Goal: Feedback & Contribution: Leave review/rating

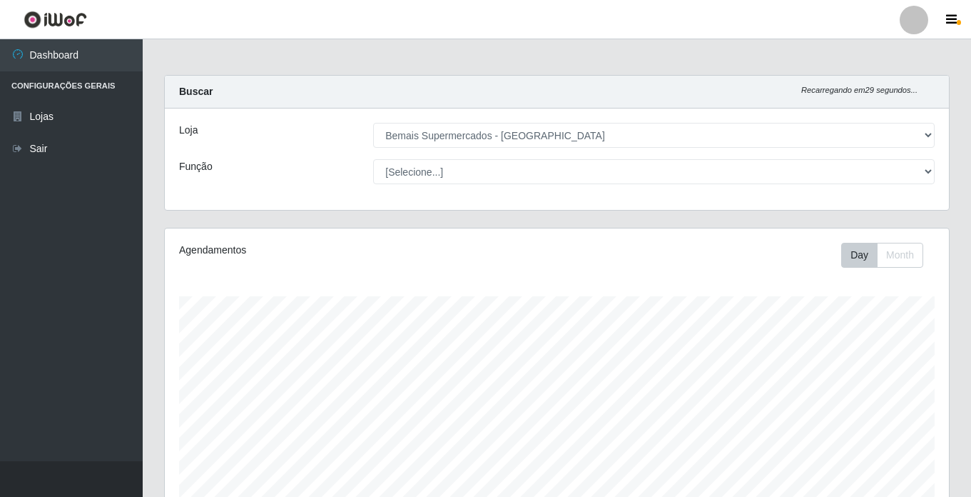
select select "250"
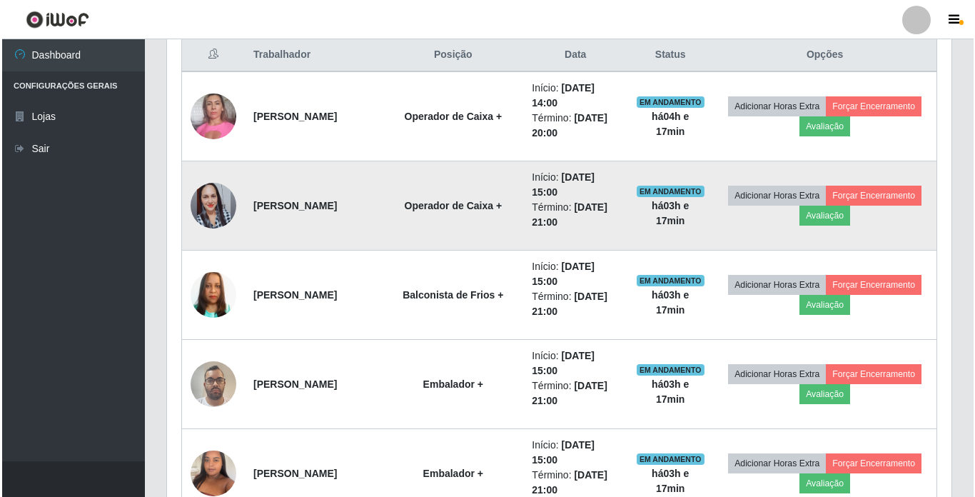
scroll to position [296, 784]
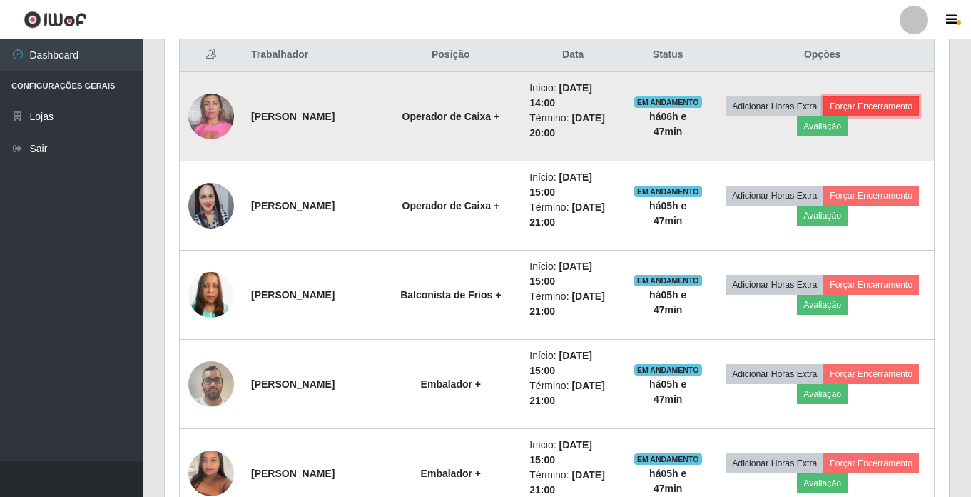
click at [823, 116] on button "Forçar Encerramento" at bounding box center [871, 106] width 96 height 20
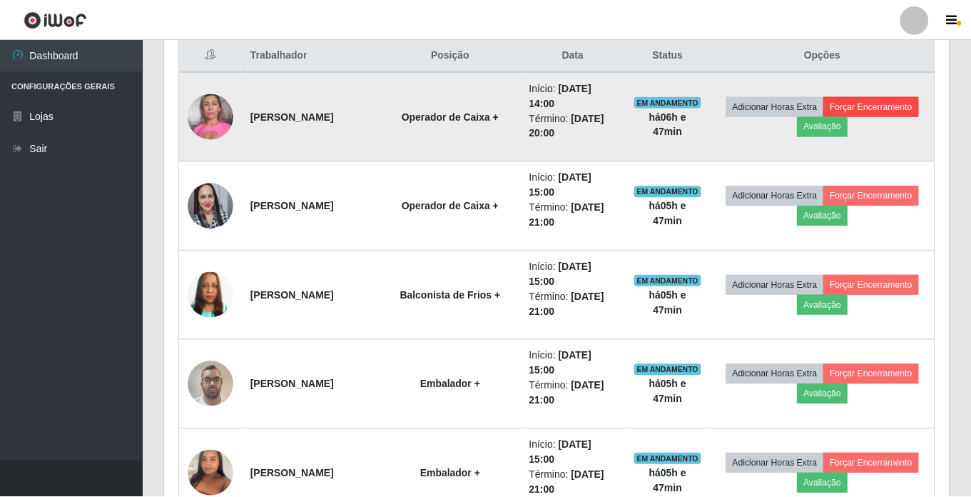
scroll to position [296, 777]
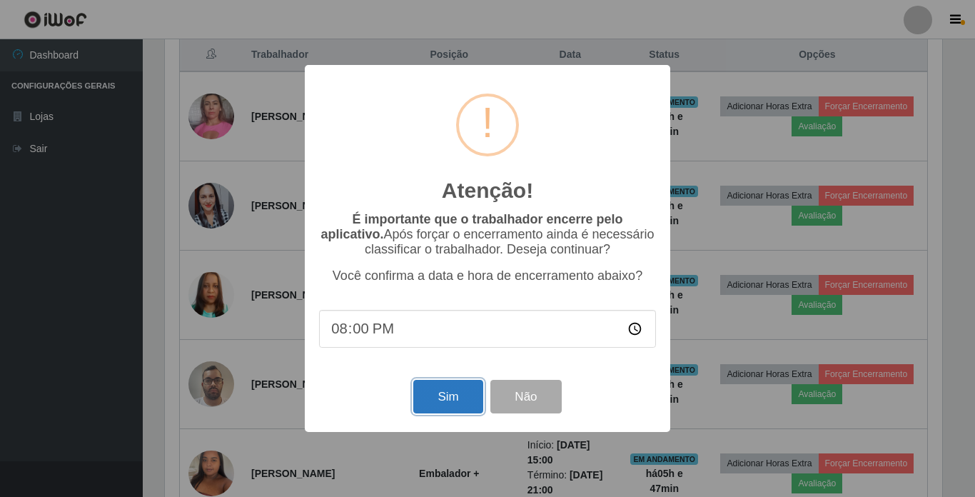
click at [432, 402] on button "Sim" at bounding box center [447, 397] width 69 height 34
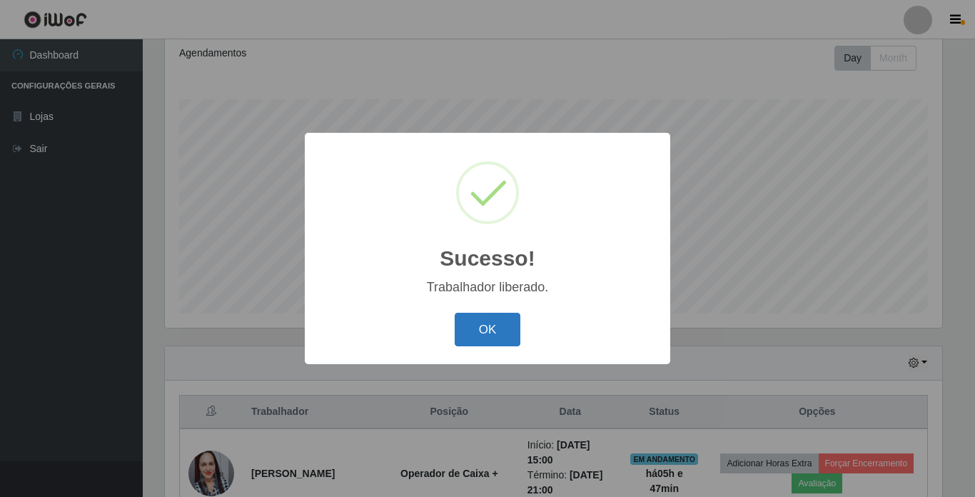
click at [499, 318] on button "OK" at bounding box center [487, 329] width 66 height 34
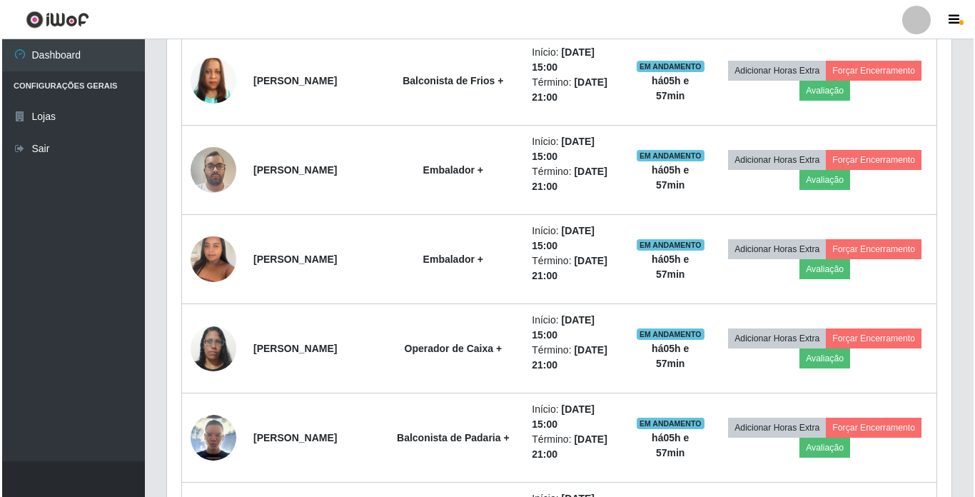
scroll to position [607, 0]
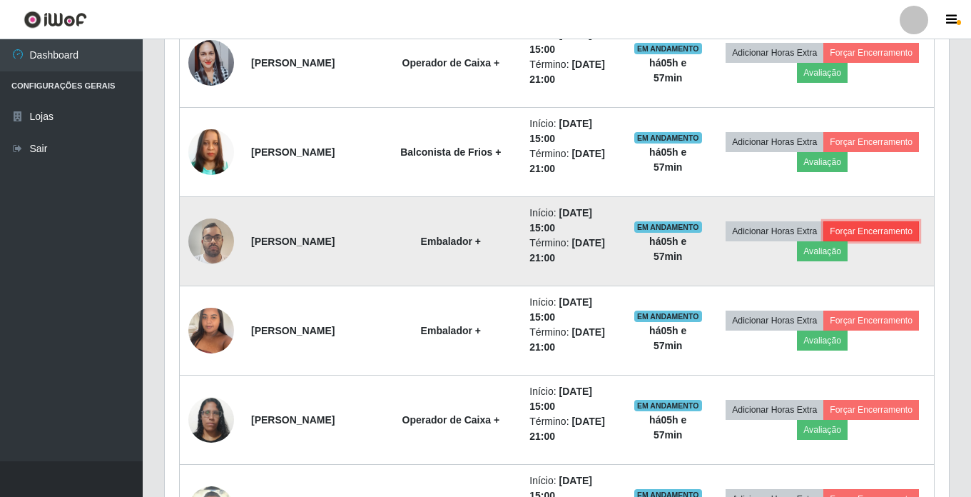
click at [823, 241] on button "Forçar Encerramento" at bounding box center [871, 231] width 96 height 20
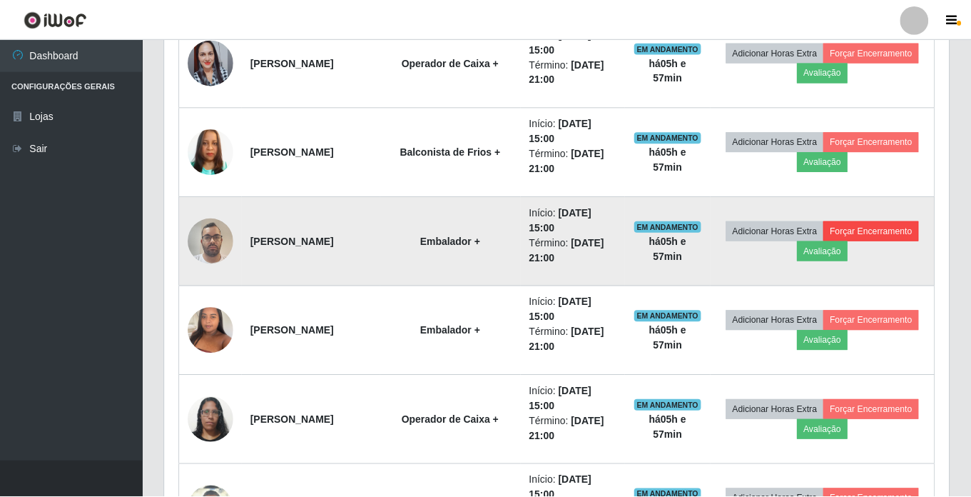
scroll to position [296, 777]
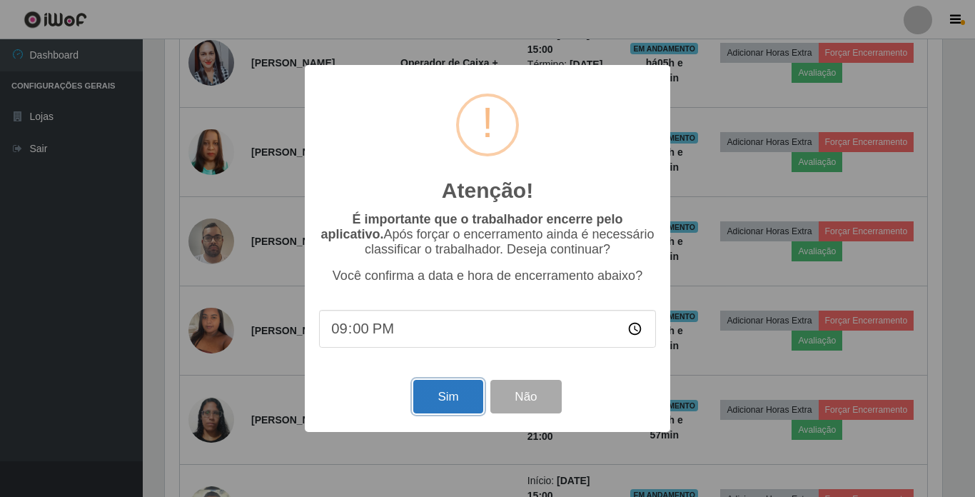
click at [457, 399] on button "Sim" at bounding box center [447, 397] width 69 height 34
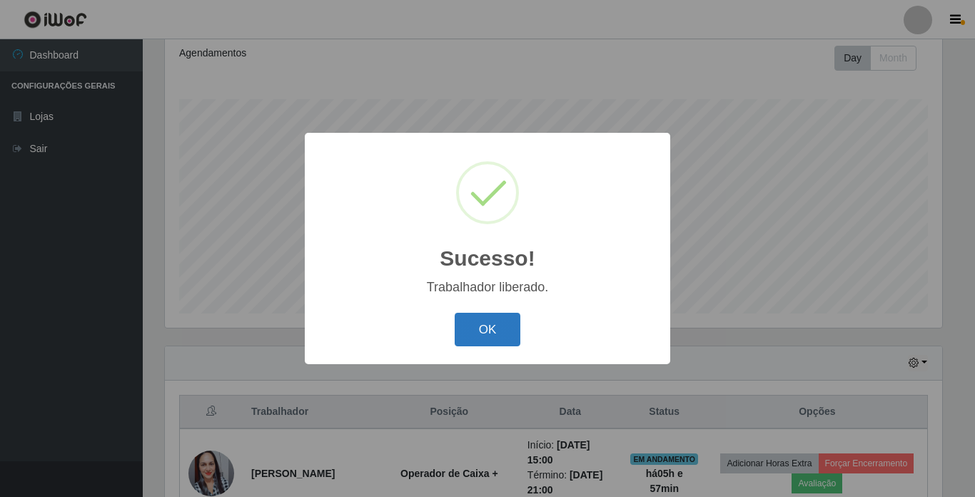
click at [474, 330] on button "OK" at bounding box center [487, 329] width 66 height 34
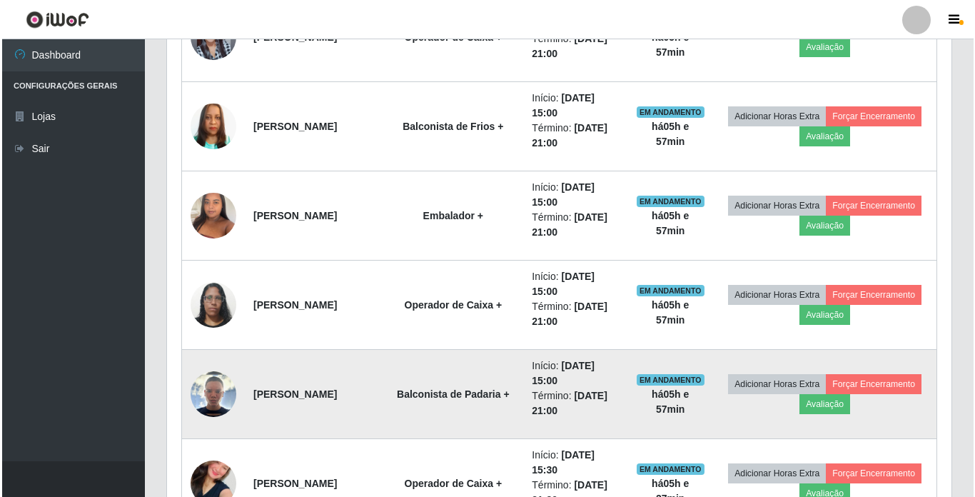
scroll to position [589, 0]
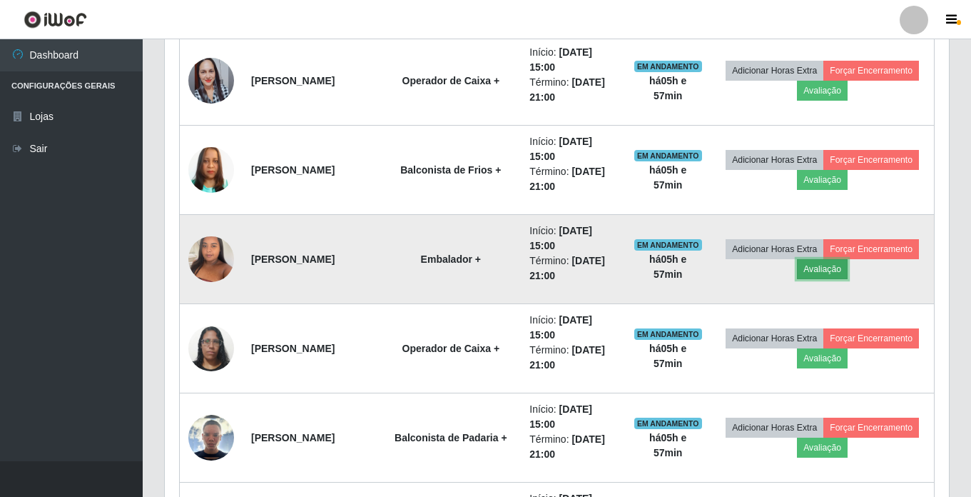
click at [848, 268] on button "Avaliação" at bounding box center [822, 269] width 51 height 20
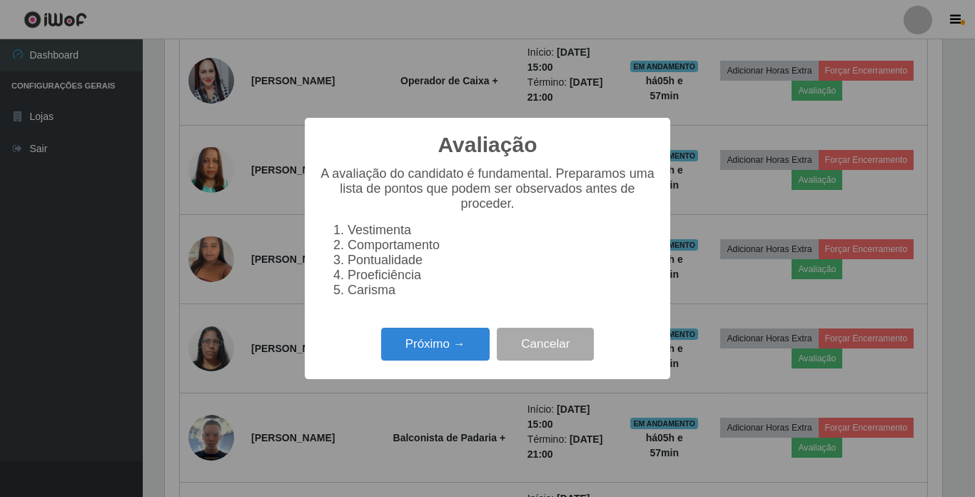
scroll to position [296, 777]
click at [413, 353] on button "Próximo →" at bounding box center [435, 344] width 108 height 34
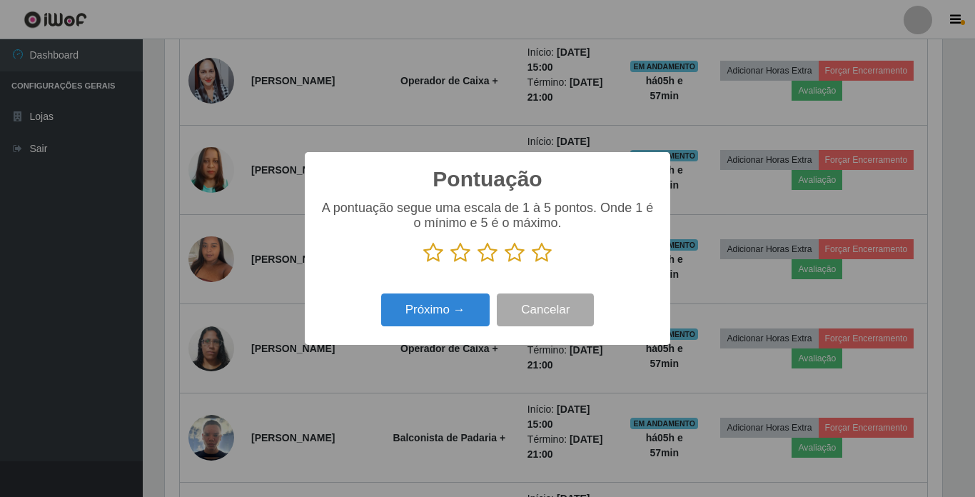
scroll to position [713147, 712667]
click at [542, 255] on icon at bounding box center [542, 252] width 20 height 21
click at [532, 263] on input "radio" at bounding box center [532, 263] width 0 height 0
click at [420, 313] on button "Próximo →" at bounding box center [435, 310] width 108 height 34
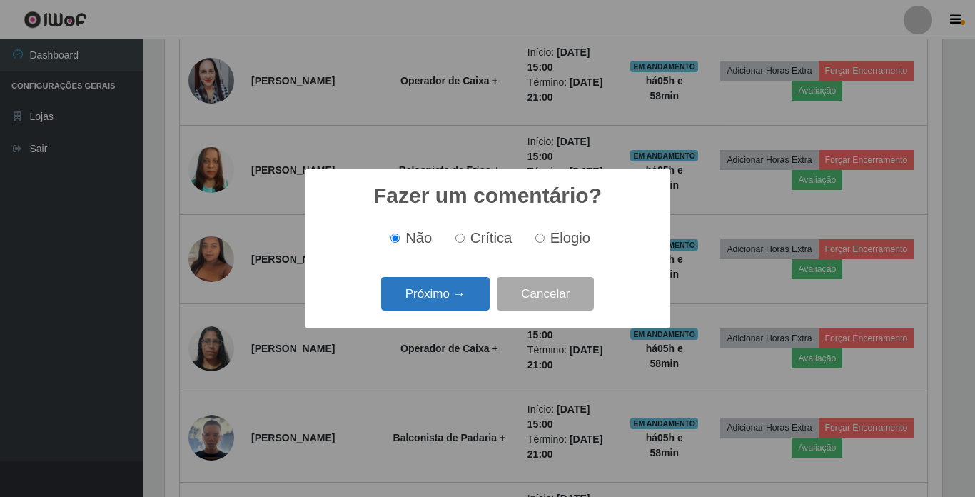
click at [439, 305] on button "Próximo →" at bounding box center [435, 294] width 108 height 34
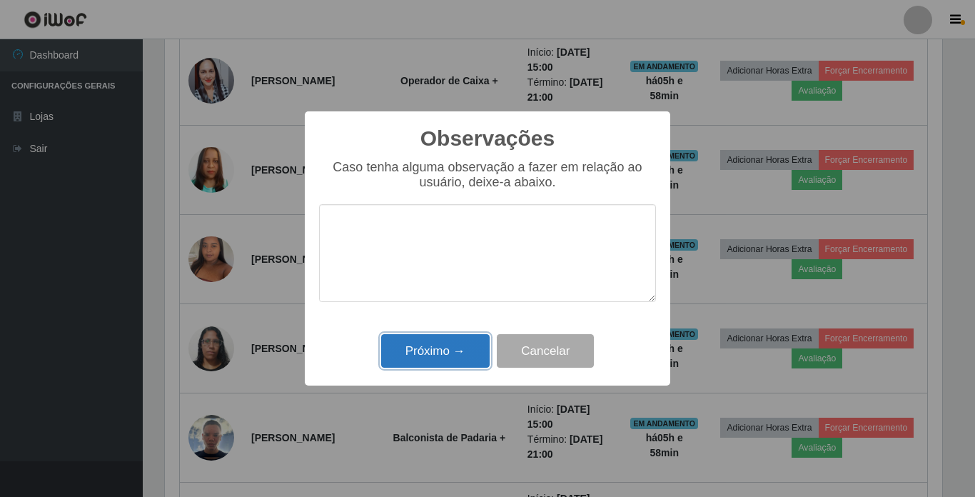
click at [436, 352] on button "Próximo →" at bounding box center [435, 351] width 108 height 34
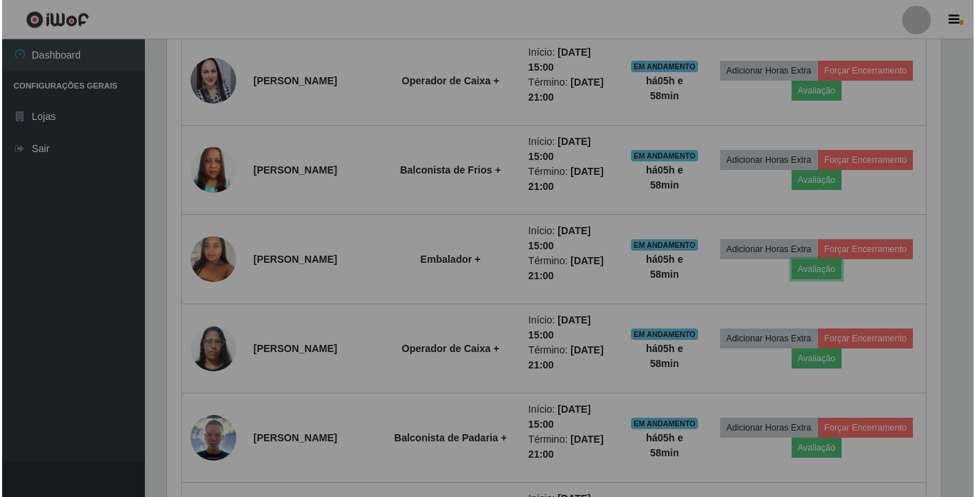
scroll to position [296, 784]
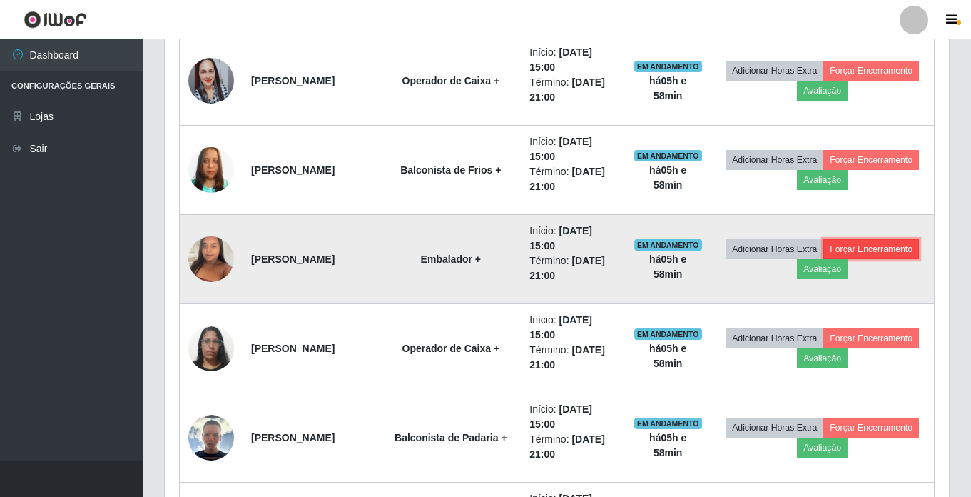
click at [823, 259] on button "Forçar Encerramento" at bounding box center [871, 249] width 96 height 20
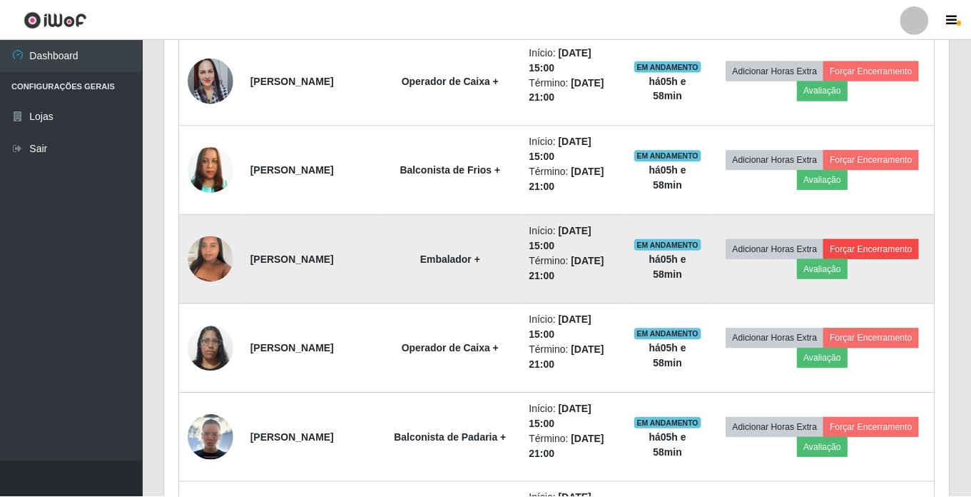
scroll to position [296, 777]
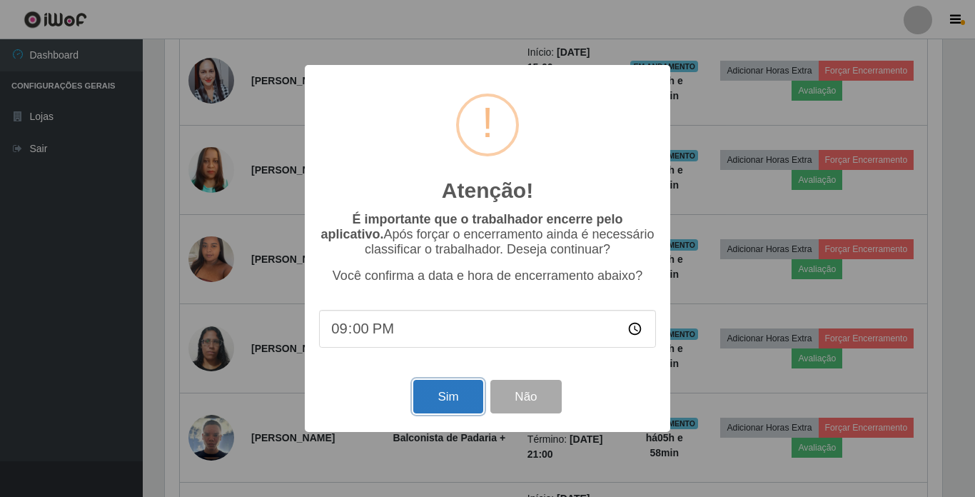
click at [437, 395] on button "Sim" at bounding box center [447, 397] width 69 height 34
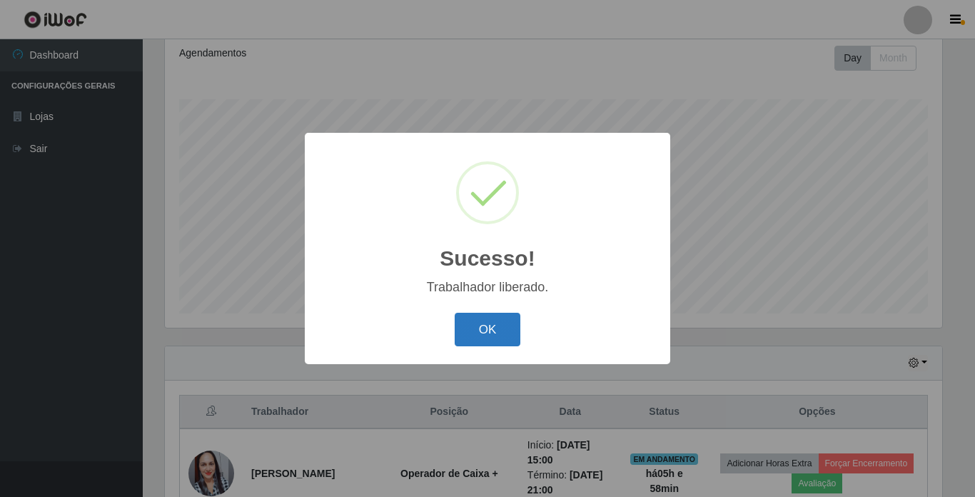
click at [477, 336] on button "OK" at bounding box center [487, 329] width 66 height 34
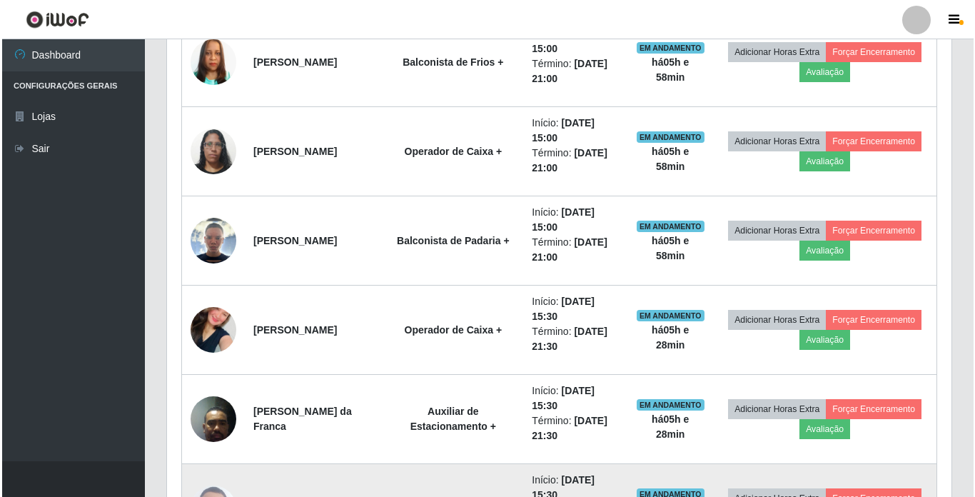
scroll to position [696, 0]
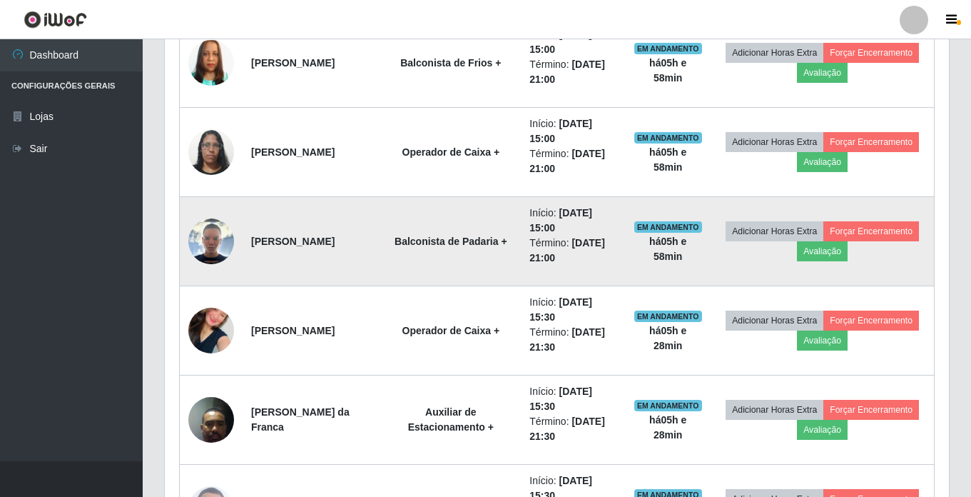
click at [205, 243] on img at bounding box center [211, 241] width 46 height 46
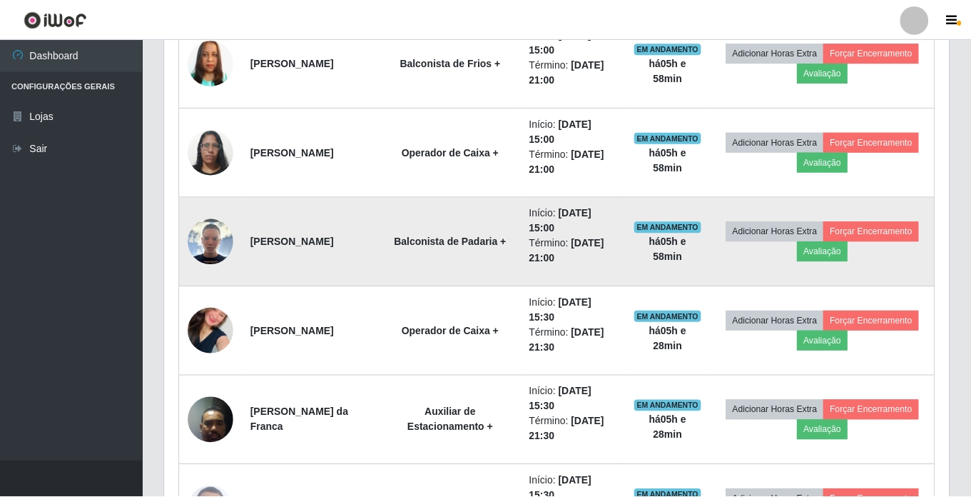
scroll to position [296, 777]
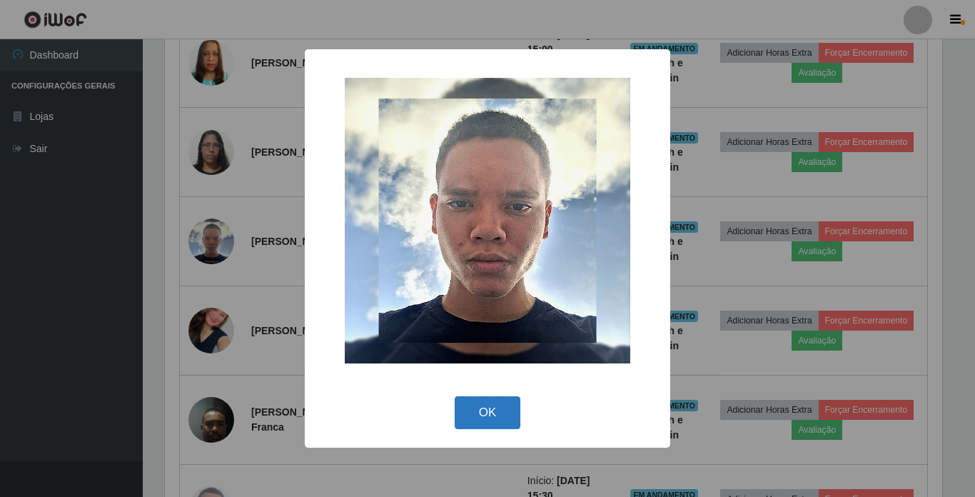
click at [491, 411] on button "OK" at bounding box center [487, 413] width 66 height 34
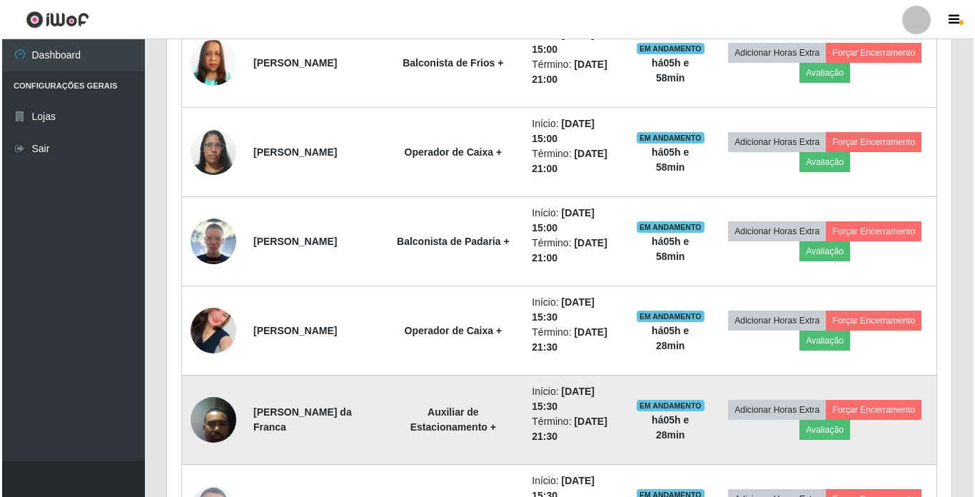
scroll to position [296, 784]
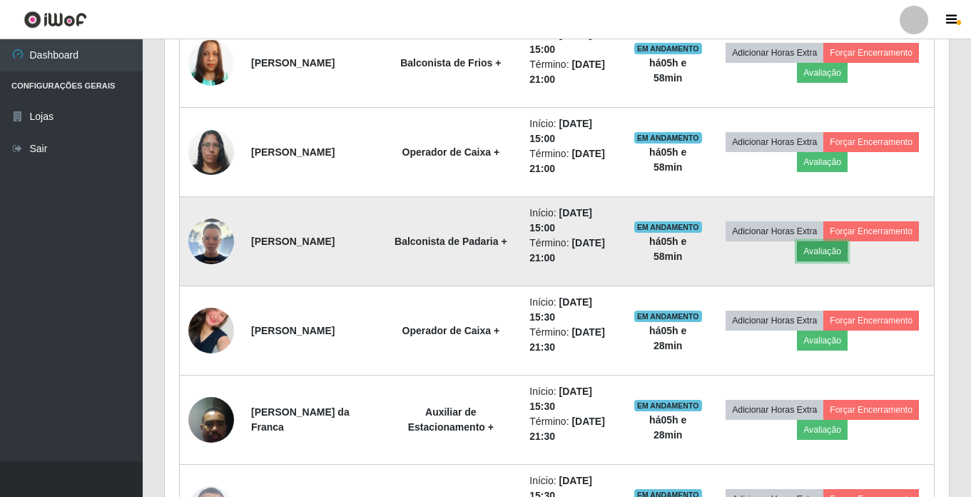
click at [848, 256] on button "Avaliação" at bounding box center [822, 251] width 51 height 20
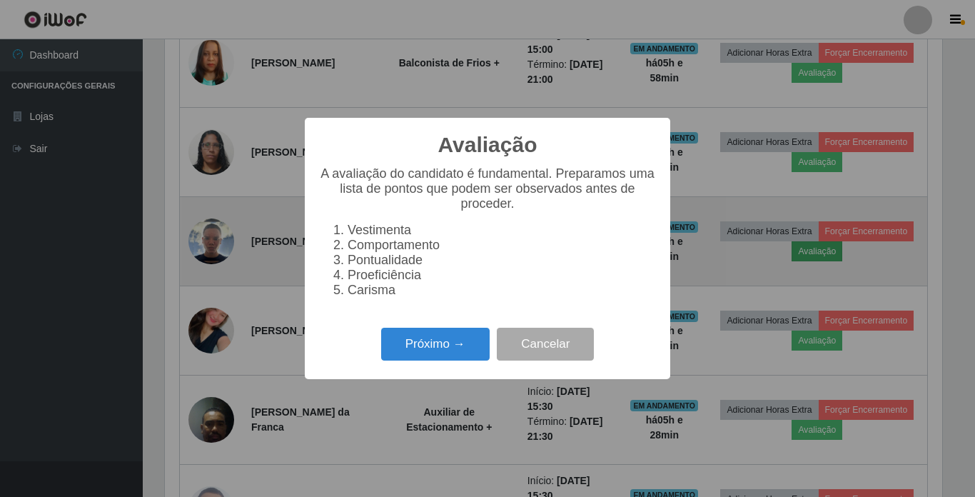
scroll to position [296, 777]
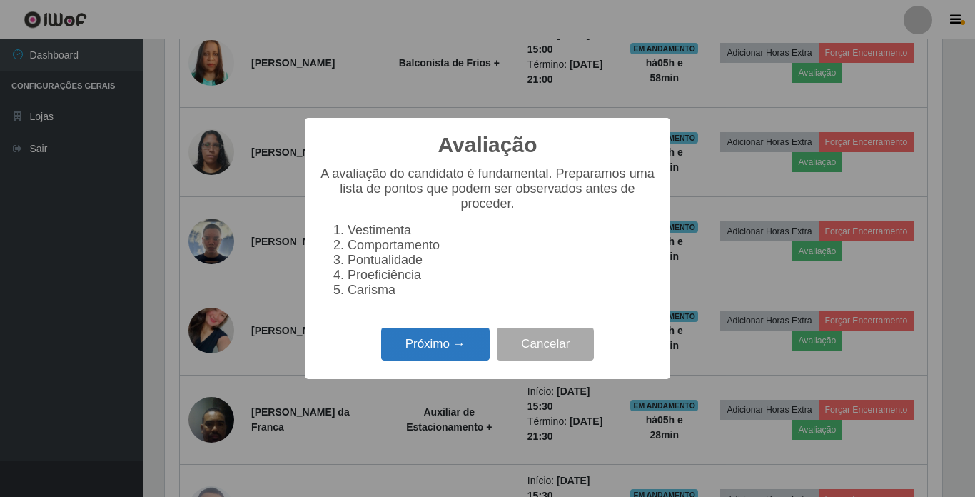
click at [455, 351] on button "Próximo →" at bounding box center [435, 344] width 108 height 34
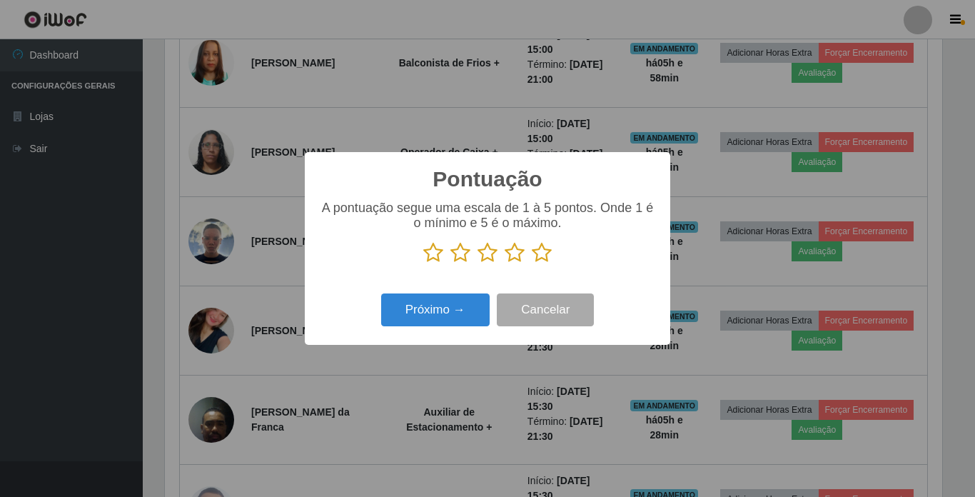
click at [460, 256] on icon at bounding box center [460, 252] width 20 height 21
click at [450, 263] on input "radio" at bounding box center [450, 263] width 0 height 0
click at [455, 312] on button "Próximo →" at bounding box center [435, 310] width 108 height 34
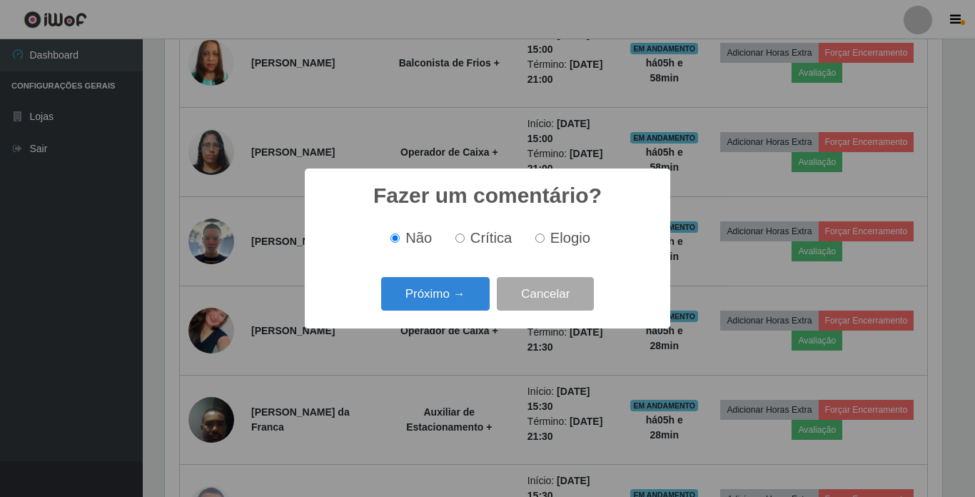
click at [459, 240] on input "Crítica" at bounding box center [459, 237] width 9 height 9
radio input "true"
click at [459, 293] on button "Próximo →" at bounding box center [435, 294] width 108 height 34
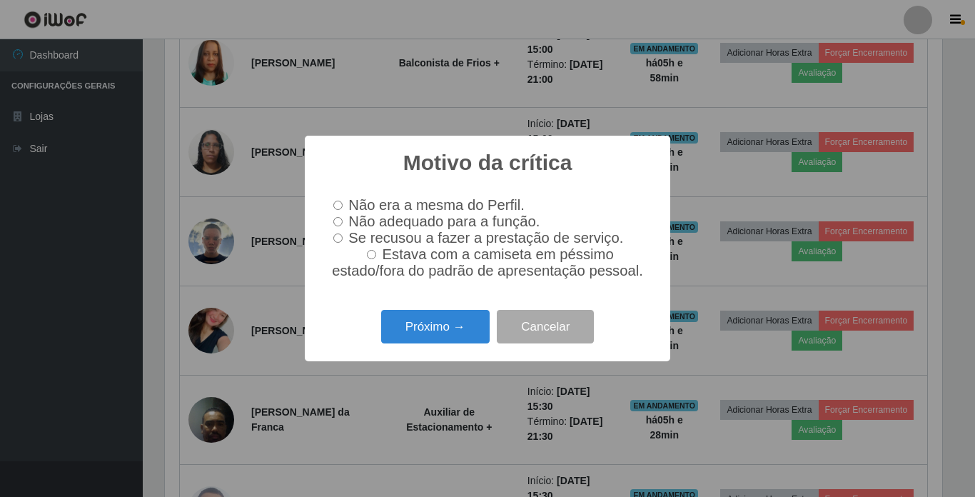
click at [340, 218] on input "Não adequado para a função." at bounding box center [337, 221] width 9 height 9
radio input "true"
click at [462, 332] on button "Próximo →" at bounding box center [435, 327] width 108 height 34
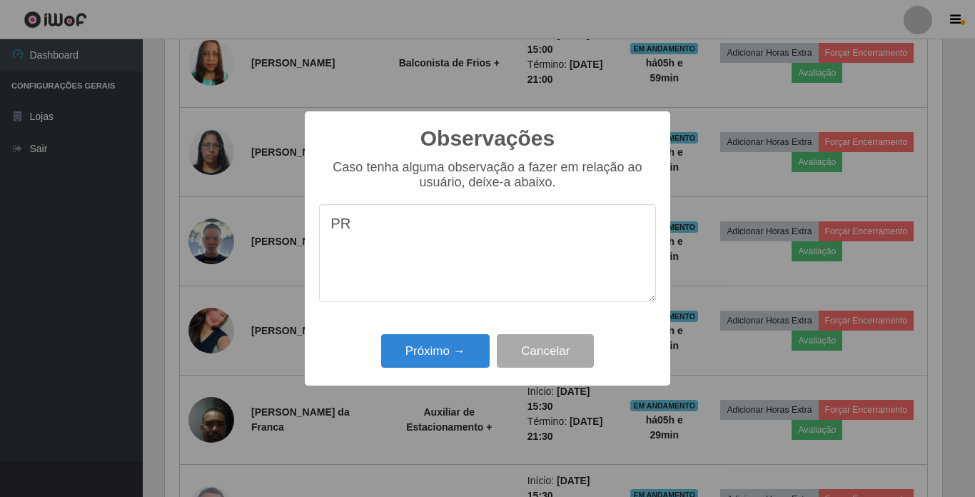
type textarea "P"
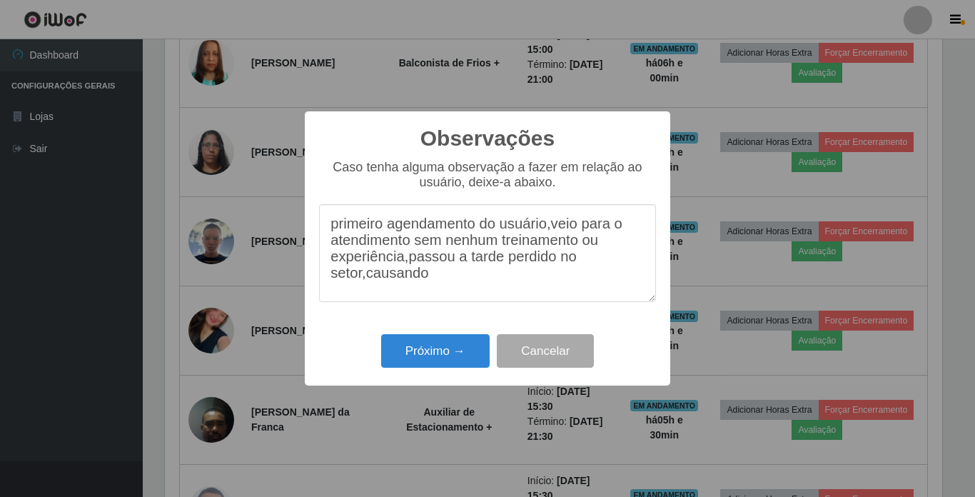
click at [362, 289] on textarea "primeiro agendamento do usuário,veio para o atendimento sem nenhum treinamento …" at bounding box center [487, 253] width 337 height 98
click at [365, 284] on textarea "primeiro agendamento do usuário,veio para o atendimento sem nenhum treinamento …" at bounding box center [487, 253] width 337 height 98
click at [399, 284] on textarea "primeiro agendamento do usuário,veio para o atendimento sem nenhum treinamento …" at bounding box center [487, 253] width 337 height 98
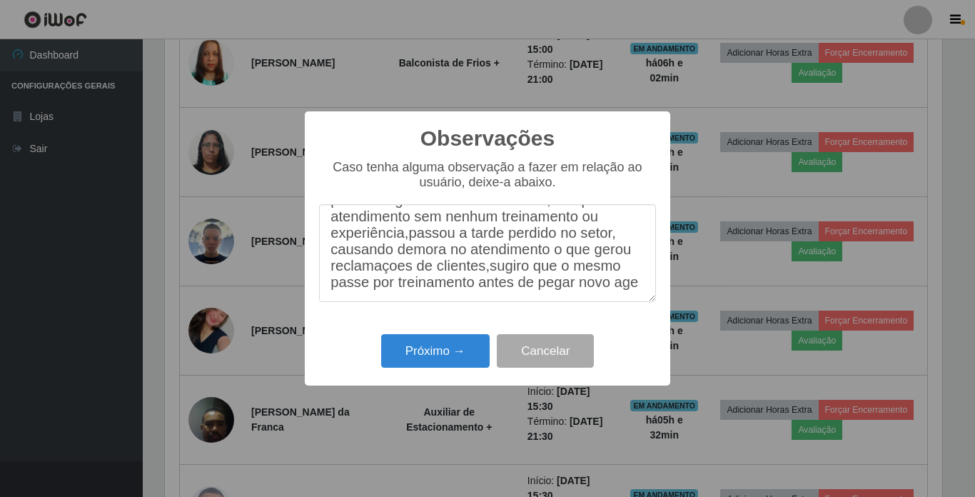
scroll to position [50, 0]
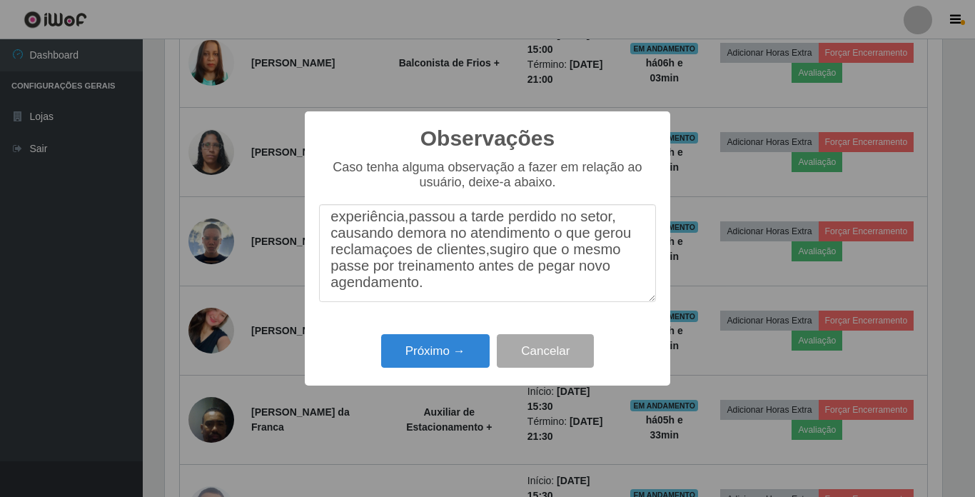
click at [403, 219] on textarea "primeiro agendamento do usuário,veio para o atendimento sem nenhum treinamento …" at bounding box center [487, 253] width 337 height 98
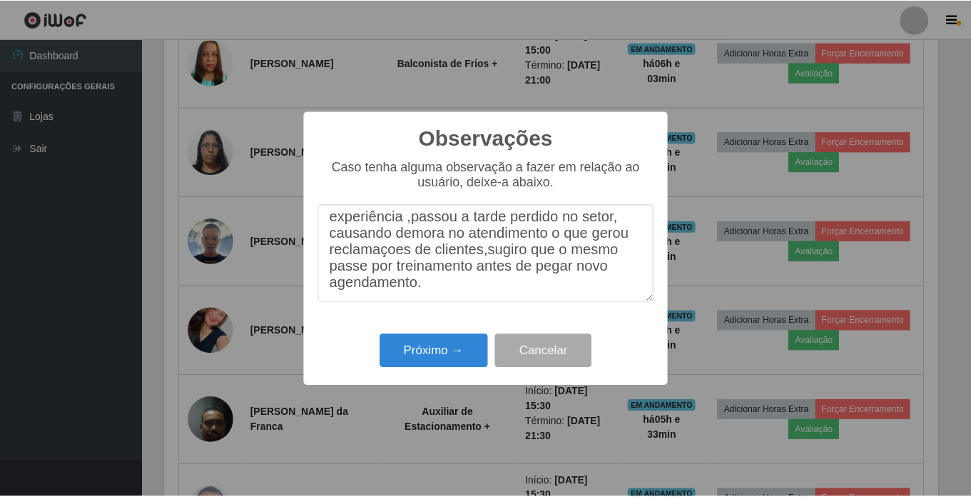
scroll to position [49, 0]
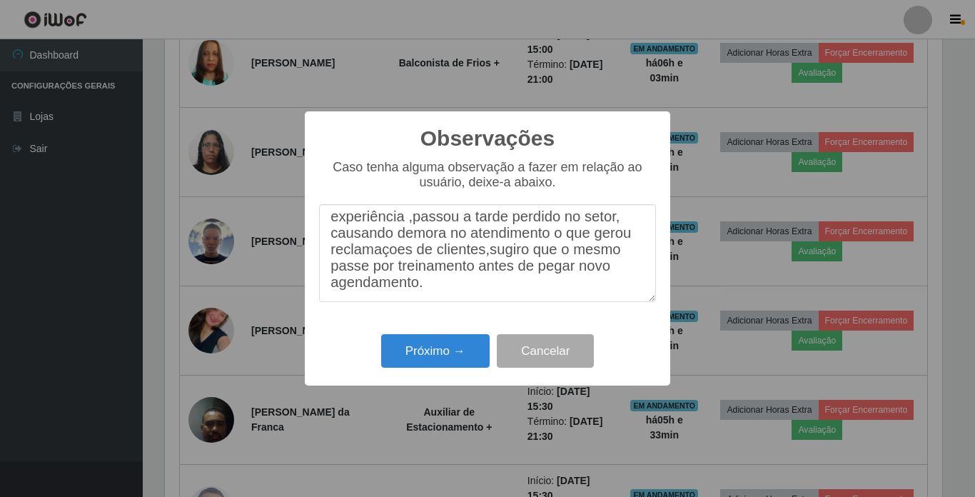
click at [482, 258] on textarea "primeiro agendamento do usuário,veio para o atendimento sem nenhum treinamento …" at bounding box center [487, 253] width 337 height 98
type textarea "primeiro agendamento do usuário,veio para o atendimento sem nenhum treinamento …"
click at [445, 352] on button "Próximo →" at bounding box center [435, 351] width 108 height 34
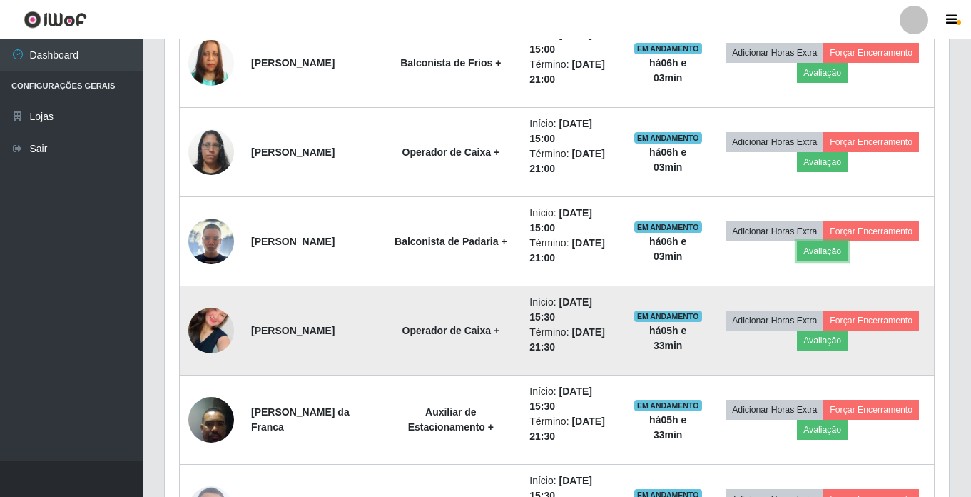
scroll to position [768, 0]
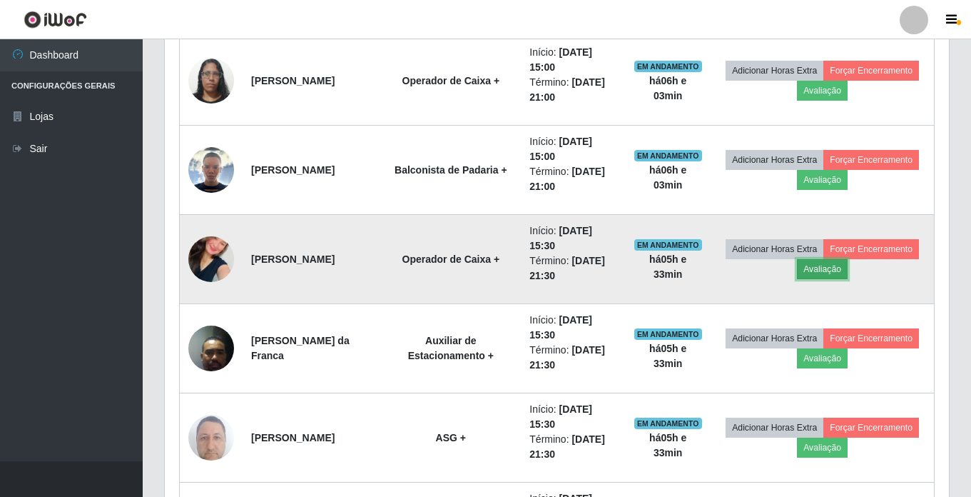
click at [848, 266] on button "Avaliação" at bounding box center [822, 269] width 51 height 20
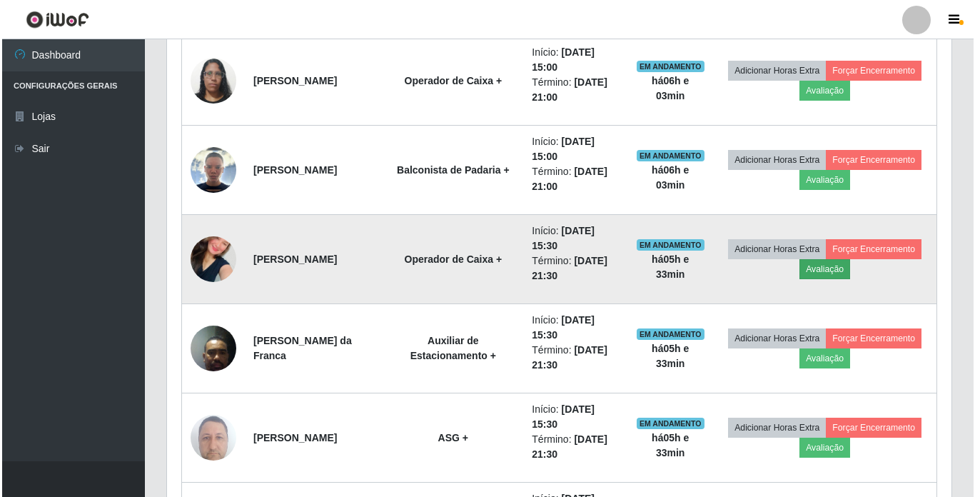
scroll to position [296, 777]
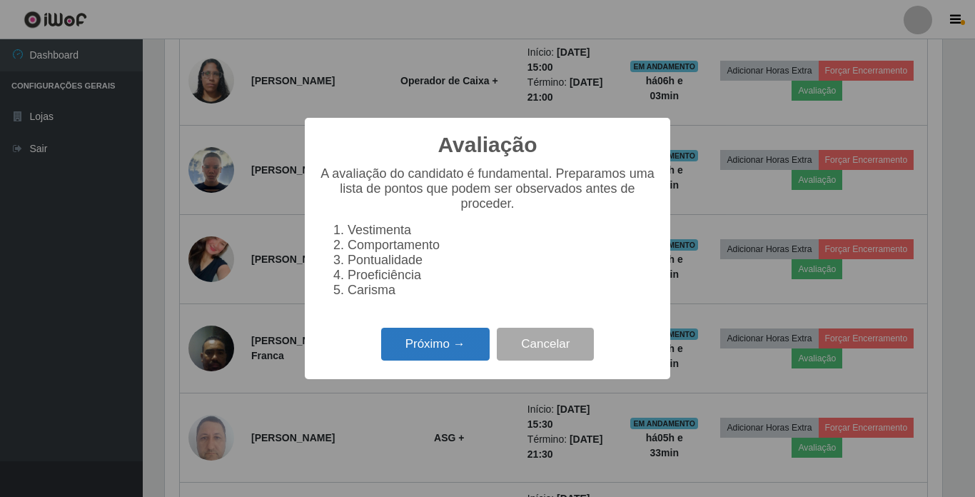
drag, startPoint x: 458, startPoint y: 358, endPoint x: 464, endPoint y: 352, distance: 8.1
click at [464, 352] on button "Próximo →" at bounding box center [435, 344] width 108 height 34
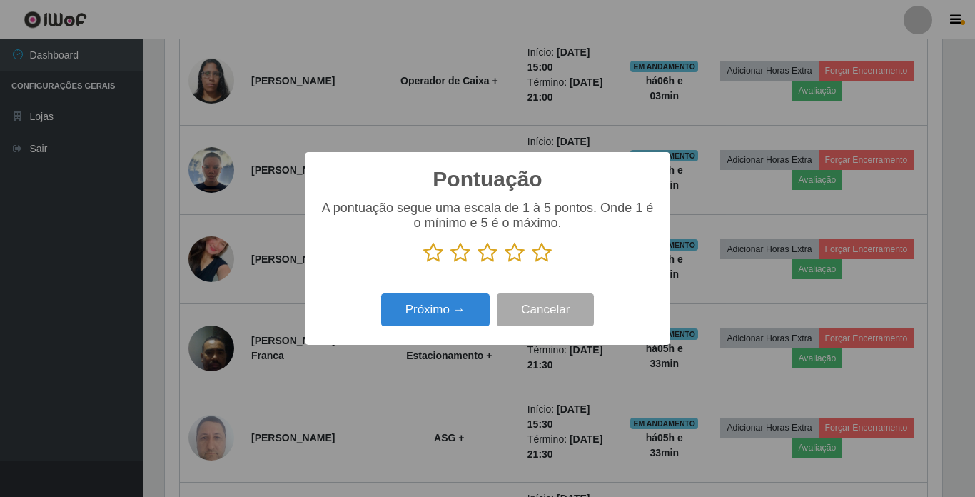
scroll to position [713147, 712667]
click at [538, 250] on icon at bounding box center [542, 252] width 20 height 21
click at [532, 263] on input "radio" at bounding box center [532, 263] width 0 height 0
click at [474, 310] on button "Próximo →" at bounding box center [435, 310] width 108 height 34
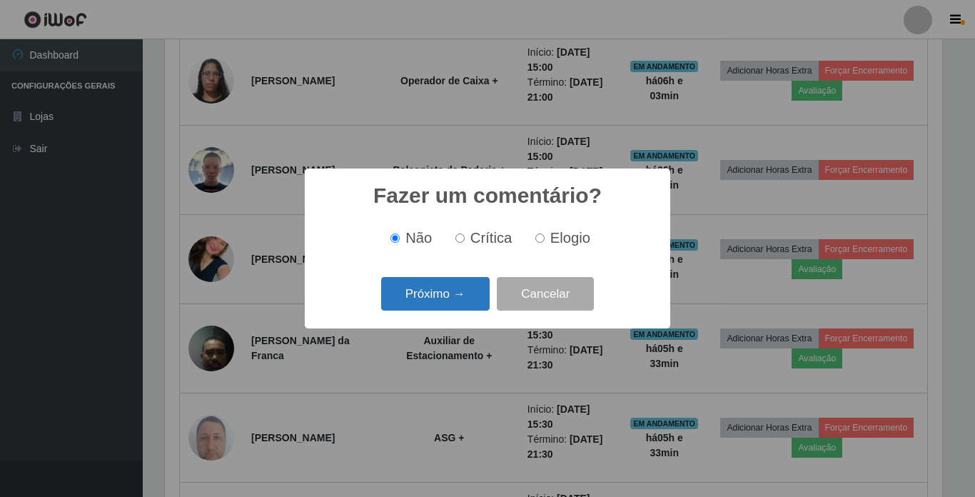
click at [457, 295] on button "Próximo →" at bounding box center [435, 294] width 108 height 34
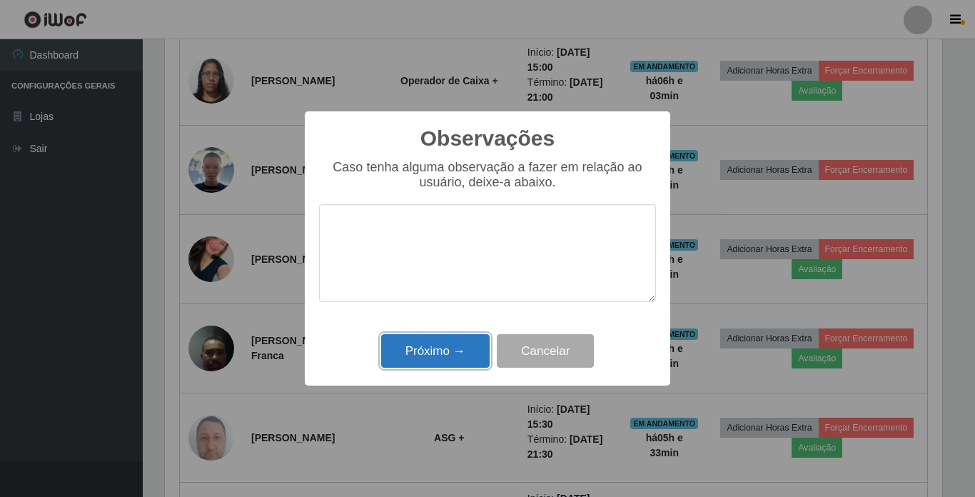
click at [457, 349] on button "Próximo →" at bounding box center [435, 351] width 108 height 34
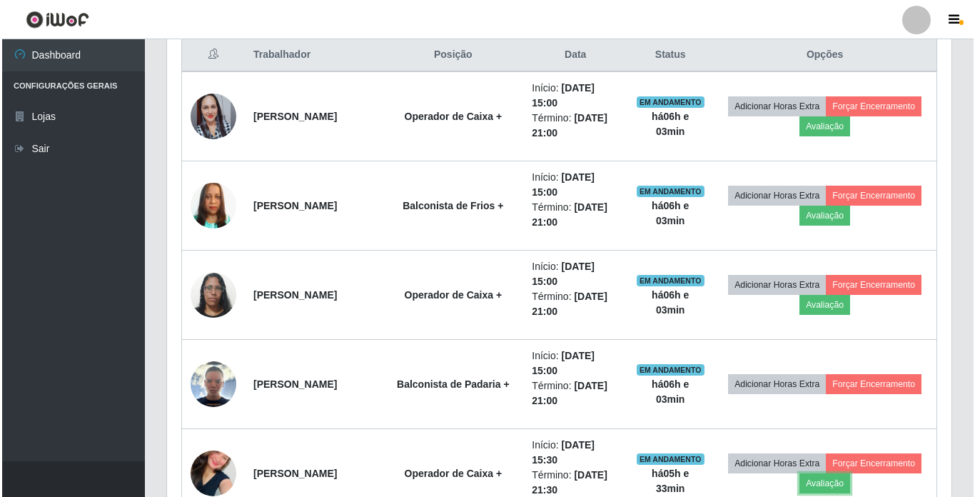
scroll to position [482, 0]
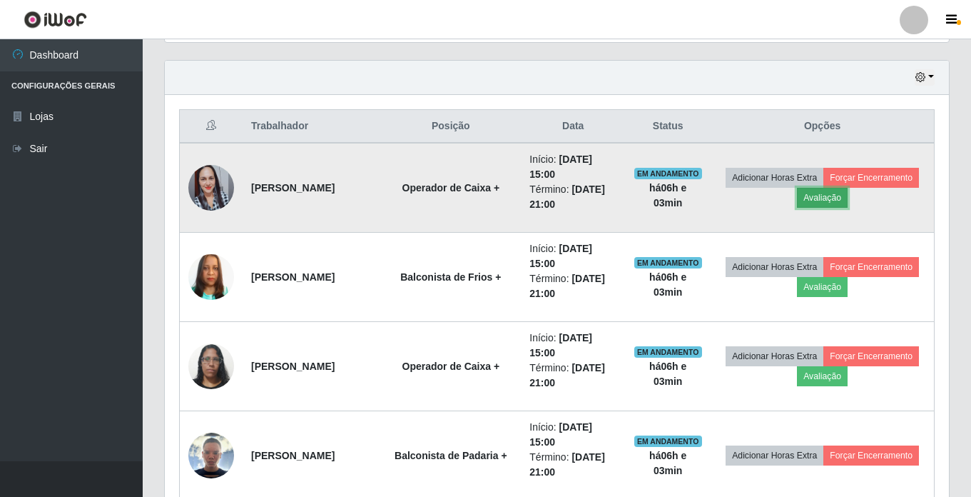
click at [848, 199] on button "Avaliação" at bounding box center [822, 198] width 51 height 20
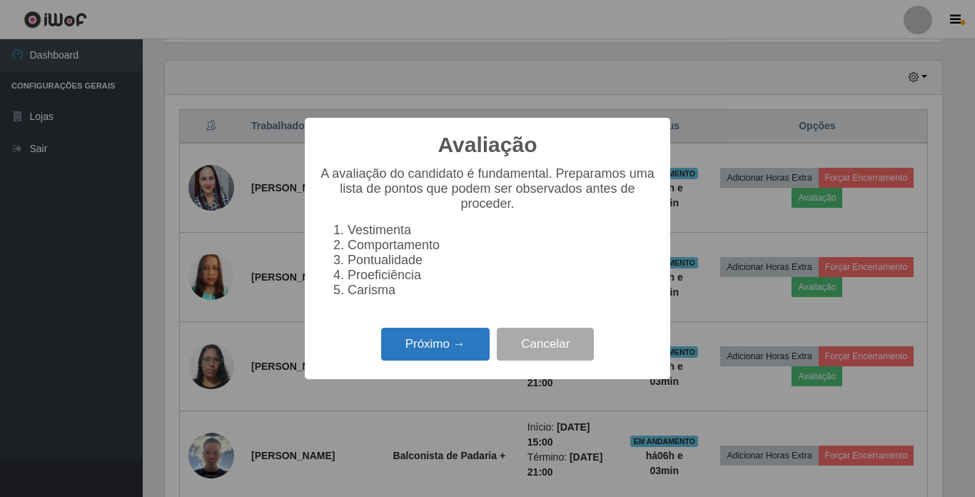
drag, startPoint x: 412, startPoint y: 357, endPoint x: 420, endPoint y: 353, distance: 8.9
click at [420, 353] on button "Próximo →" at bounding box center [435, 344] width 108 height 34
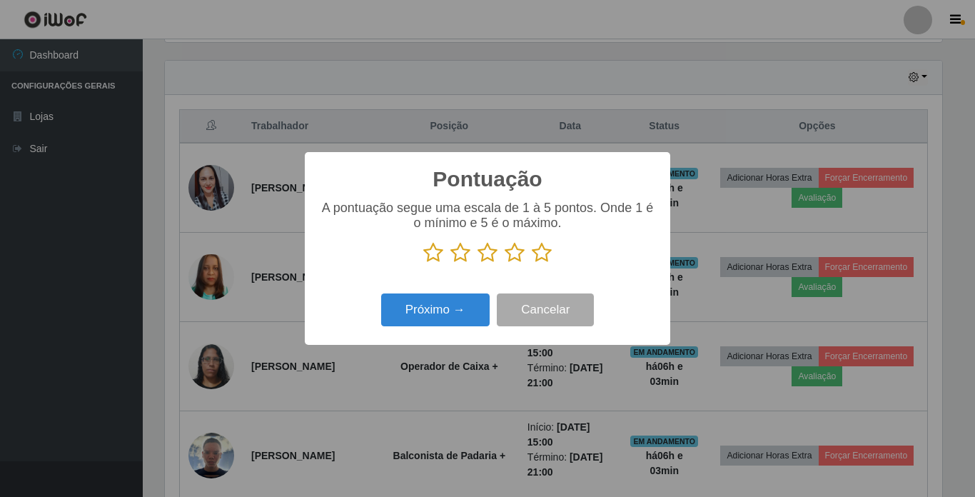
click at [547, 249] on icon at bounding box center [542, 252] width 20 height 21
click at [532, 263] on input "radio" at bounding box center [532, 263] width 0 height 0
click at [461, 305] on button "Próximo →" at bounding box center [435, 310] width 108 height 34
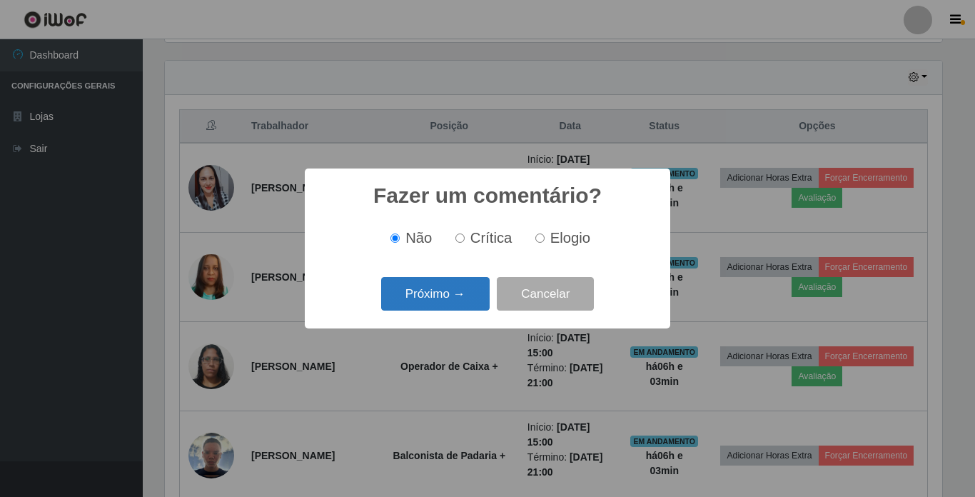
click at [447, 296] on button "Próximo →" at bounding box center [435, 294] width 108 height 34
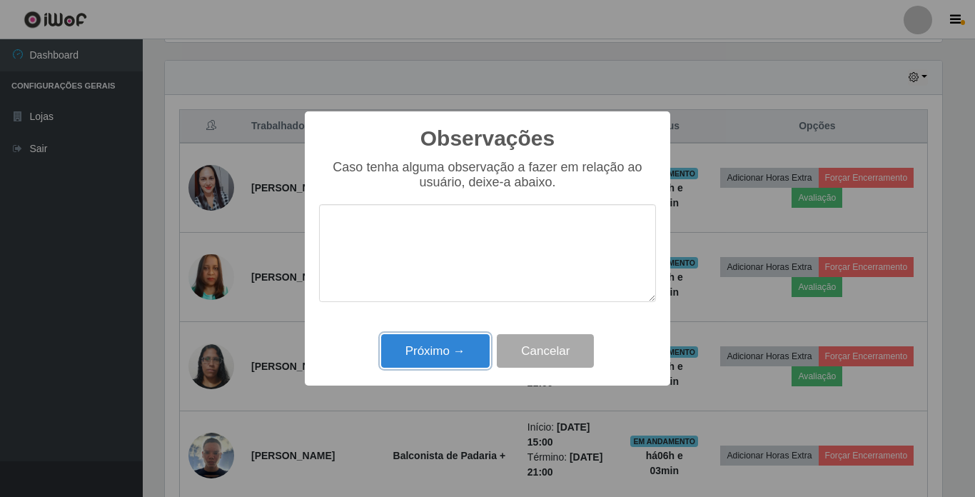
drag, startPoint x: 444, startPoint y: 345, endPoint x: 475, endPoint y: 329, distance: 34.5
click at [446, 344] on button "Próximo →" at bounding box center [435, 351] width 108 height 34
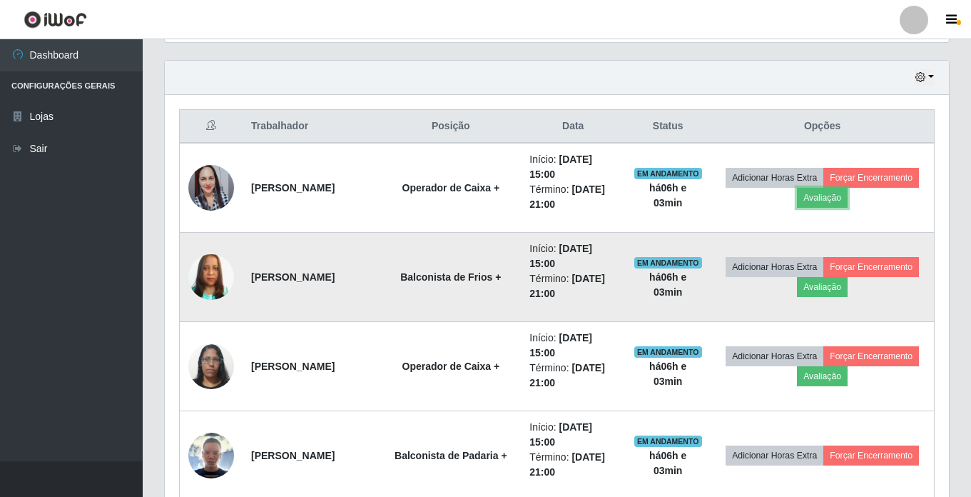
scroll to position [296, 784]
click at [848, 285] on button "Avaliação" at bounding box center [822, 287] width 51 height 20
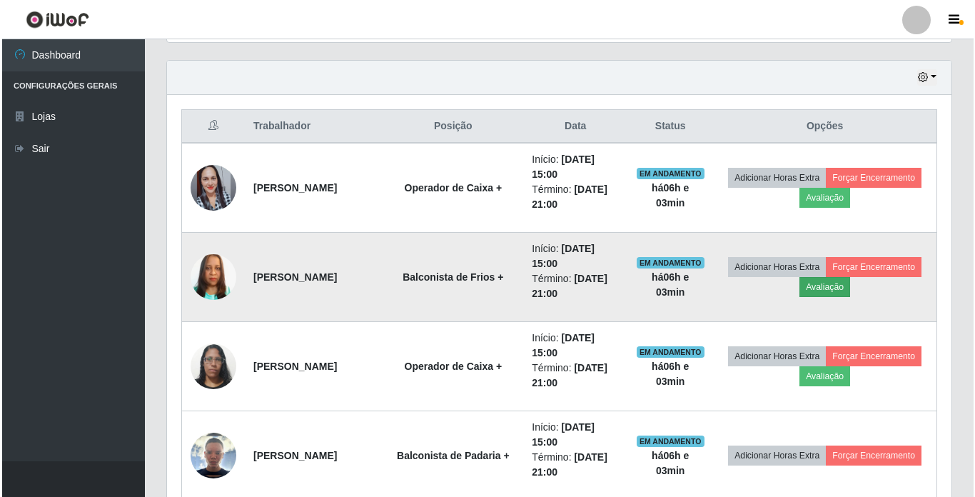
scroll to position [296, 777]
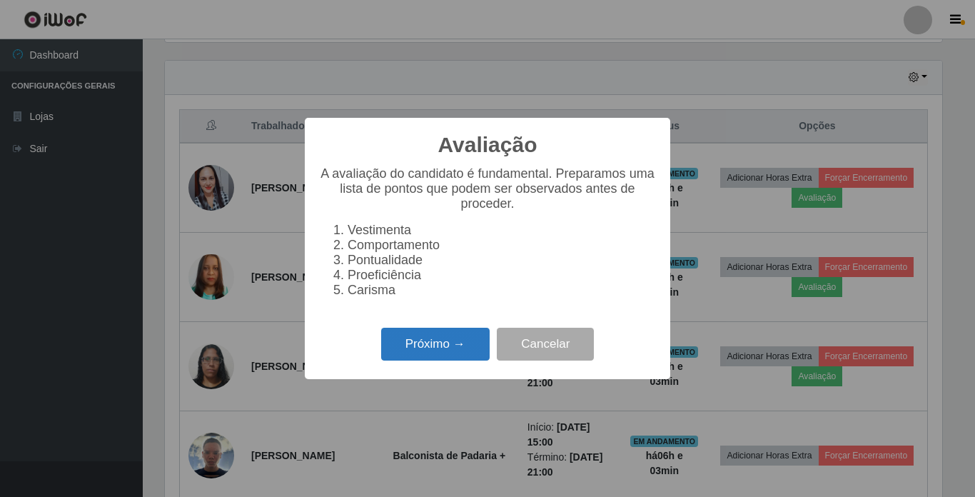
click at [439, 350] on button "Próximo →" at bounding box center [435, 344] width 108 height 34
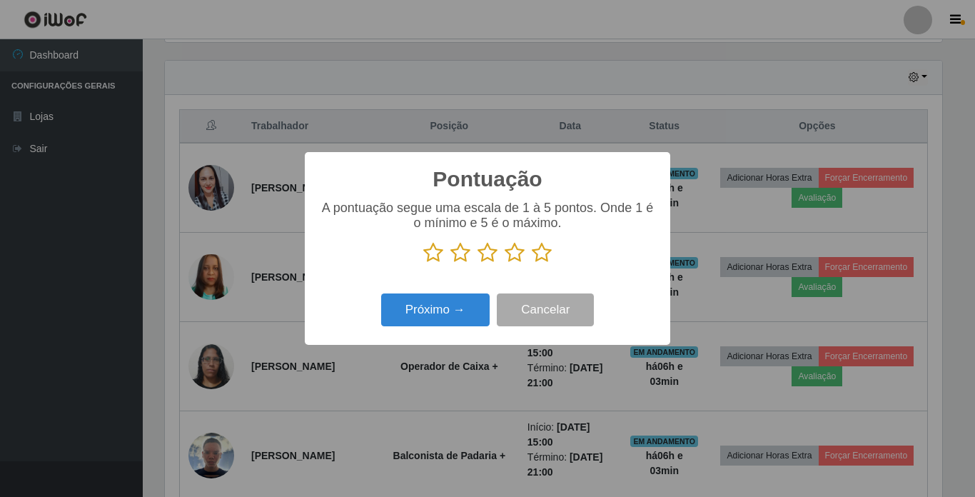
click at [544, 257] on icon at bounding box center [542, 252] width 20 height 21
click at [532, 263] on input "radio" at bounding box center [532, 263] width 0 height 0
click at [447, 313] on button "Próximo →" at bounding box center [435, 310] width 108 height 34
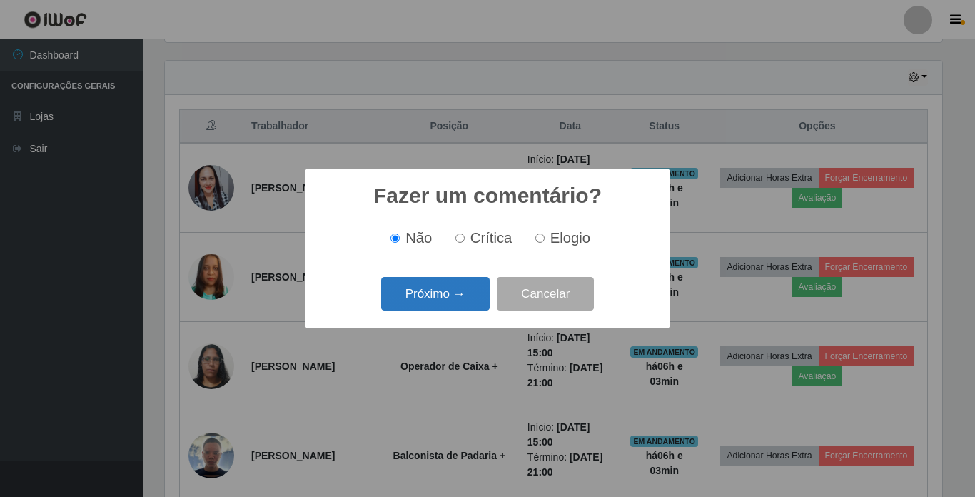
click at [452, 295] on button "Próximo →" at bounding box center [435, 294] width 108 height 34
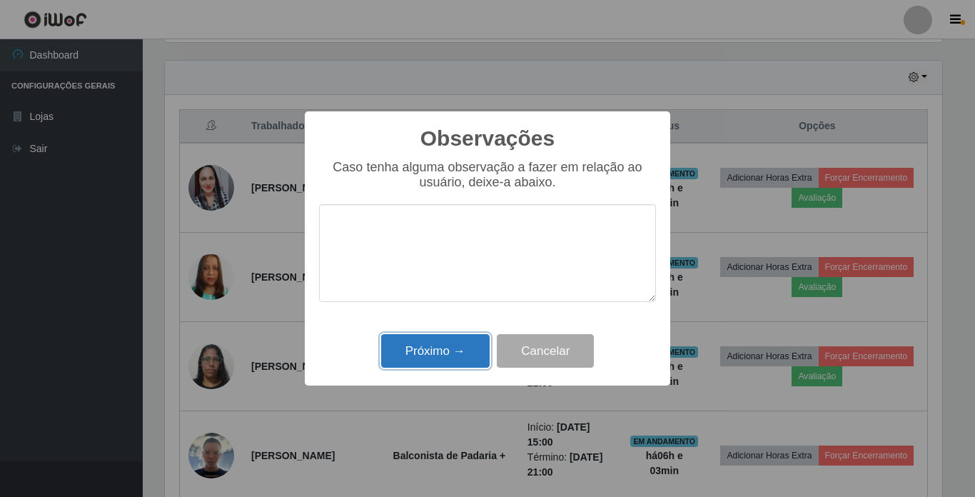
click at [453, 354] on button "Próximo →" at bounding box center [435, 351] width 108 height 34
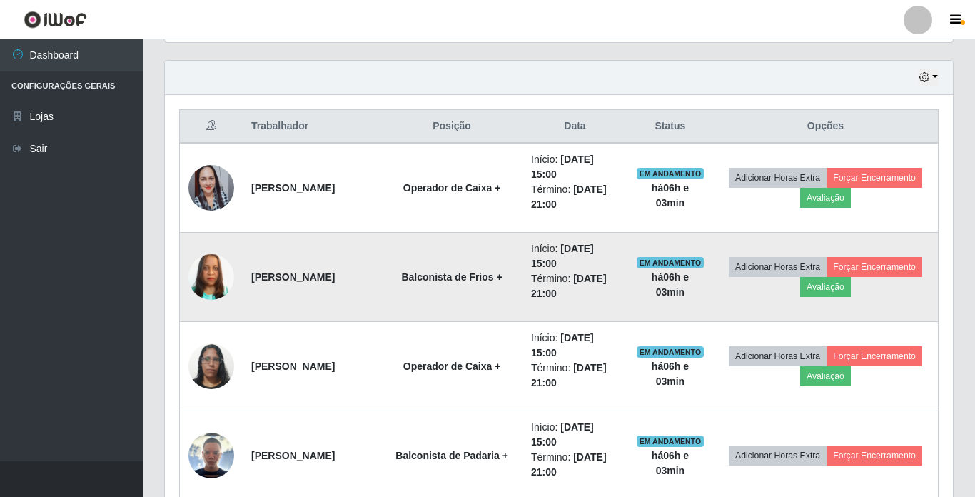
scroll to position [296, 784]
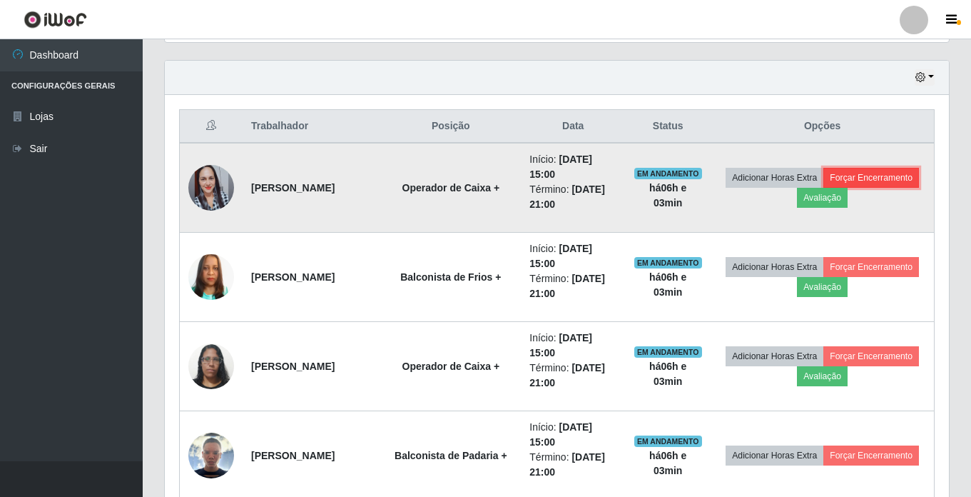
click at [823, 188] on button "Forçar Encerramento" at bounding box center [871, 178] width 96 height 20
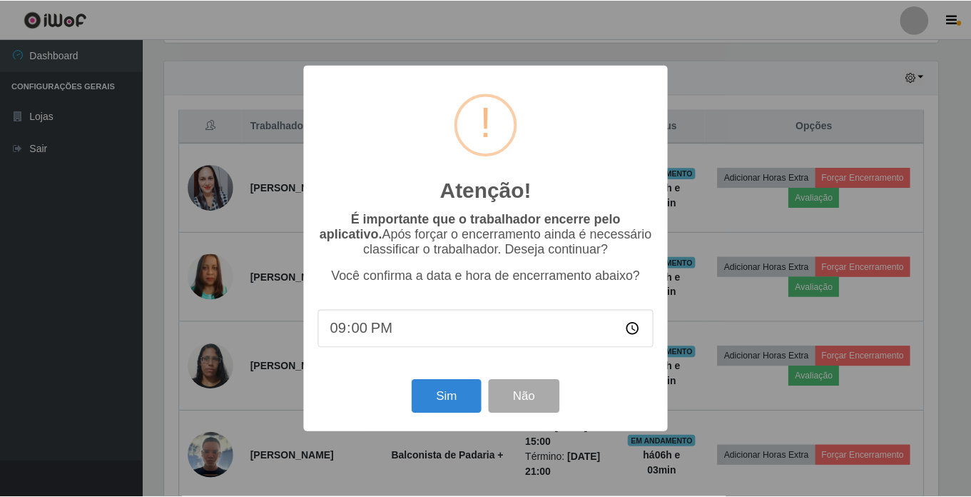
scroll to position [296, 777]
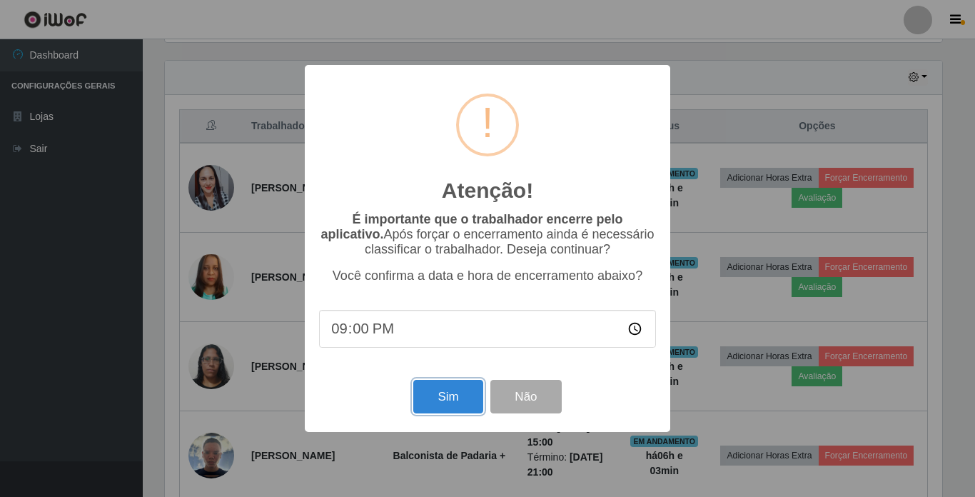
click at [434, 395] on button "Sim" at bounding box center [447, 397] width 69 height 34
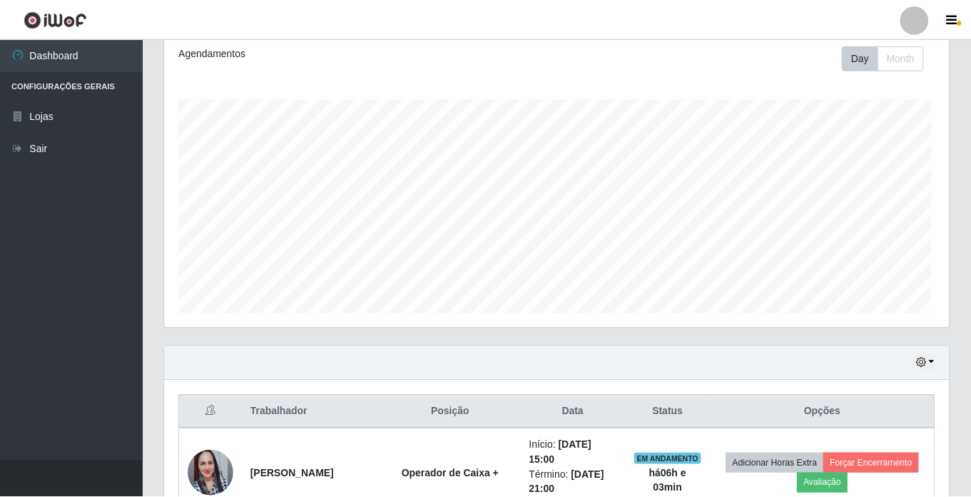
scroll to position [0, 0]
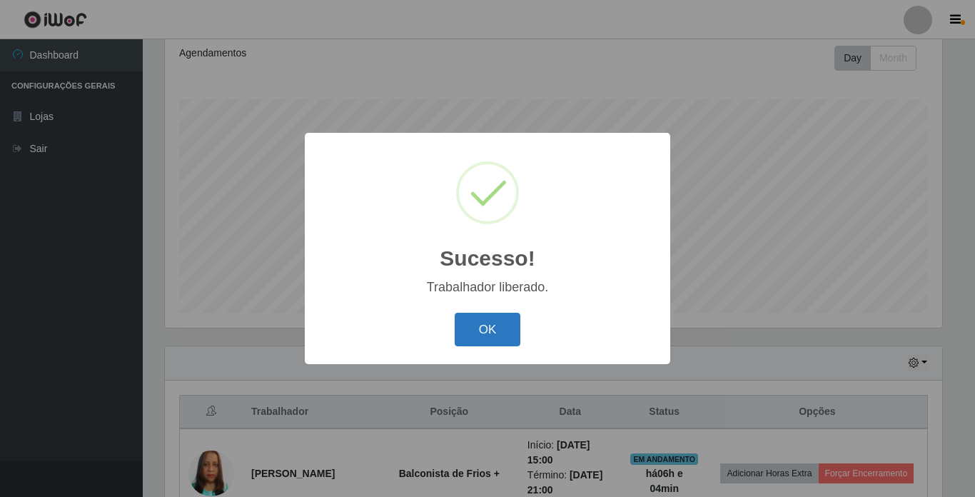
click at [487, 333] on button "OK" at bounding box center [487, 329] width 66 height 34
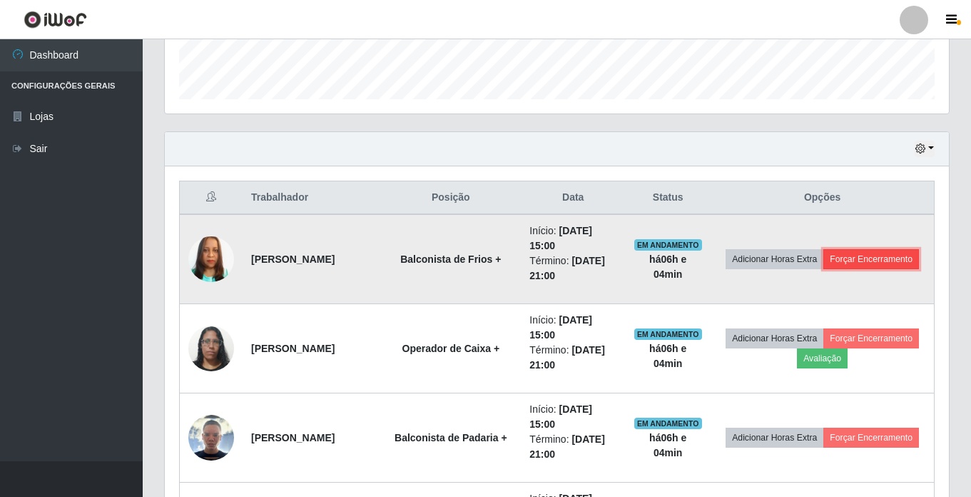
click at [823, 266] on button "Forçar Encerramento" at bounding box center [871, 259] width 96 height 20
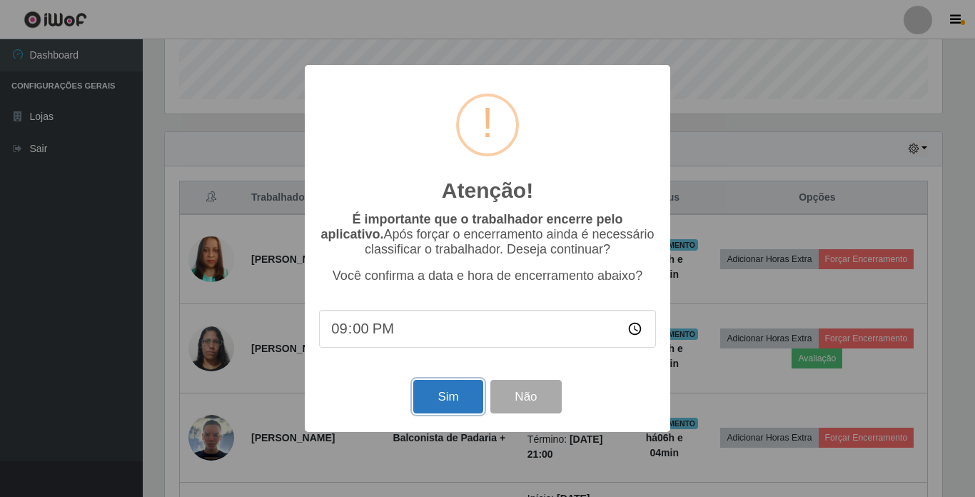
click at [459, 400] on button "Sim" at bounding box center [447, 397] width 69 height 34
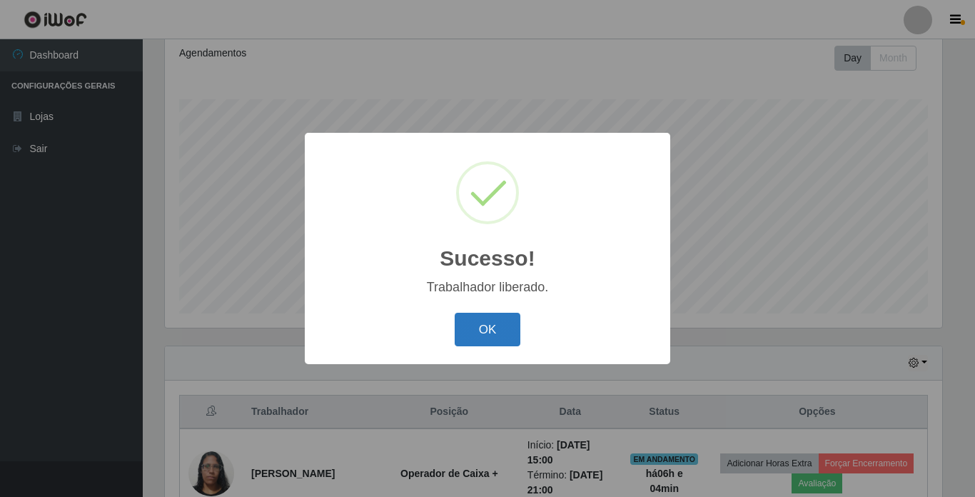
click at [488, 324] on button "OK" at bounding box center [487, 329] width 66 height 34
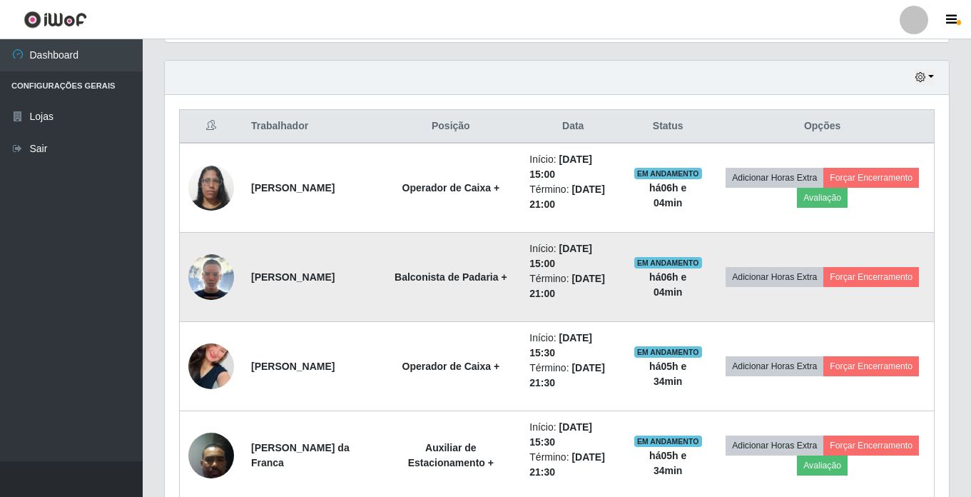
click at [217, 284] on img at bounding box center [211, 277] width 46 height 46
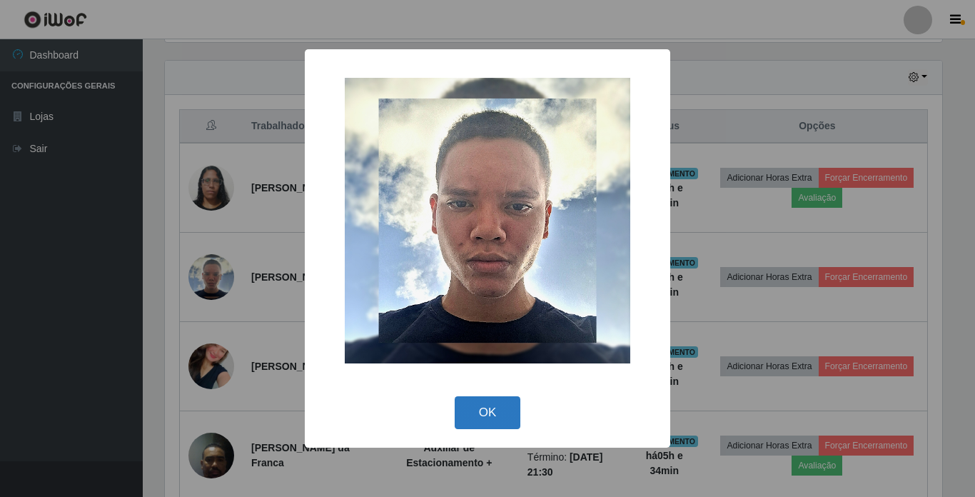
click at [486, 412] on button "OK" at bounding box center [487, 413] width 66 height 34
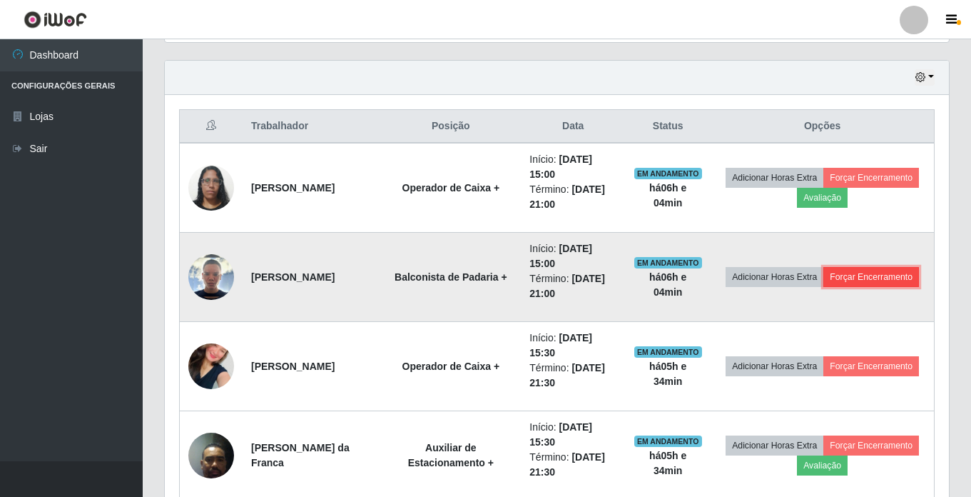
click at [823, 287] on button "Forçar Encerramento" at bounding box center [871, 277] width 96 height 20
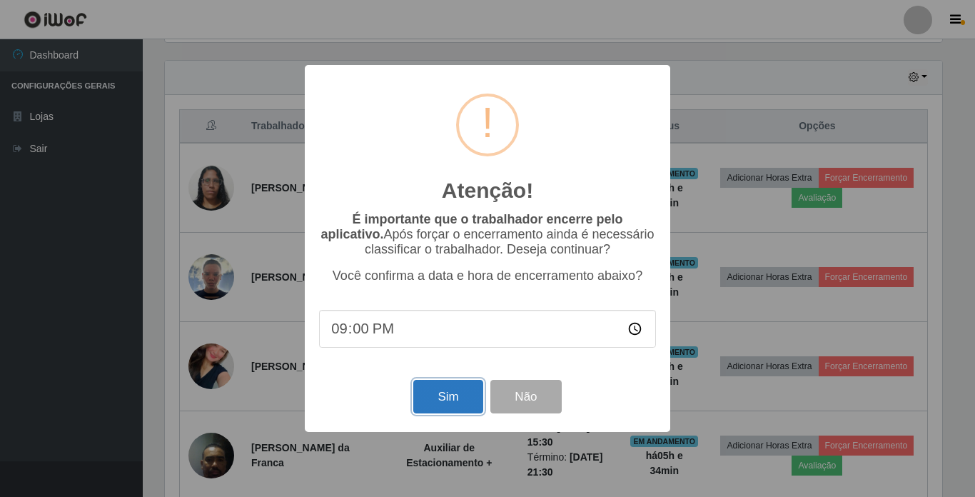
click at [432, 392] on button "Sim" at bounding box center [447, 397] width 69 height 34
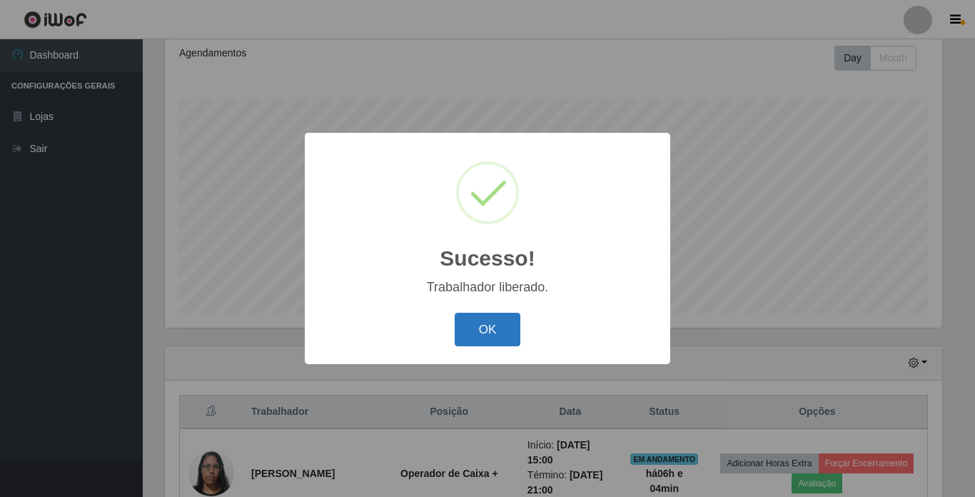
click at [474, 326] on button "OK" at bounding box center [487, 329] width 66 height 34
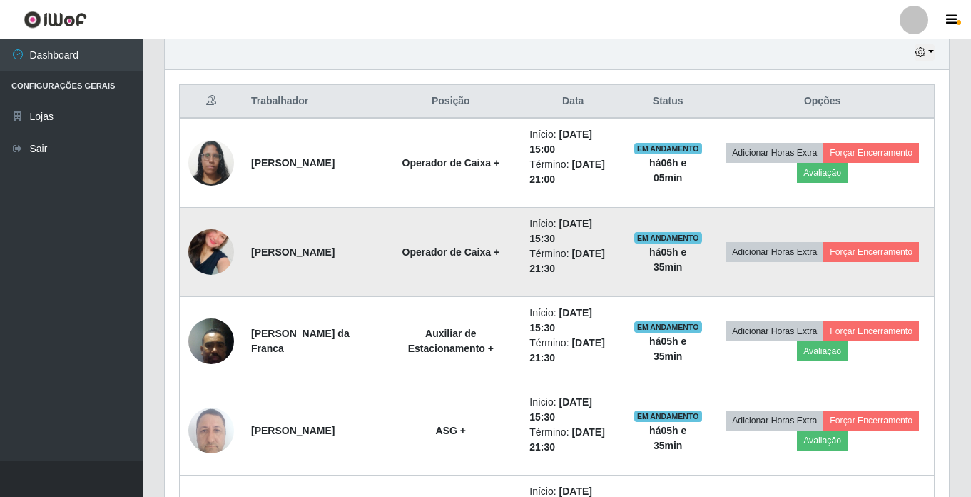
scroll to position [482, 0]
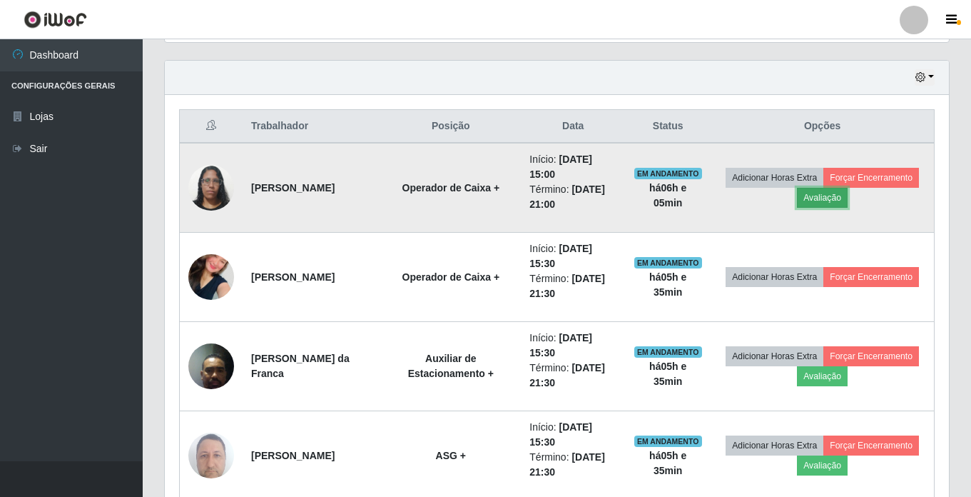
click at [848, 199] on button "Avaliação" at bounding box center [822, 198] width 51 height 20
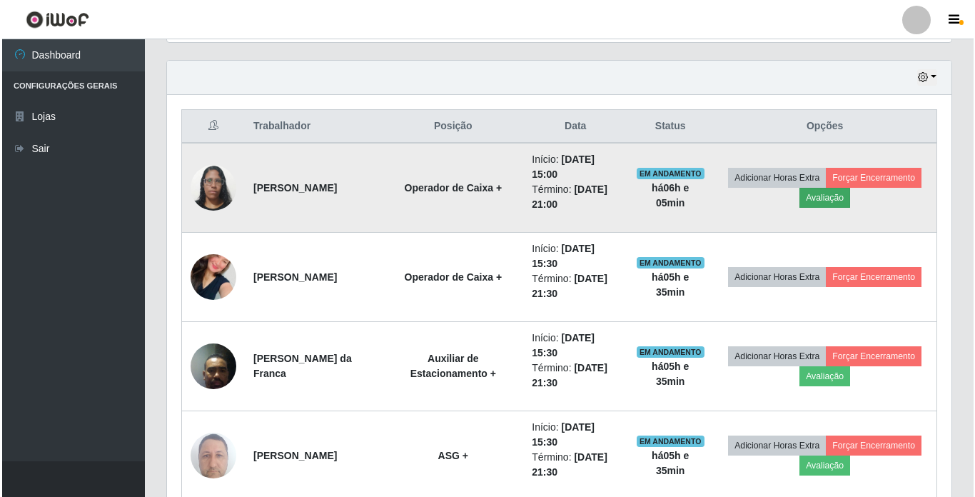
scroll to position [296, 777]
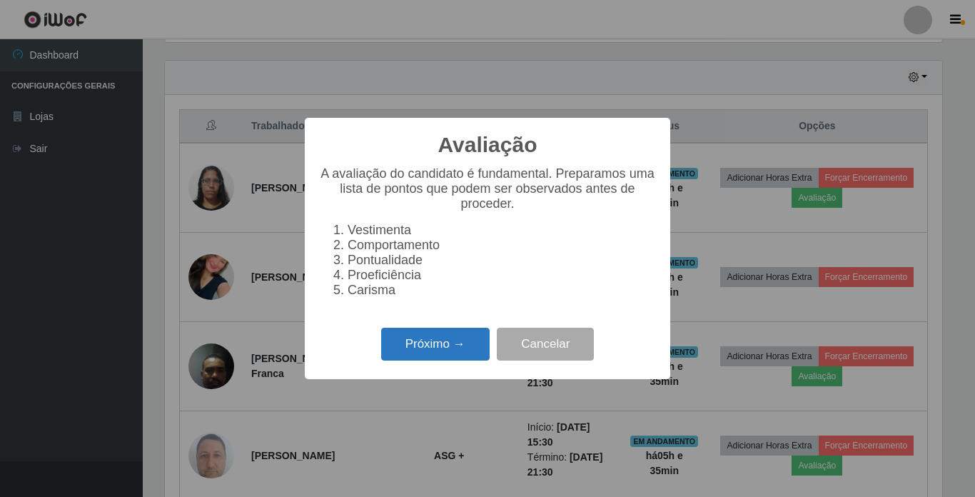
click at [431, 346] on button "Próximo →" at bounding box center [435, 344] width 108 height 34
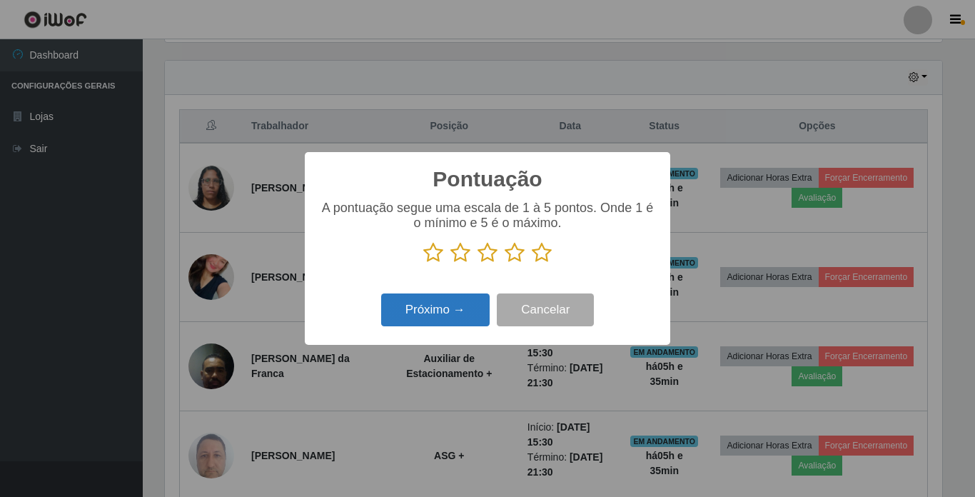
scroll to position [713147, 712667]
drag, startPoint x: 512, startPoint y: 257, endPoint x: 499, endPoint y: 276, distance: 23.2
click at [512, 258] on icon at bounding box center [514, 252] width 20 height 21
click at [504, 263] on input "radio" at bounding box center [504, 263] width 0 height 0
click at [540, 258] on icon at bounding box center [542, 252] width 20 height 21
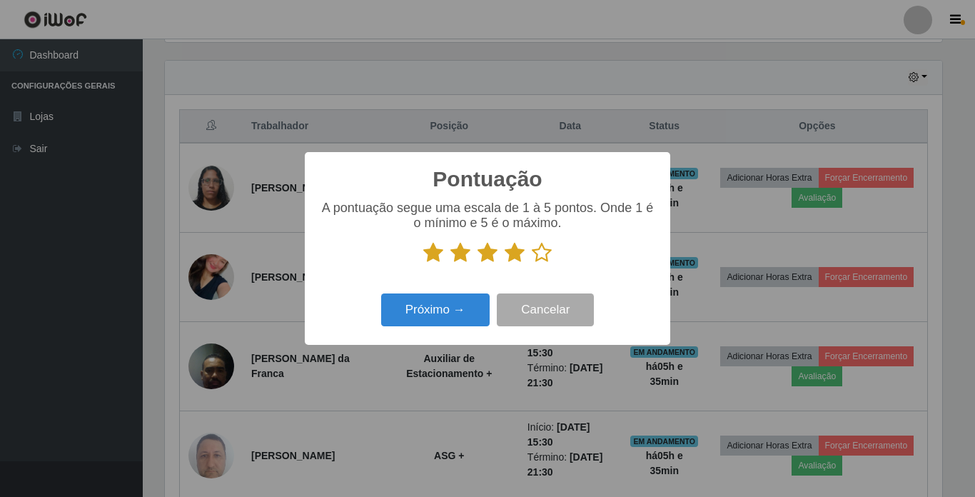
click at [532, 263] on input "radio" at bounding box center [532, 263] width 0 height 0
click at [466, 302] on button "Próximo →" at bounding box center [435, 310] width 108 height 34
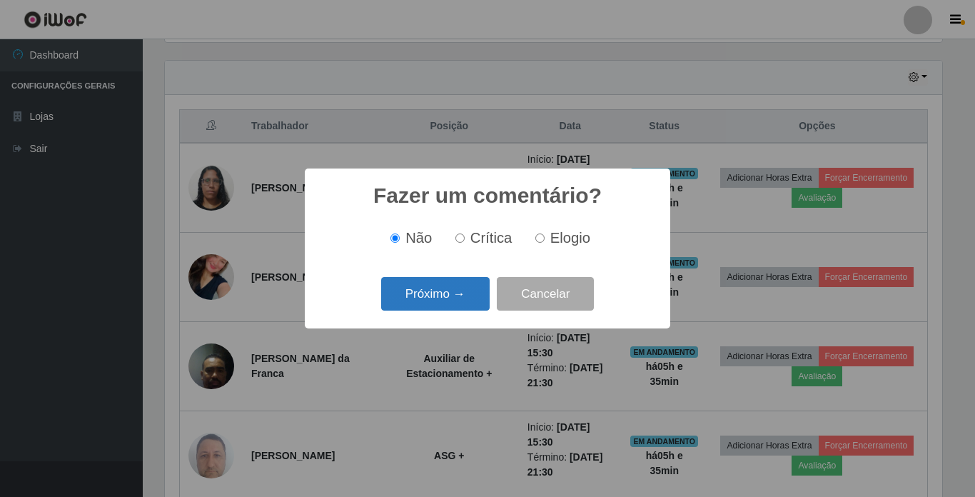
click at [454, 293] on button "Próximo →" at bounding box center [435, 294] width 108 height 34
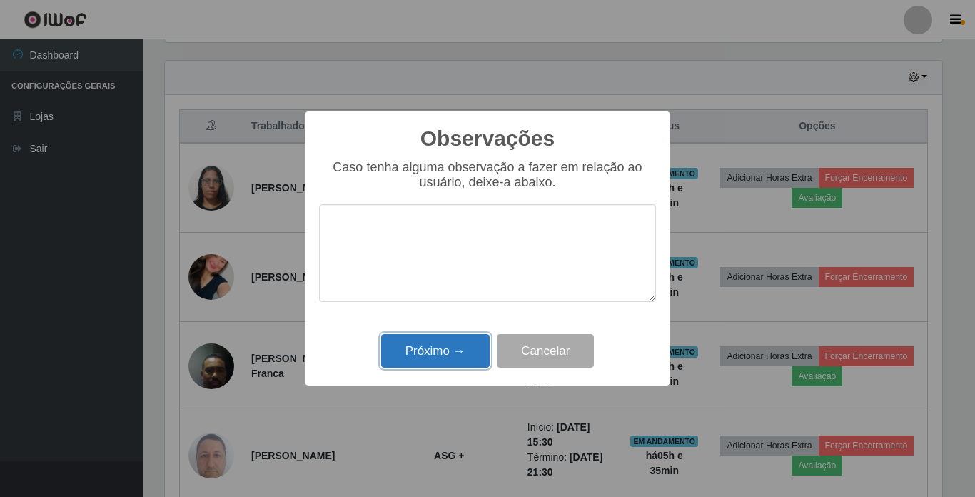
click at [447, 347] on button "Próximo →" at bounding box center [435, 351] width 108 height 34
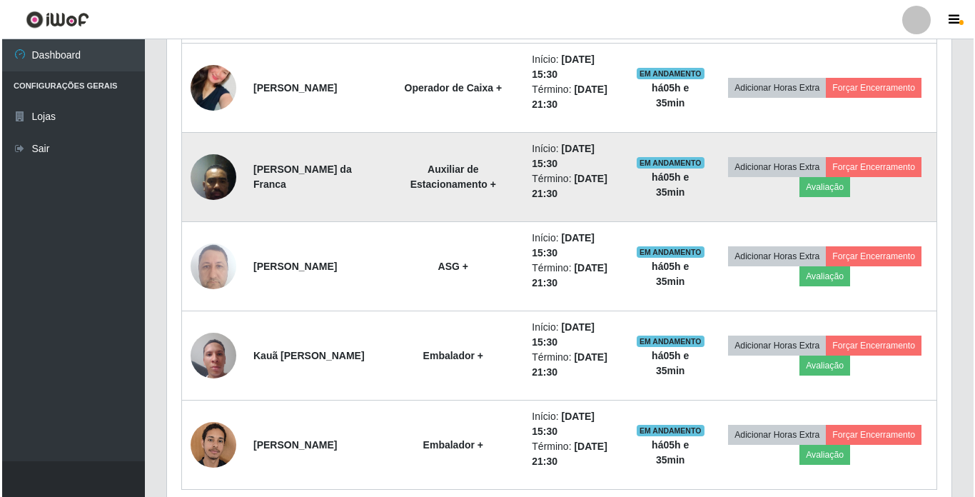
scroll to position [696, 0]
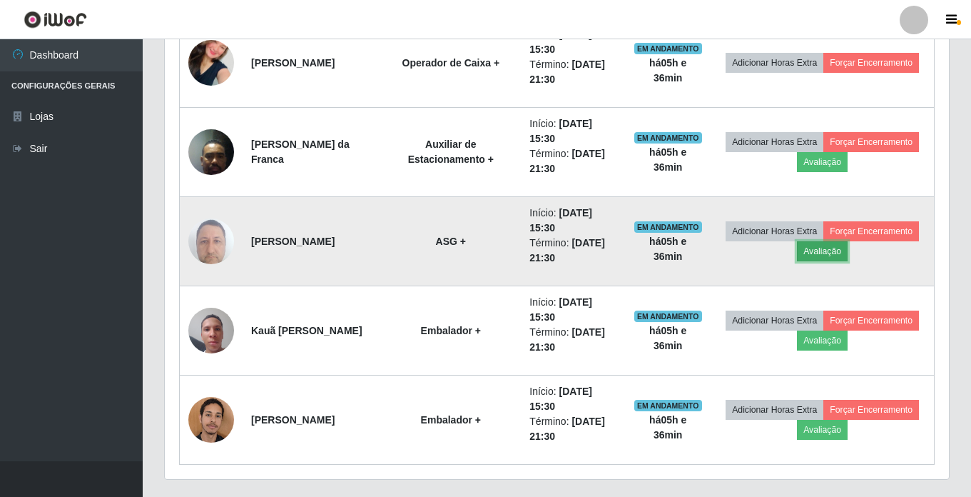
click at [848, 250] on button "Avaliação" at bounding box center [822, 251] width 51 height 20
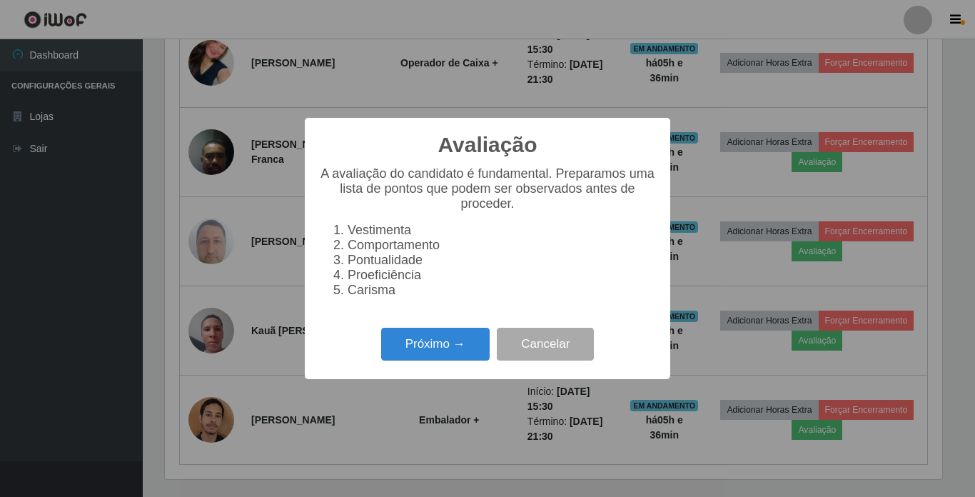
scroll to position [296, 777]
drag, startPoint x: 449, startPoint y: 345, endPoint x: 466, endPoint y: 320, distance: 29.9
click at [457, 335] on div "Próximo → Cancelar" at bounding box center [487, 343] width 337 height 41
click at [424, 349] on button "Próximo →" at bounding box center [435, 344] width 108 height 34
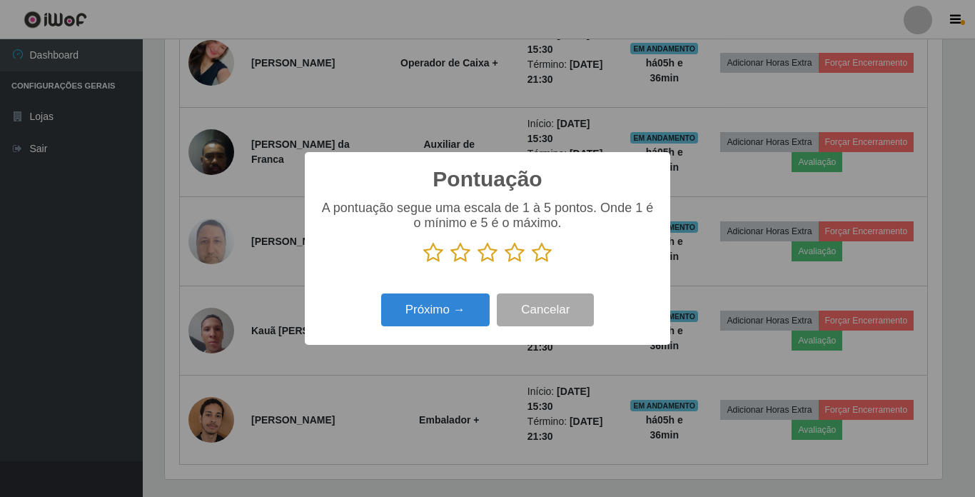
scroll to position [713147, 712667]
click at [538, 253] on icon at bounding box center [542, 252] width 20 height 21
click at [532, 263] on input "radio" at bounding box center [532, 263] width 0 height 0
click at [448, 298] on button "Próximo →" at bounding box center [435, 310] width 108 height 34
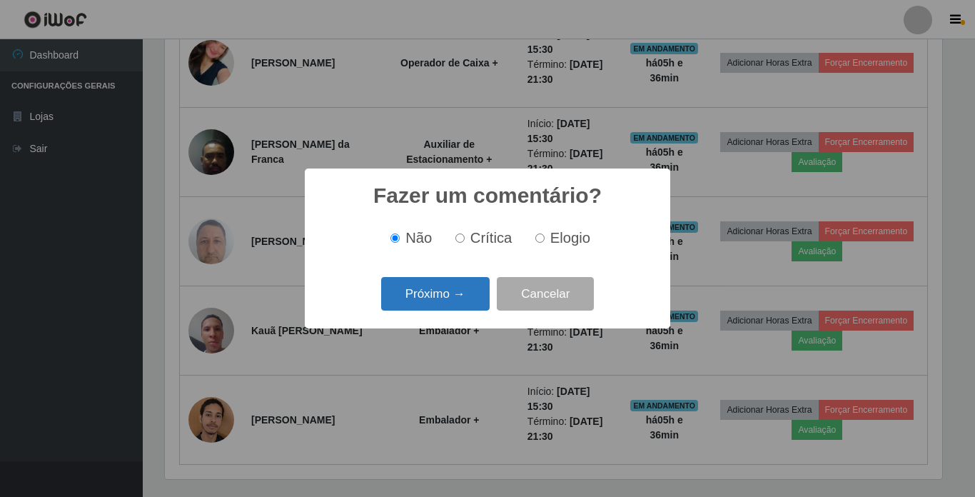
click at [443, 290] on button "Próximo →" at bounding box center [435, 294] width 108 height 34
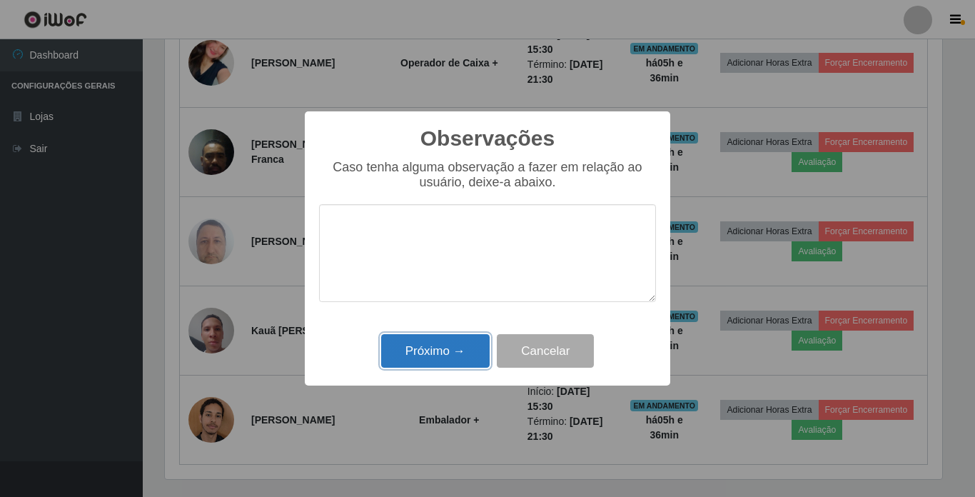
click at [444, 349] on button "Próximo →" at bounding box center [435, 351] width 108 height 34
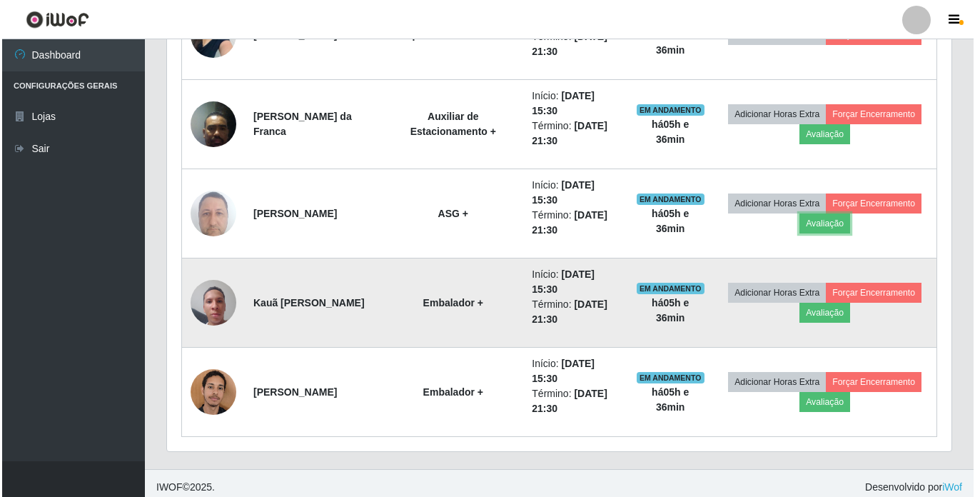
scroll to position [732, 0]
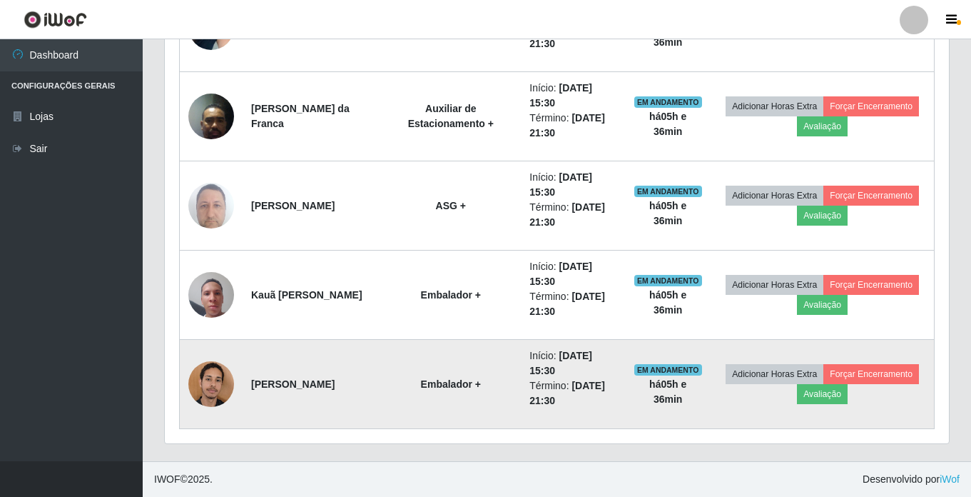
click at [212, 391] on img at bounding box center [211, 383] width 46 height 61
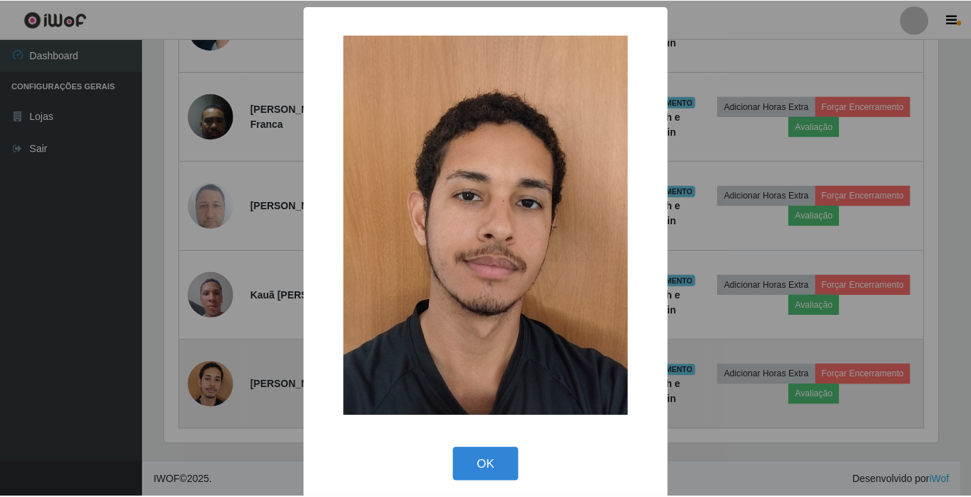
scroll to position [296, 777]
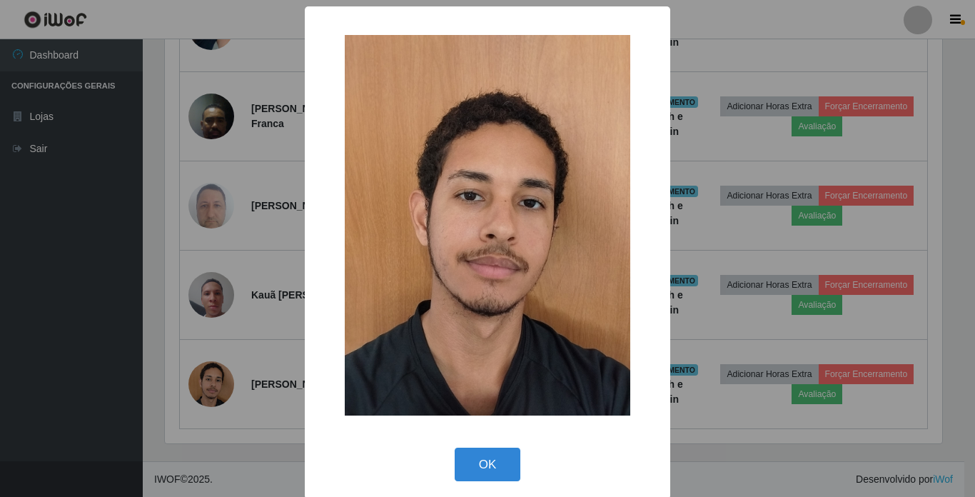
click at [211, 391] on div "× OK Cancel" at bounding box center [487, 248] width 975 height 497
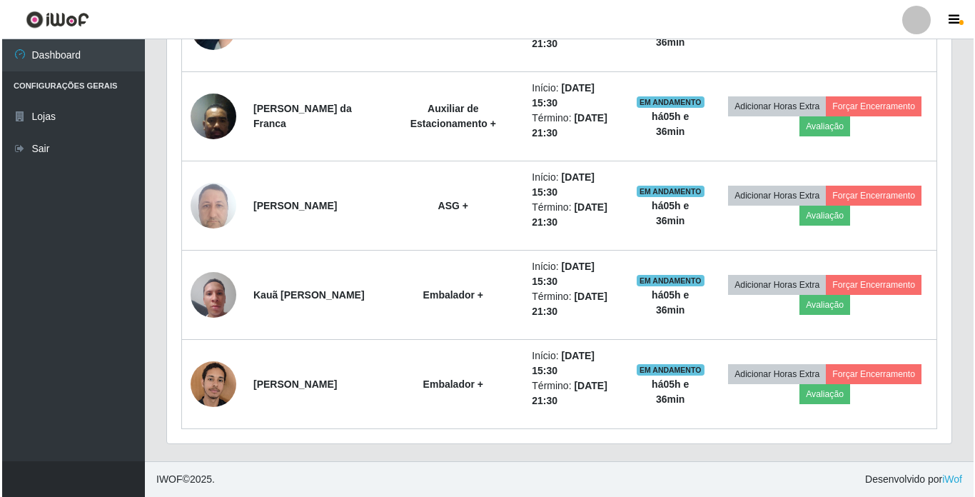
scroll to position [296, 784]
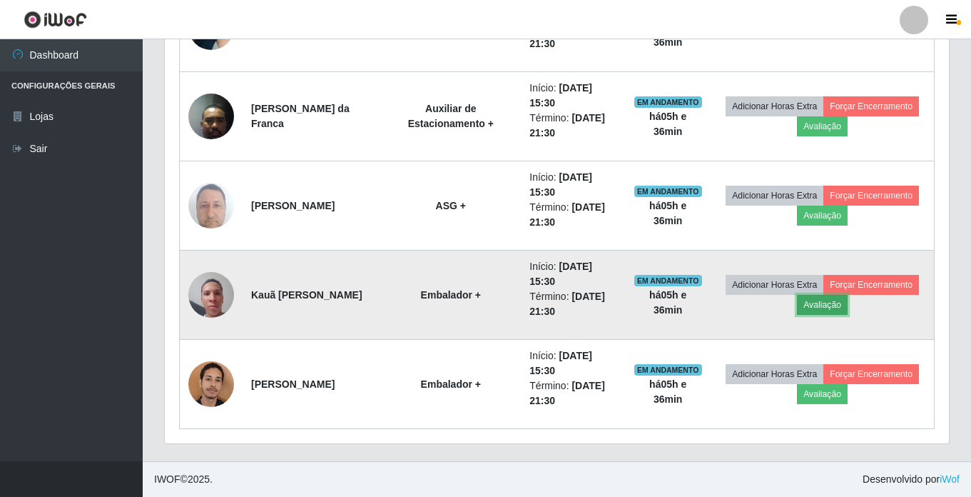
click at [848, 303] on button "Avaliação" at bounding box center [822, 305] width 51 height 20
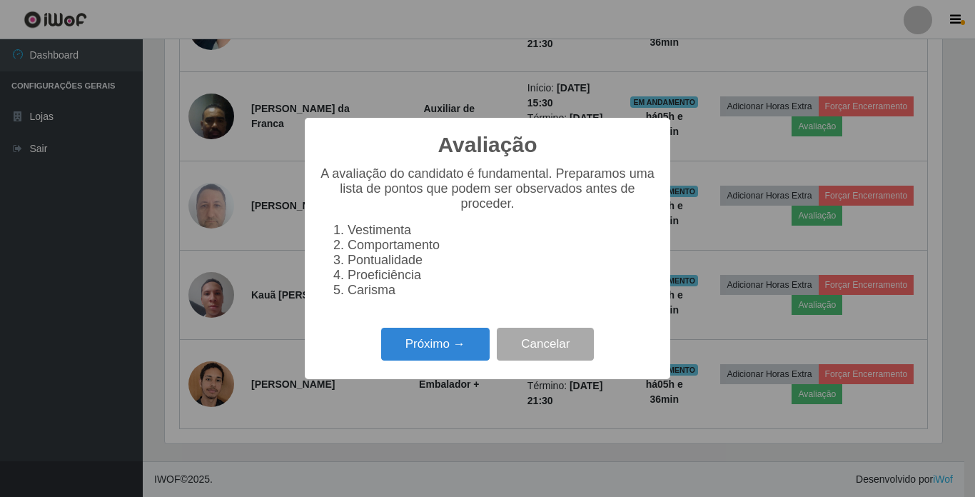
scroll to position [296, 777]
click at [428, 349] on button "Próximo →" at bounding box center [435, 344] width 108 height 34
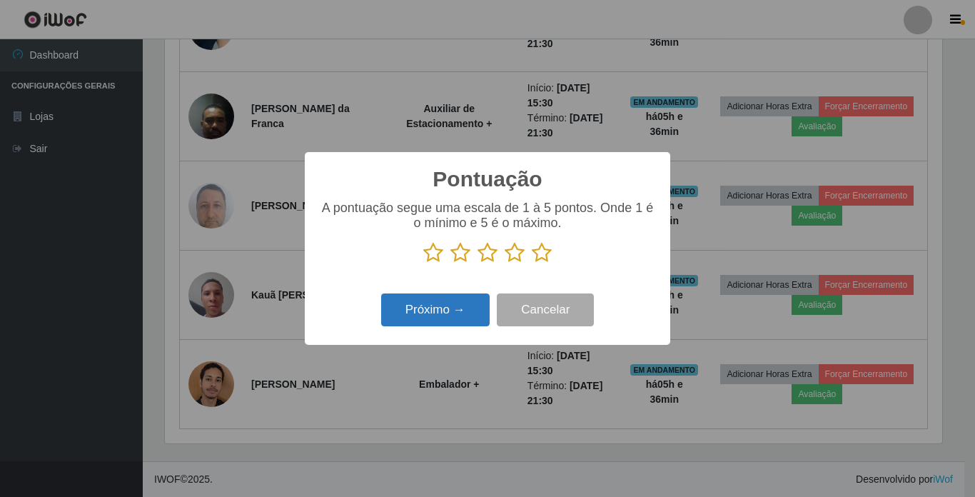
scroll to position [713147, 712667]
click at [546, 254] on icon at bounding box center [542, 252] width 20 height 21
click at [532, 263] on input "radio" at bounding box center [532, 263] width 0 height 0
click at [472, 303] on button "Próximo →" at bounding box center [435, 310] width 108 height 34
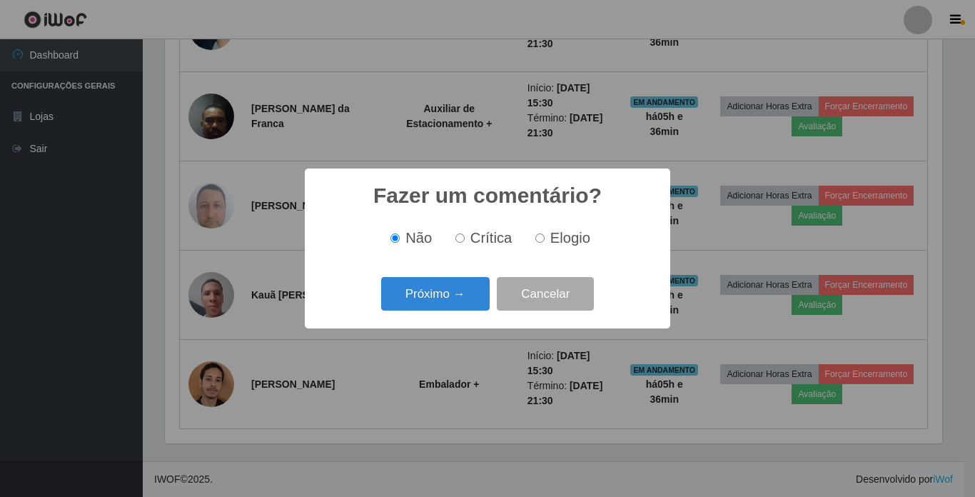
click at [541, 238] on input "Elogio" at bounding box center [539, 237] width 9 height 9
radio input "true"
click at [458, 300] on button "Próximo →" at bounding box center [435, 294] width 108 height 34
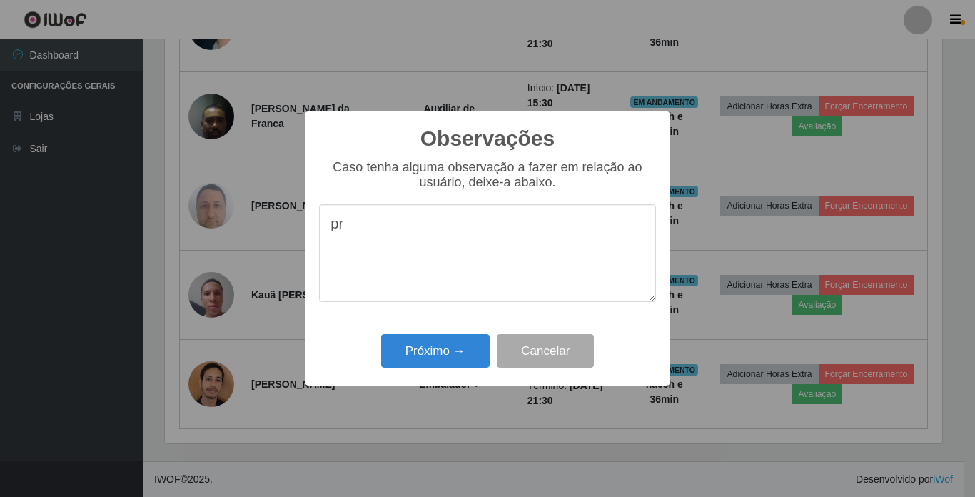
type textarea "p"
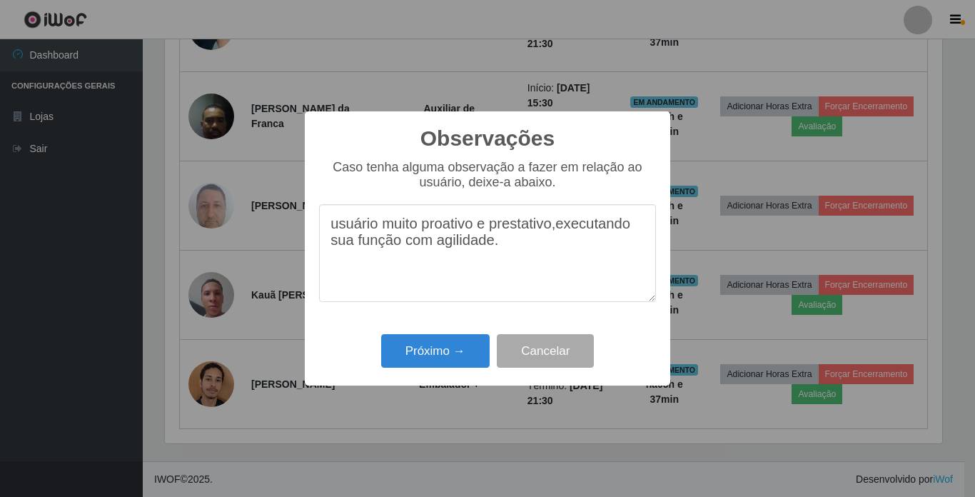
click at [559, 228] on textarea "usuário muito proativo e prestativo,executando sua função com agilidade." at bounding box center [487, 253] width 337 height 98
type textarea "usuário muito proativo e prestativo, executando sua função com agilidade."
click at [442, 355] on button "Próximo →" at bounding box center [435, 351] width 108 height 34
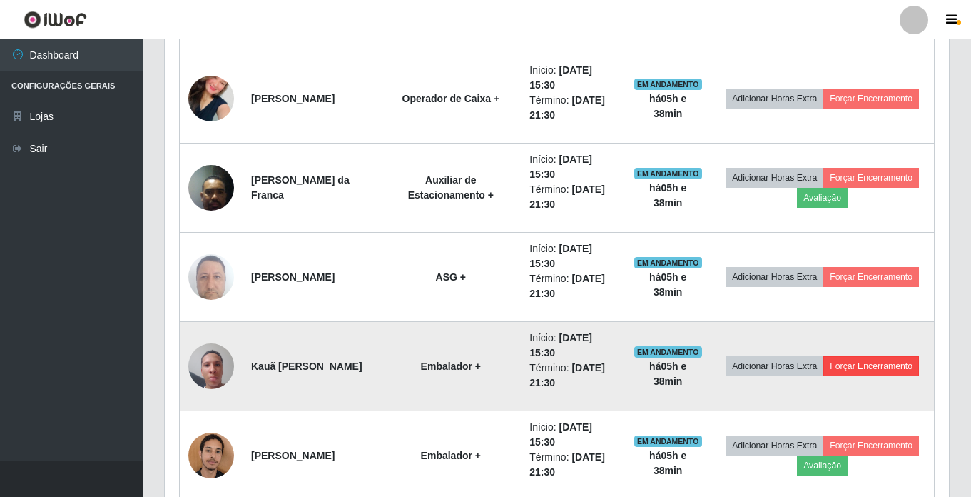
scroll to position [589, 0]
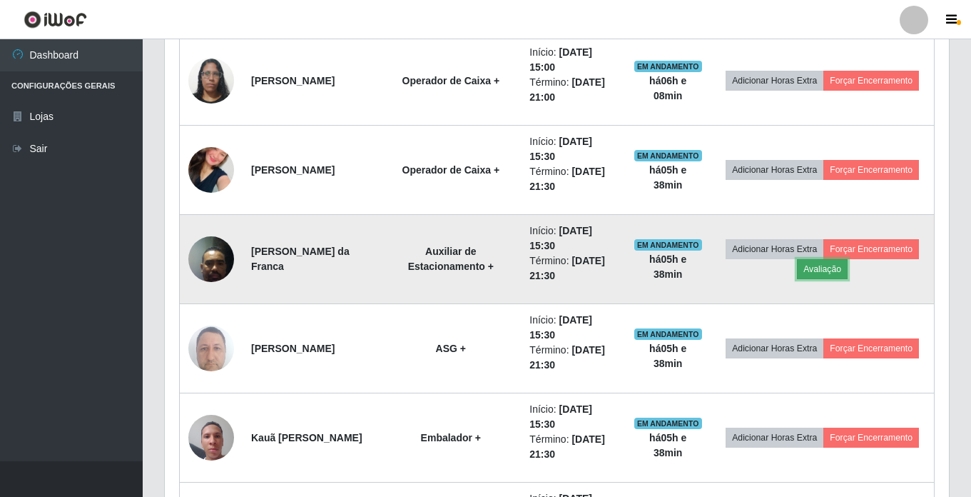
click at [848, 268] on button "Avaliação" at bounding box center [822, 269] width 51 height 20
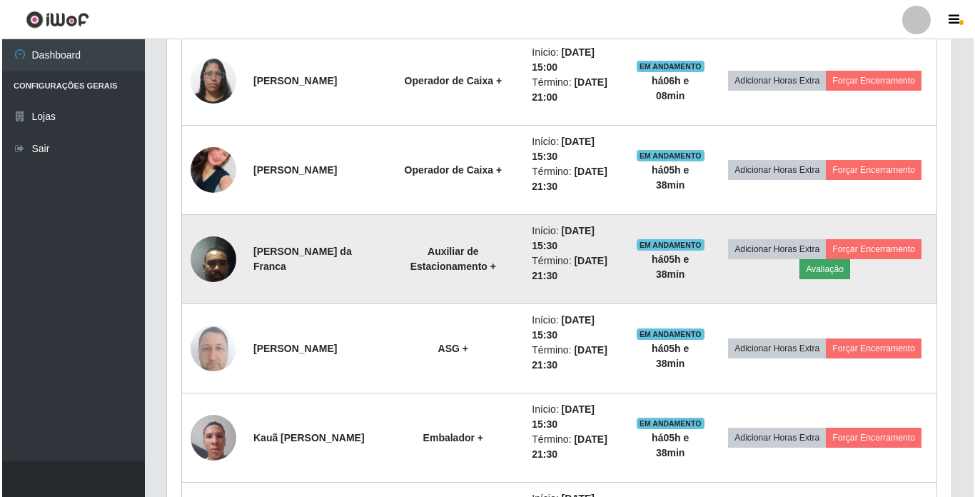
scroll to position [296, 777]
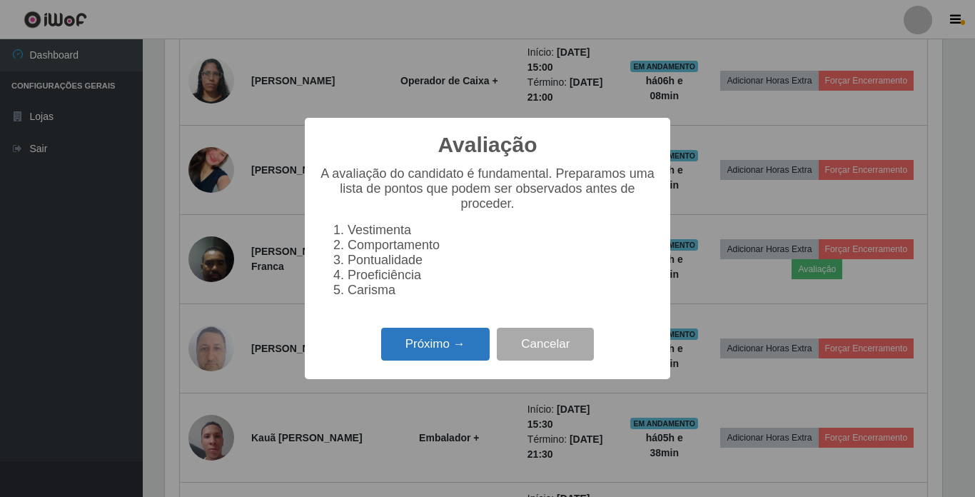
click at [464, 338] on button "Próximo →" at bounding box center [435, 344] width 108 height 34
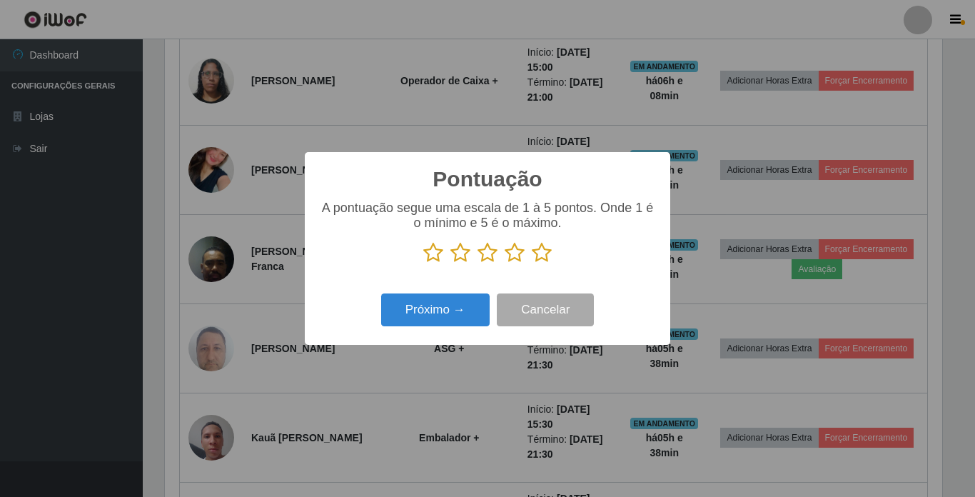
click at [542, 253] on icon at bounding box center [542, 252] width 20 height 21
click at [532, 263] on input "radio" at bounding box center [532, 263] width 0 height 0
click at [456, 310] on button "Próximo →" at bounding box center [435, 310] width 108 height 34
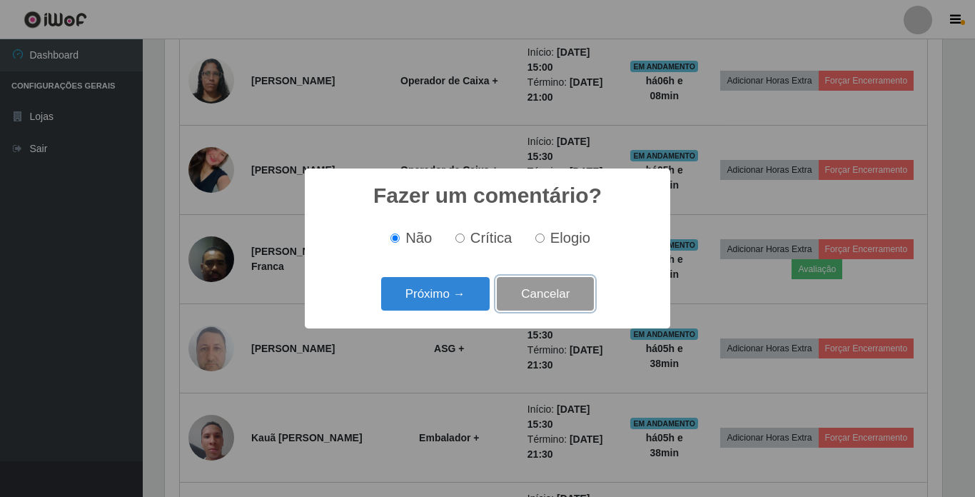
click at [559, 298] on button "Cancelar" at bounding box center [545, 294] width 97 height 34
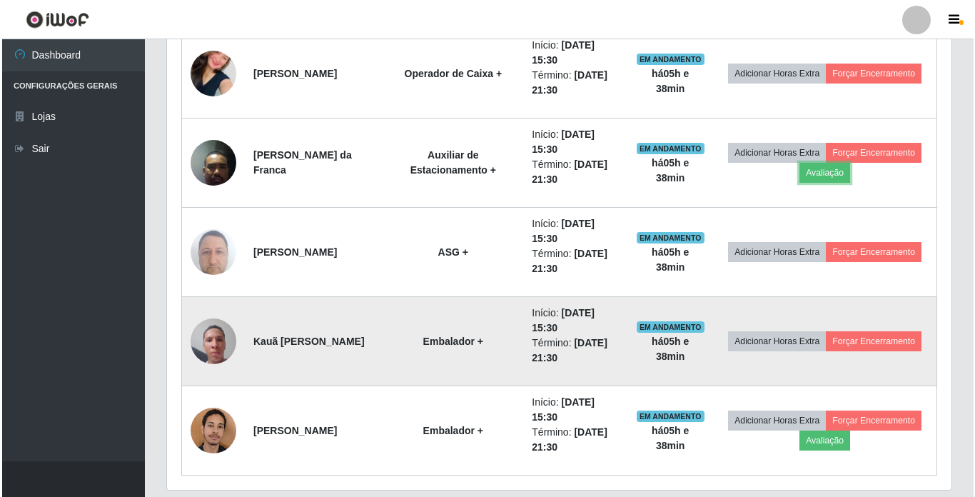
scroll to position [661, 0]
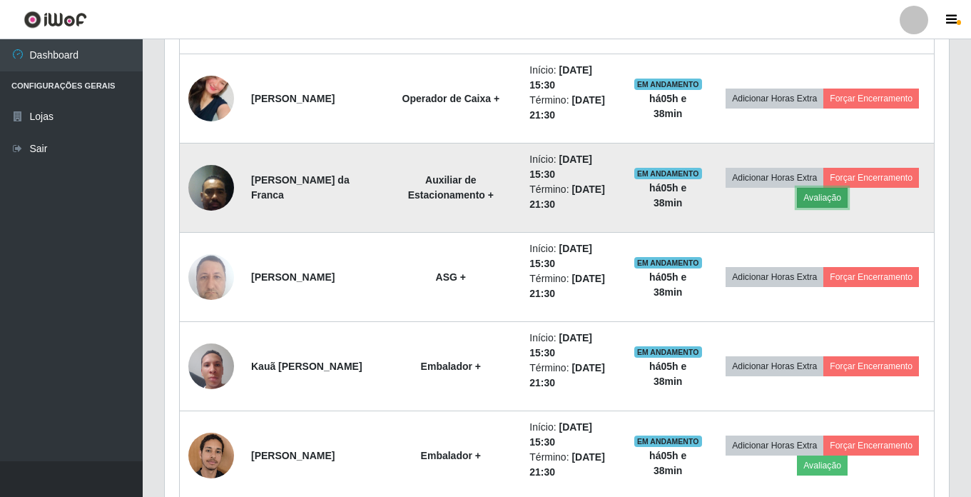
click at [848, 196] on button "Avaliação" at bounding box center [822, 198] width 51 height 20
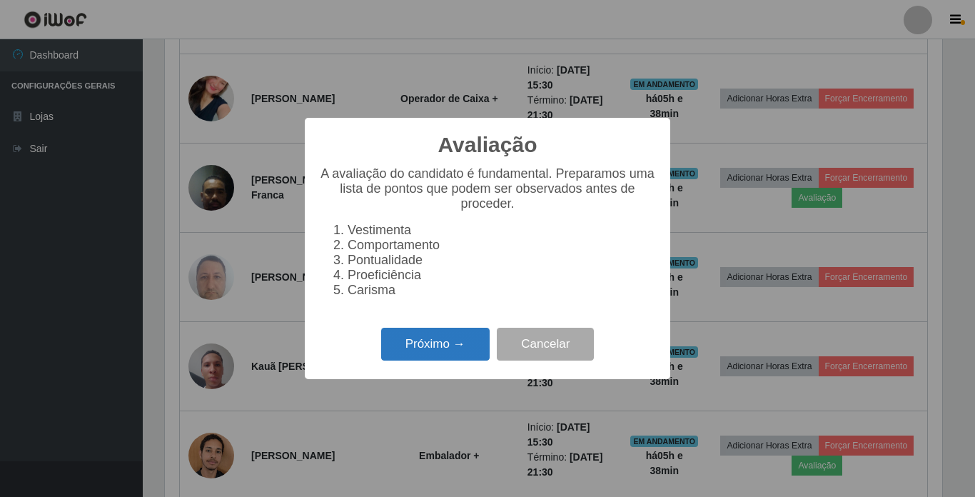
click at [434, 354] on button "Próximo →" at bounding box center [435, 344] width 108 height 34
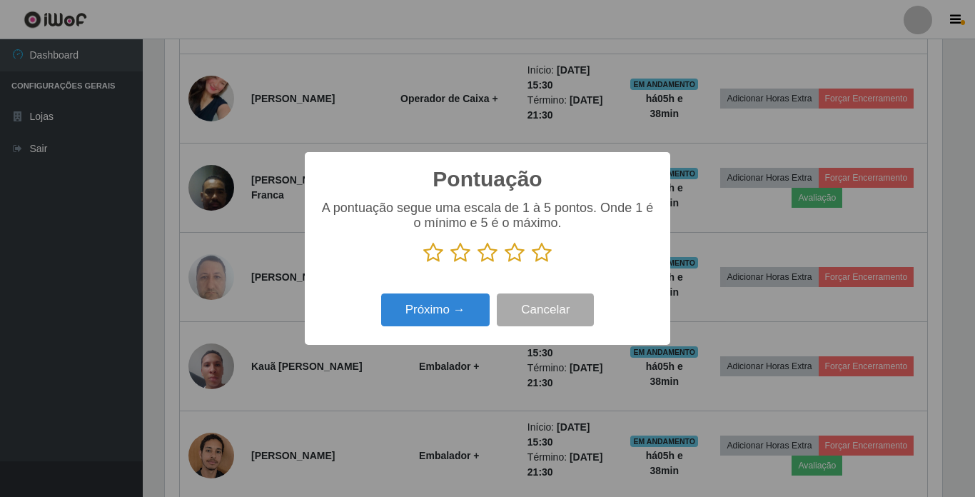
drag, startPoint x: 538, startPoint y: 252, endPoint x: 482, endPoint y: 279, distance: 61.9
click at [538, 253] on icon at bounding box center [542, 252] width 20 height 21
click at [532, 263] on input "radio" at bounding box center [532, 263] width 0 height 0
click at [442, 309] on button "Próximo →" at bounding box center [435, 310] width 108 height 34
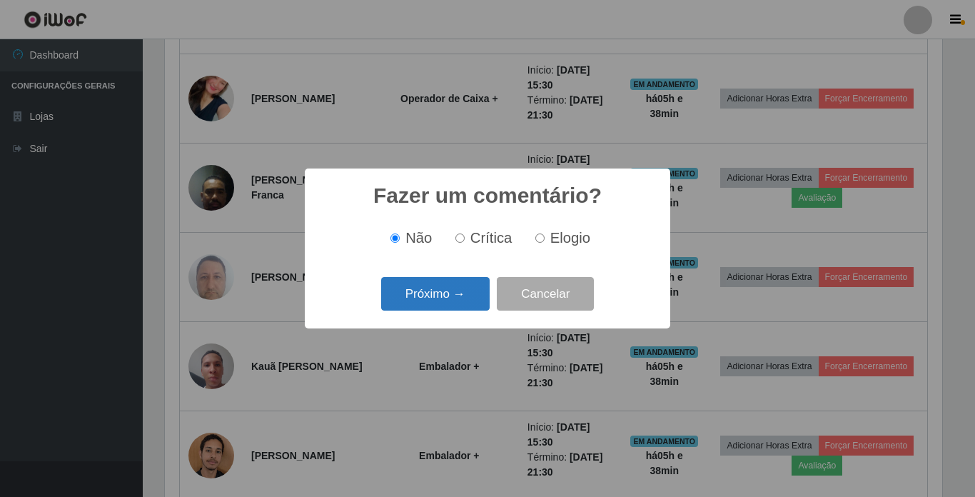
click at [449, 296] on button "Próximo →" at bounding box center [435, 294] width 108 height 34
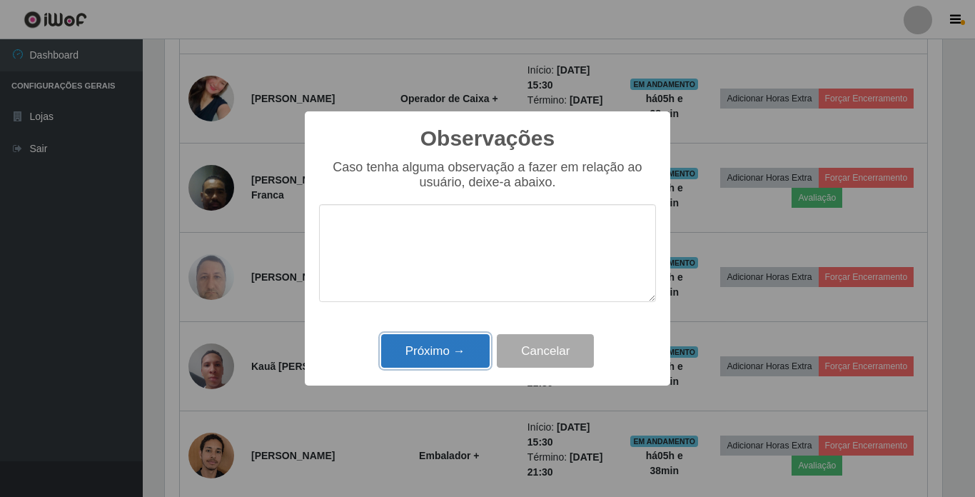
click at [444, 351] on button "Próximo →" at bounding box center [435, 351] width 108 height 34
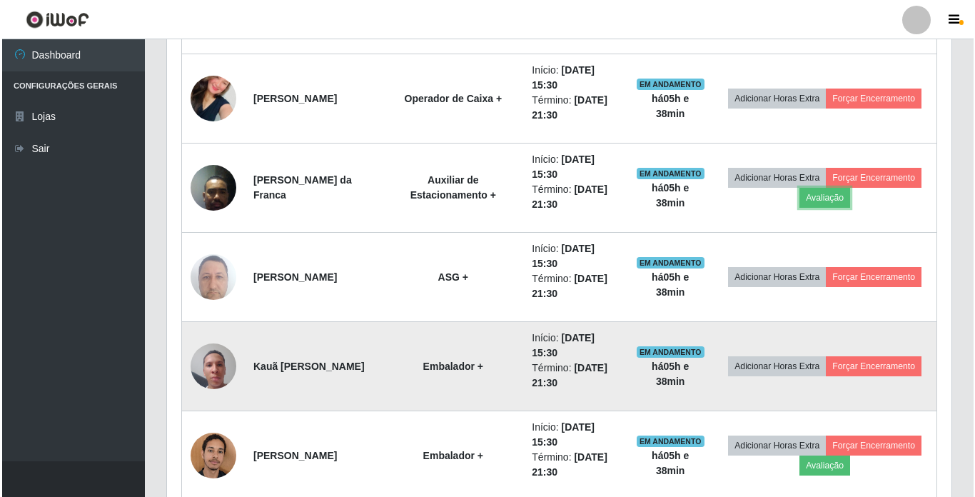
scroll to position [732, 0]
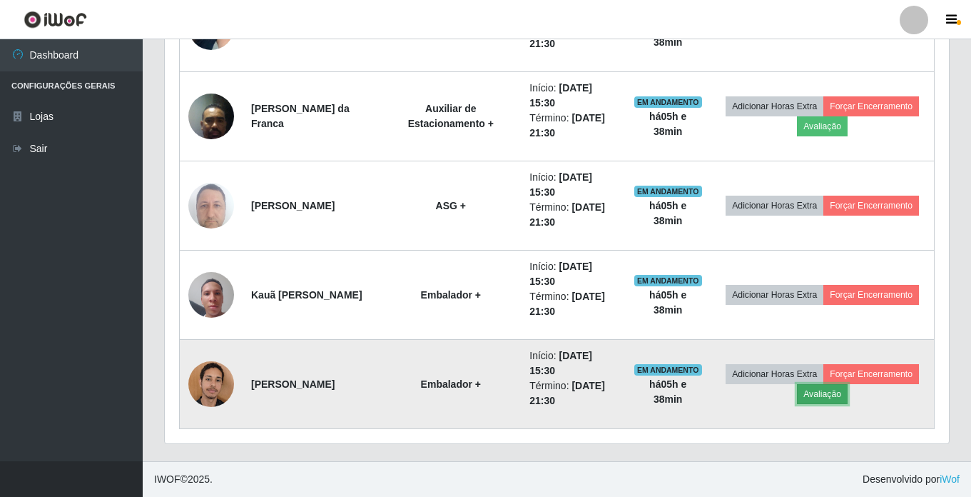
click at [848, 397] on button "Avaliação" at bounding box center [822, 394] width 51 height 20
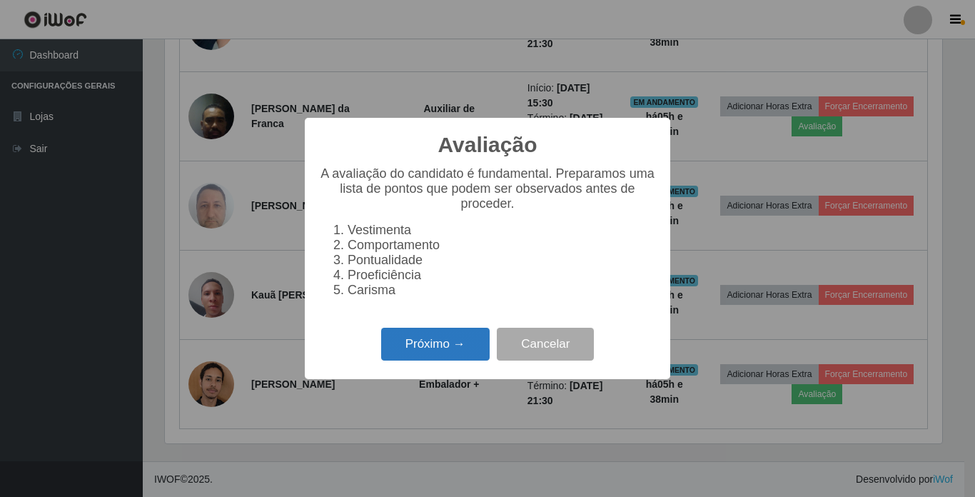
click at [451, 351] on button "Próximo →" at bounding box center [435, 344] width 108 height 34
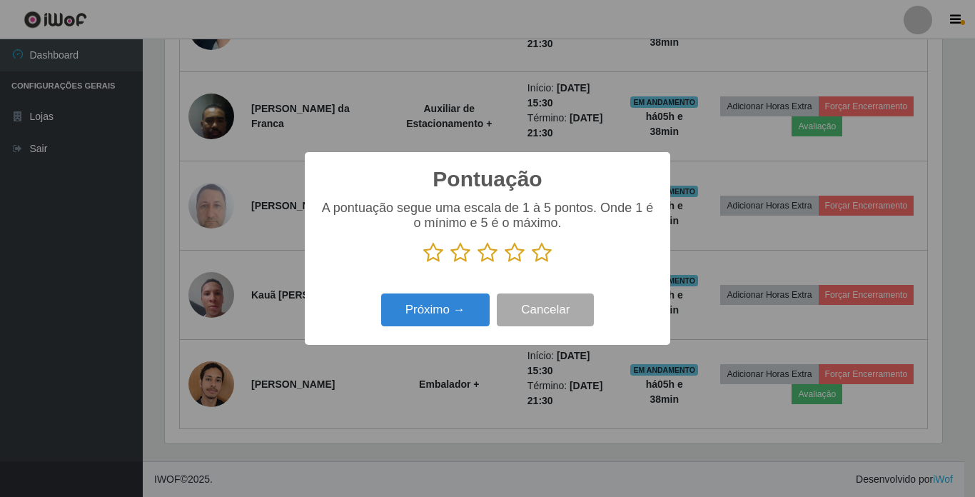
scroll to position [713147, 712667]
click at [538, 253] on icon at bounding box center [542, 252] width 20 height 21
click at [532, 263] on input "radio" at bounding box center [532, 263] width 0 height 0
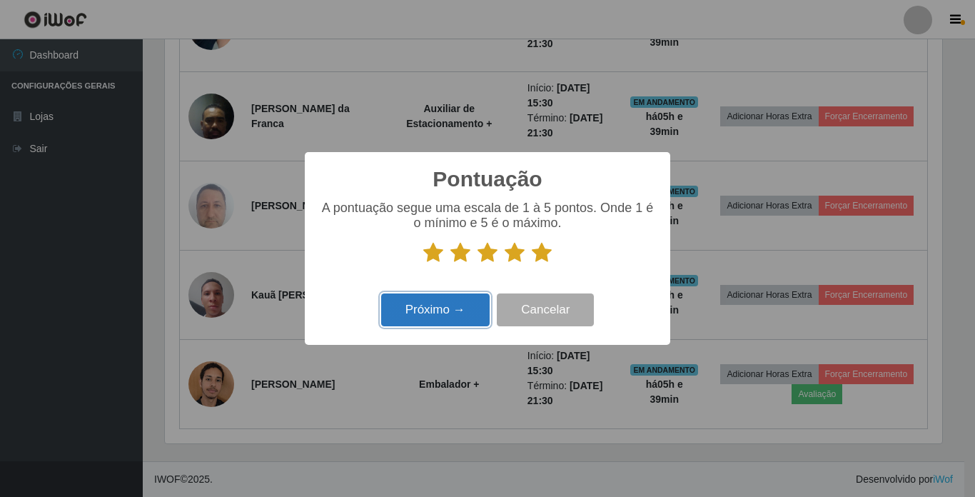
click at [443, 308] on button "Próximo →" at bounding box center [435, 310] width 108 height 34
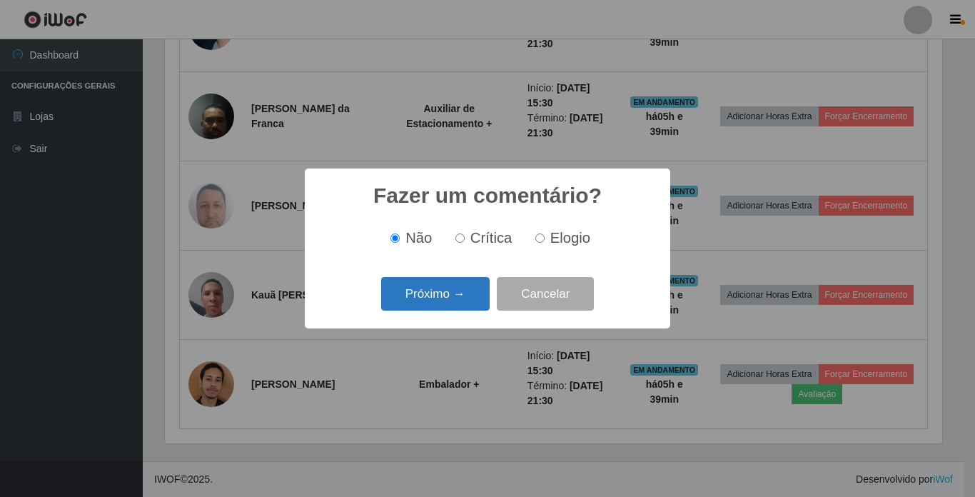
click at [450, 302] on button "Próximo →" at bounding box center [435, 294] width 108 height 34
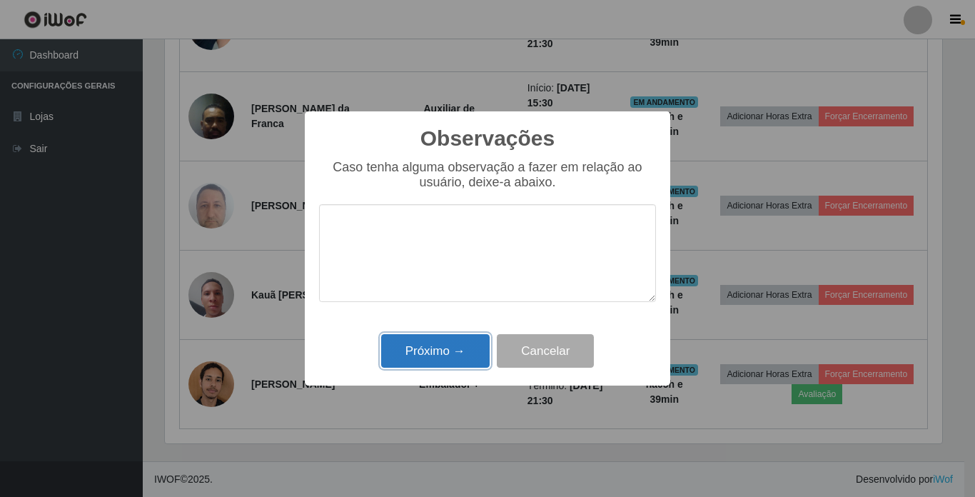
click at [457, 352] on button "Próximo →" at bounding box center [435, 351] width 108 height 34
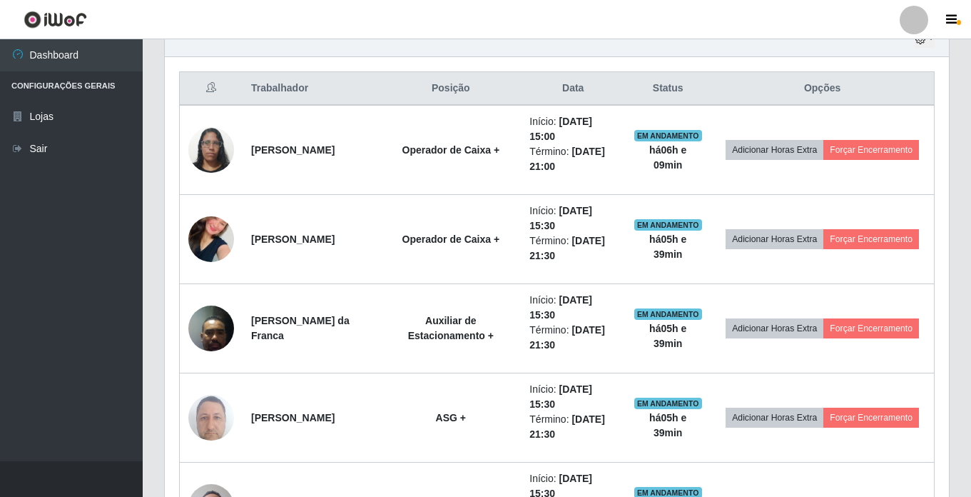
scroll to position [447, 0]
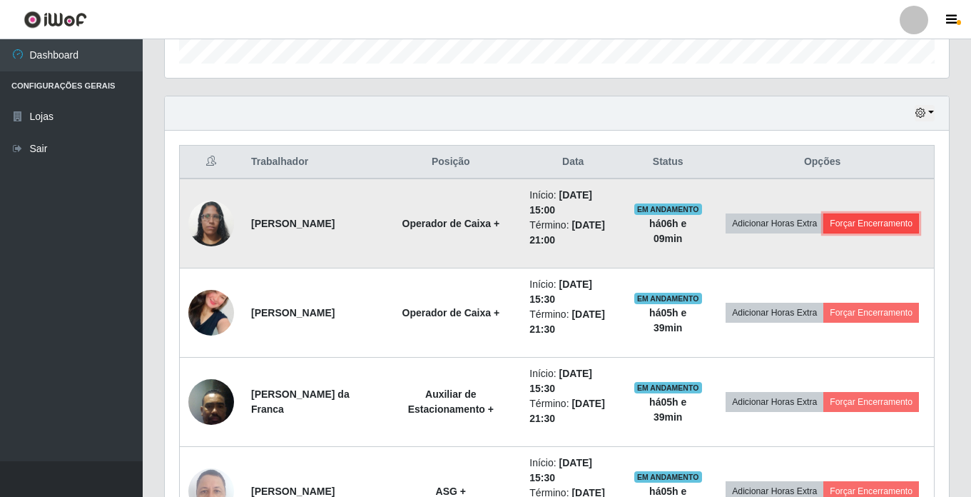
click at [838, 233] on button "Forçar Encerramento" at bounding box center [871, 223] width 96 height 20
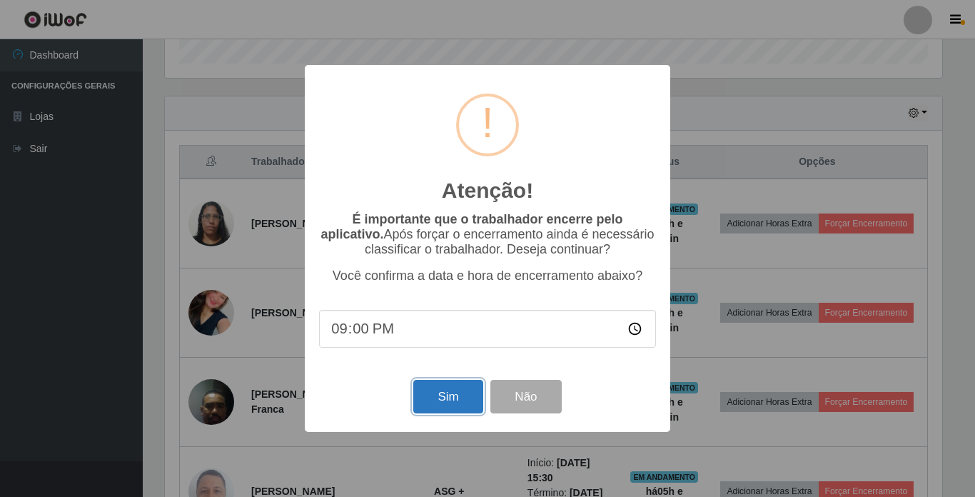
click at [452, 398] on button "Sim" at bounding box center [447, 397] width 69 height 34
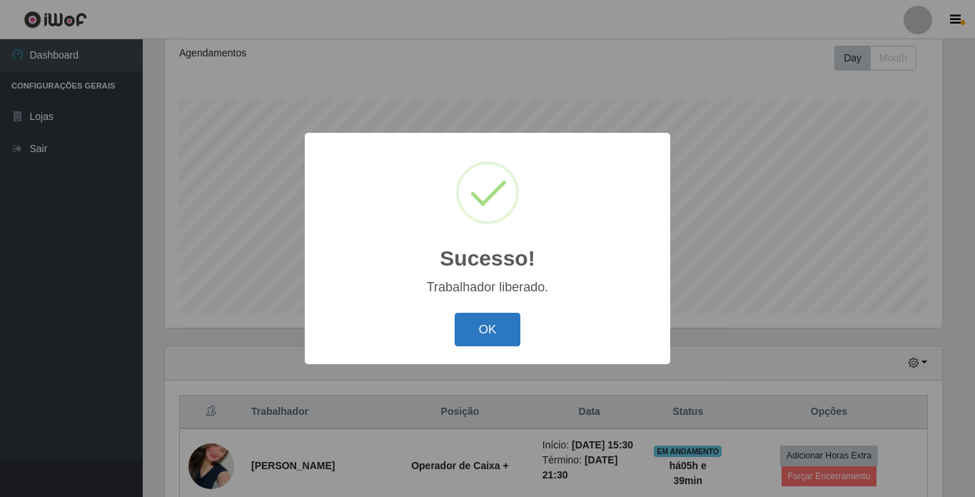
click at [485, 342] on button "OK" at bounding box center [487, 329] width 66 height 34
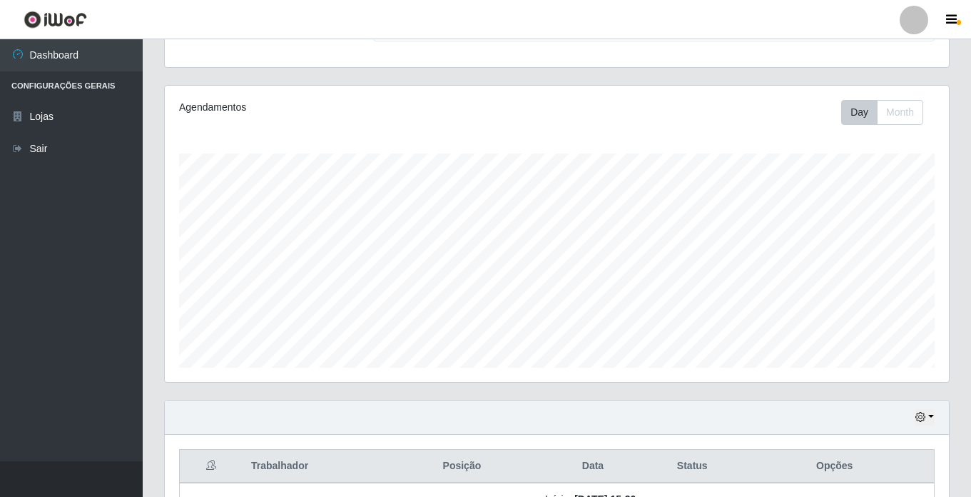
scroll to position [143, 0]
click at [673, 424] on div "Hoje 1 dia 3 dias 1 Semana Não encerrados" at bounding box center [557, 417] width 784 height 34
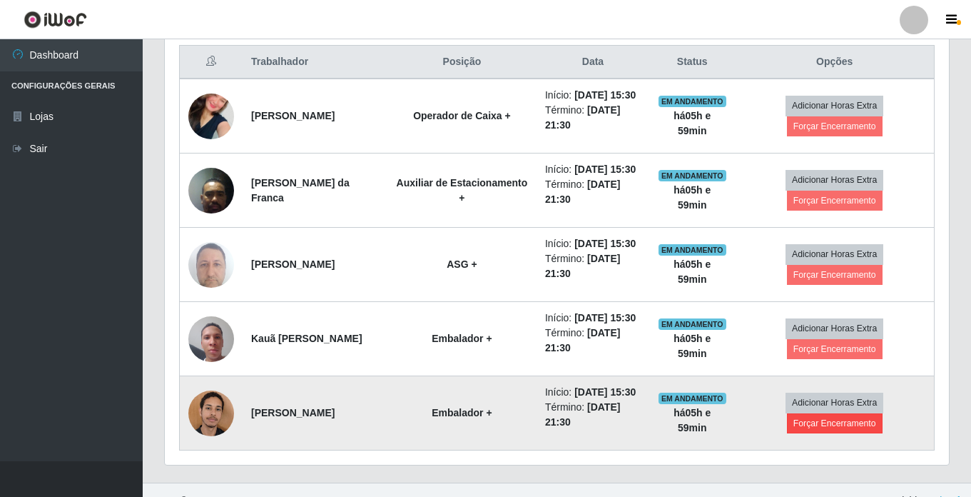
scroll to position [571, 0]
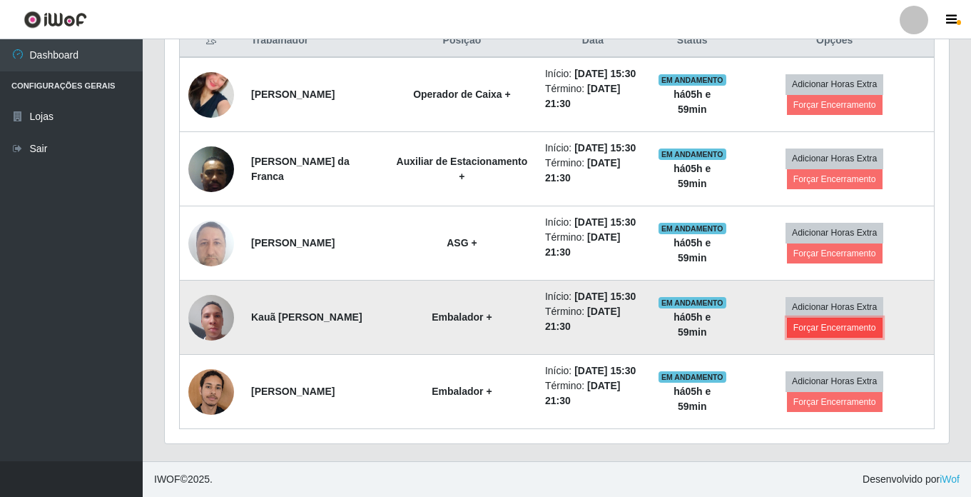
click at [843, 337] on button "Forçar Encerramento" at bounding box center [835, 327] width 96 height 20
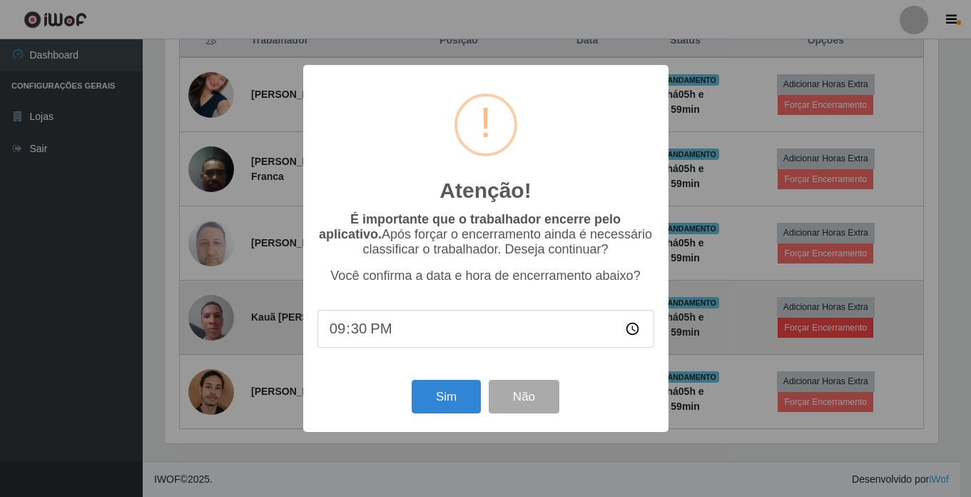
scroll to position [296, 777]
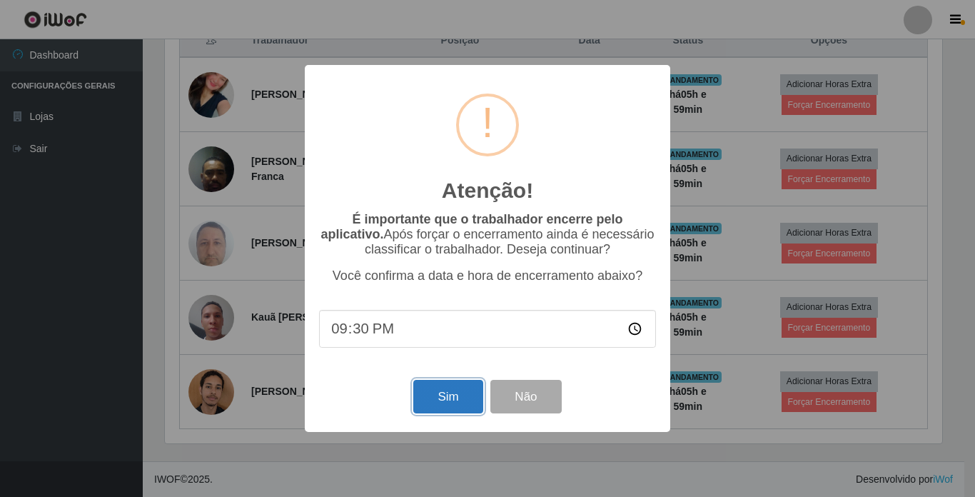
click at [464, 407] on button "Sim" at bounding box center [447, 397] width 69 height 34
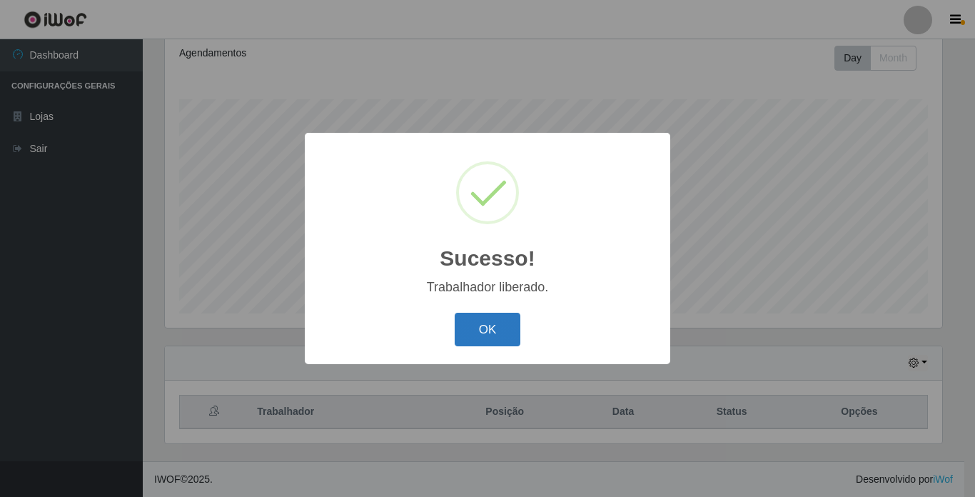
click at [492, 341] on button "OK" at bounding box center [487, 329] width 66 height 34
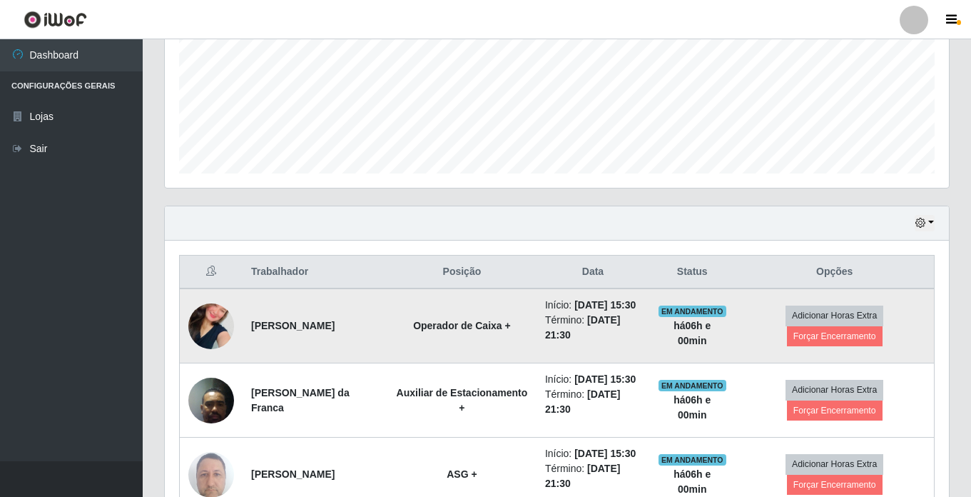
scroll to position [340, 0]
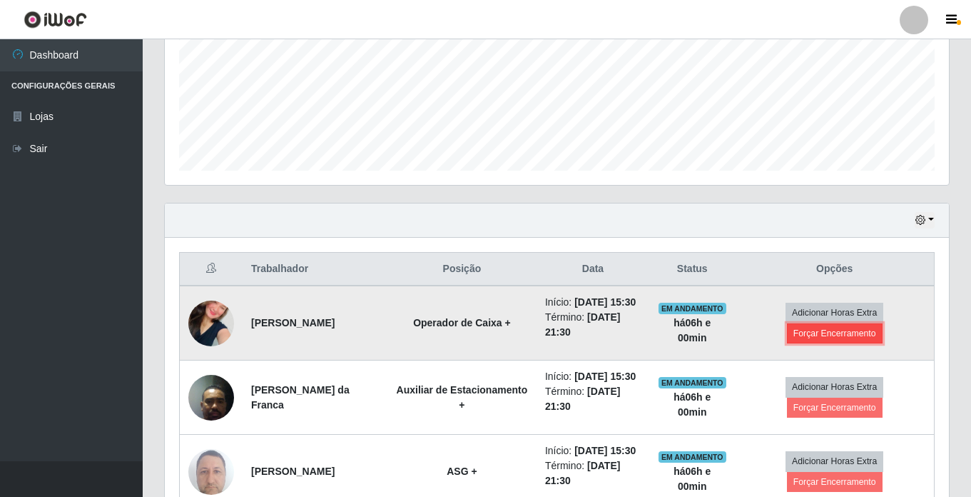
click at [824, 340] on button "Forçar Encerramento" at bounding box center [835, 333] width 96 height 20
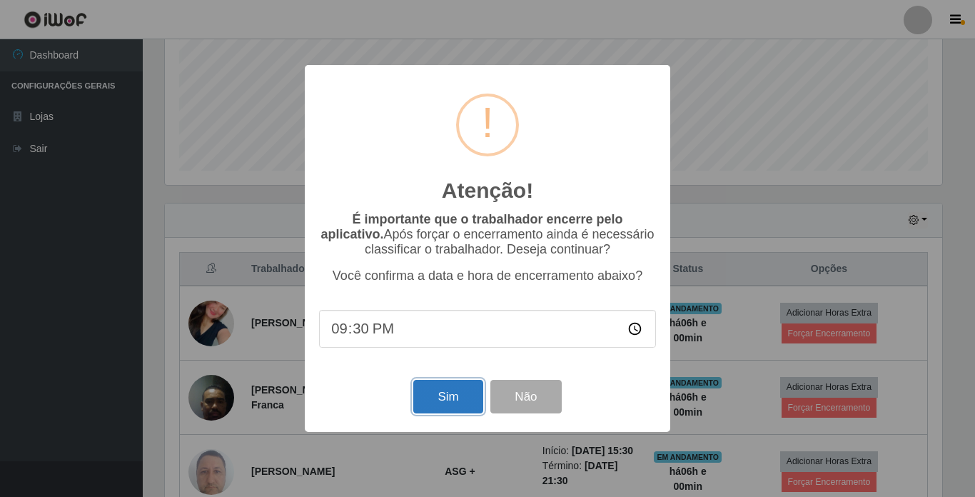
click at [462, 394] on button "Sim" at bounding box center [447, 397] width 69 height 34
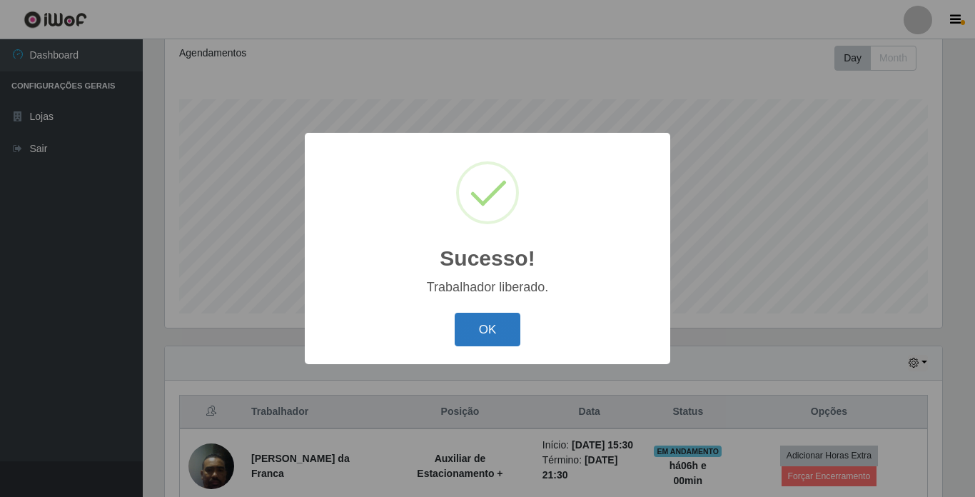
click at [494, 333] on button "OK" at bounding box center [487, 329] width 66 height 34
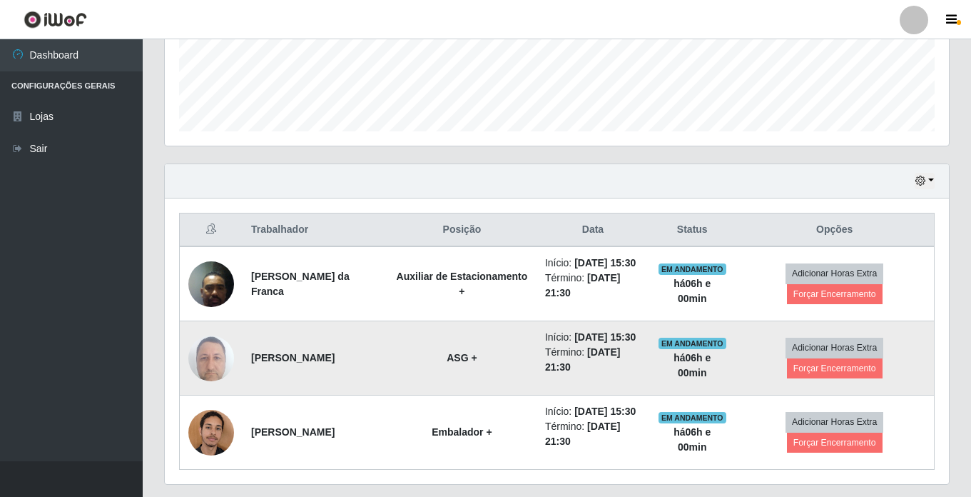
scroll to position [411, 0]
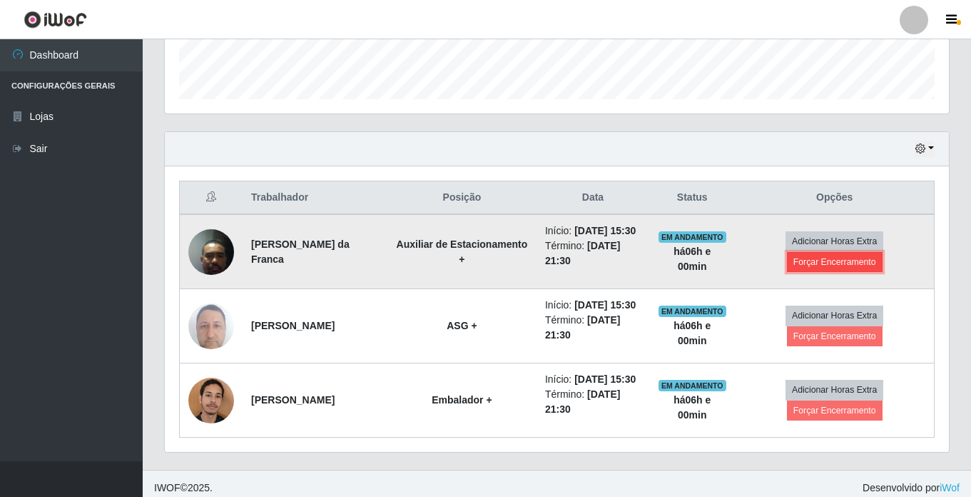
click at [813, 272] on button "Forçar Encerramento" at bounding box center [835, 262] width 96 height 20
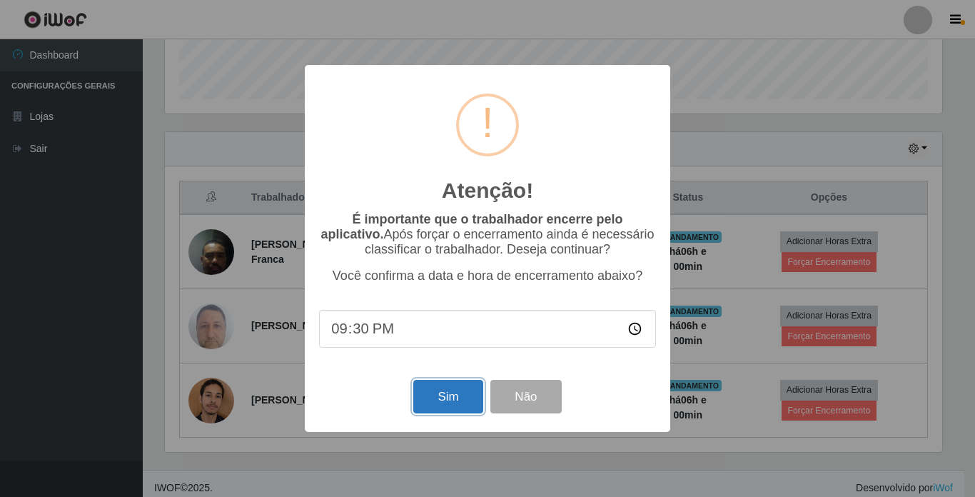
drag, startPoint x: 448, startPoint y: 391, endPoint x: 482, endPoint y: 374, distance: 38.3
click at [448, 390] on button "Sim" at bounding box center [447, 397] width 69 height 34
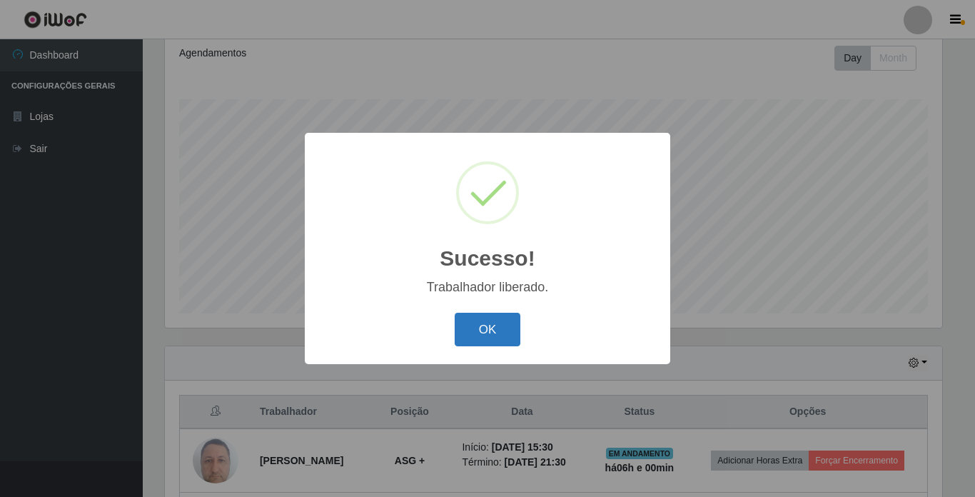
drag, startPoint x: 475, startPoint y: 323, endPoint x: 486, endPoint y: 322, distance: 10.8
click at [476, 323] on button "OK" at bounding box center [487, 329] width 66 height 34
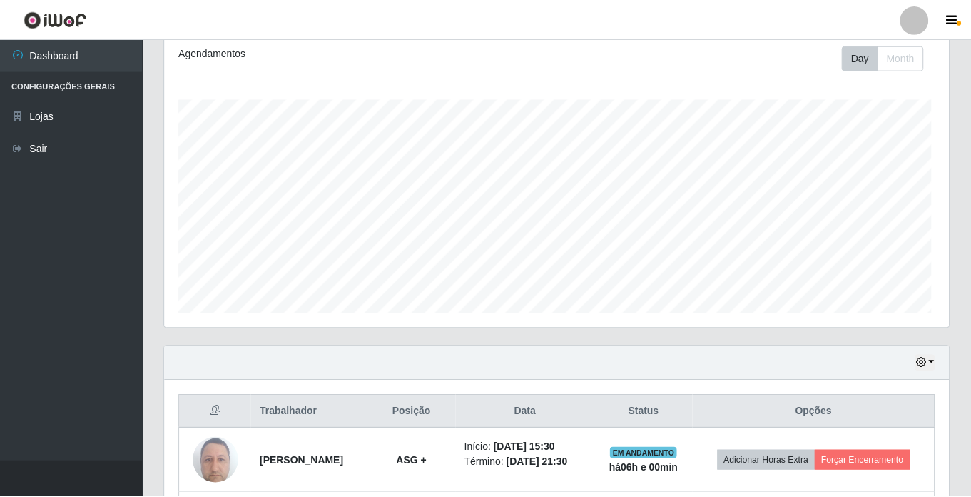
scroll to position [296, 784]
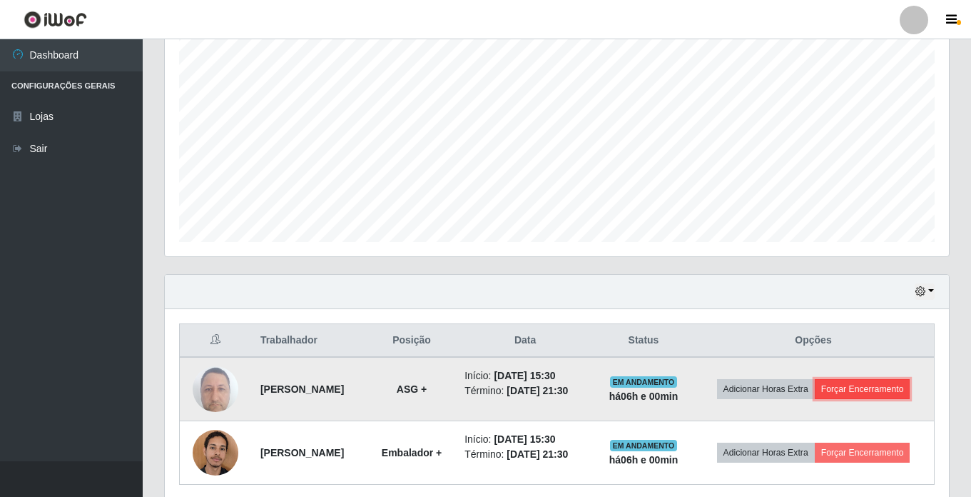
click at [855, 382] on button "Forçar Encerramento" at bounding box center [863, 389] width 96 height 20
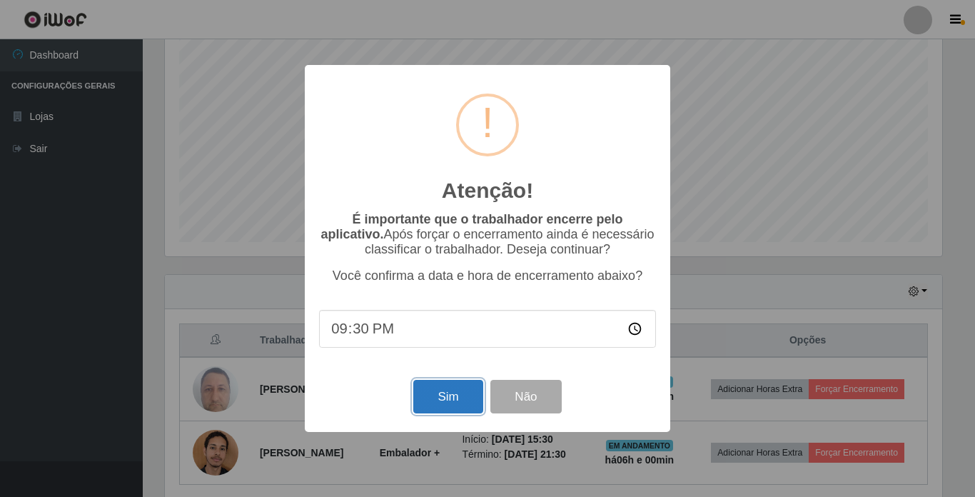
click at [463, 399] on button "Sim" at bounding box center [447, 397] width 69 height 34
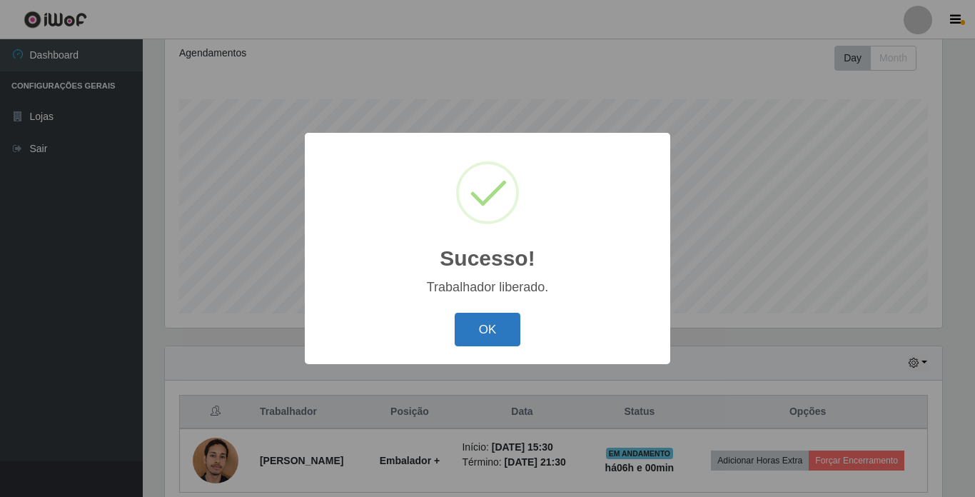
click at [495, 333] on button "OK" at bounding box center [487, 329] width 66 height 34
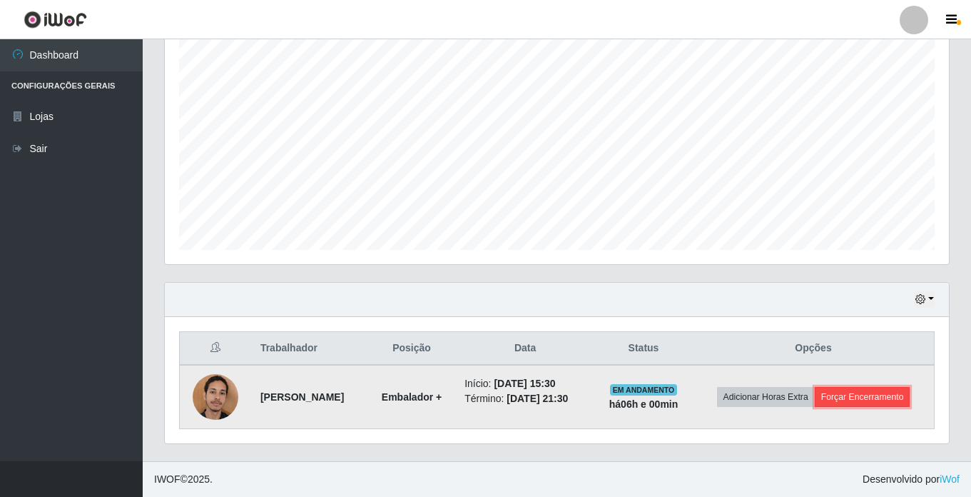
click at [863, 398] on button "Forçar Encerramento" at bounding box center [863, 397] width 96 height 20
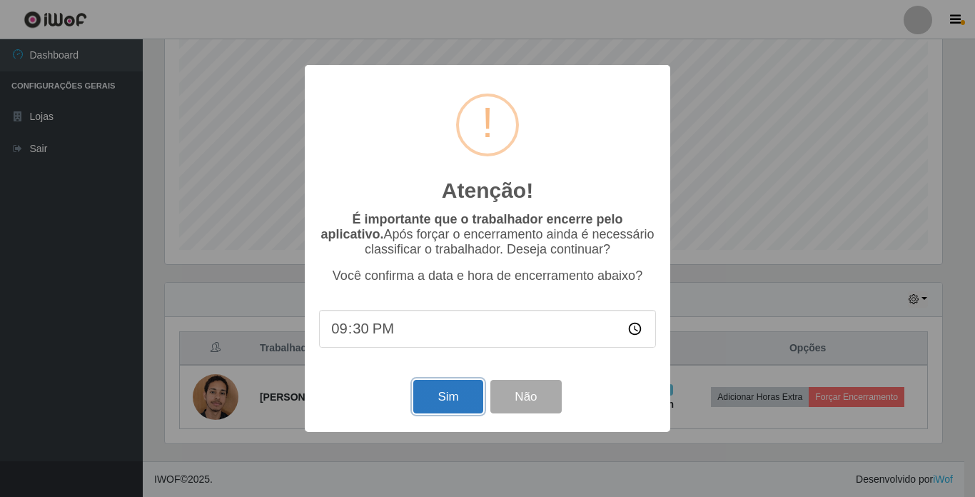
click at [459, 393] on button "Sim" at bounding box center [447, 397] width 69 height 34
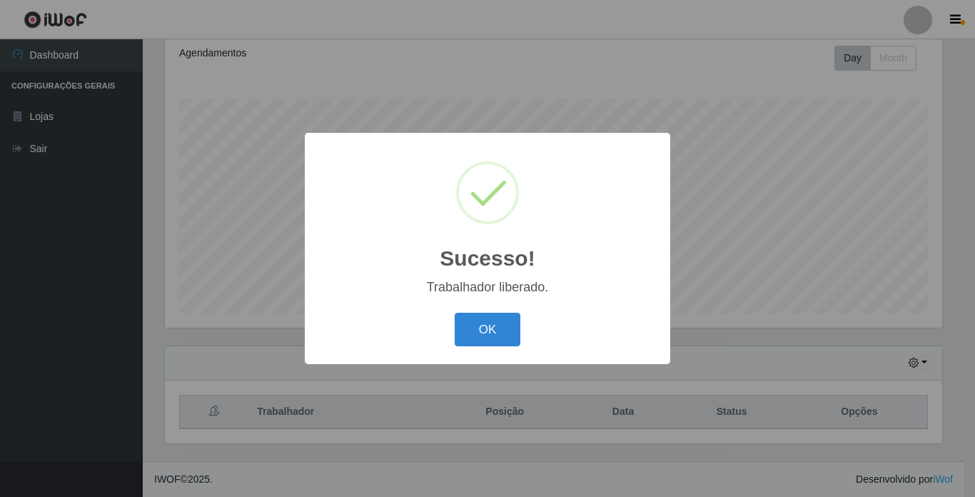
drag, startPoint x: 495, startPoint y: 324, endPoint x: 624, endPoint y: 265, distance: 142.1
click at [502, 322] on button "OK" at bounding box center [487, 329] width 66 height 34
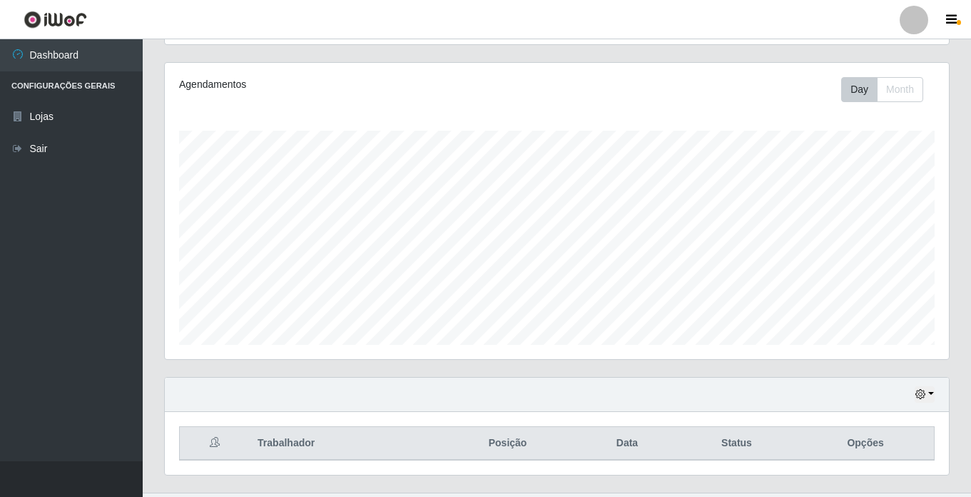
scroll to position [197, 0]
